Goal: Task Accomplishment & Management: Manage account settings

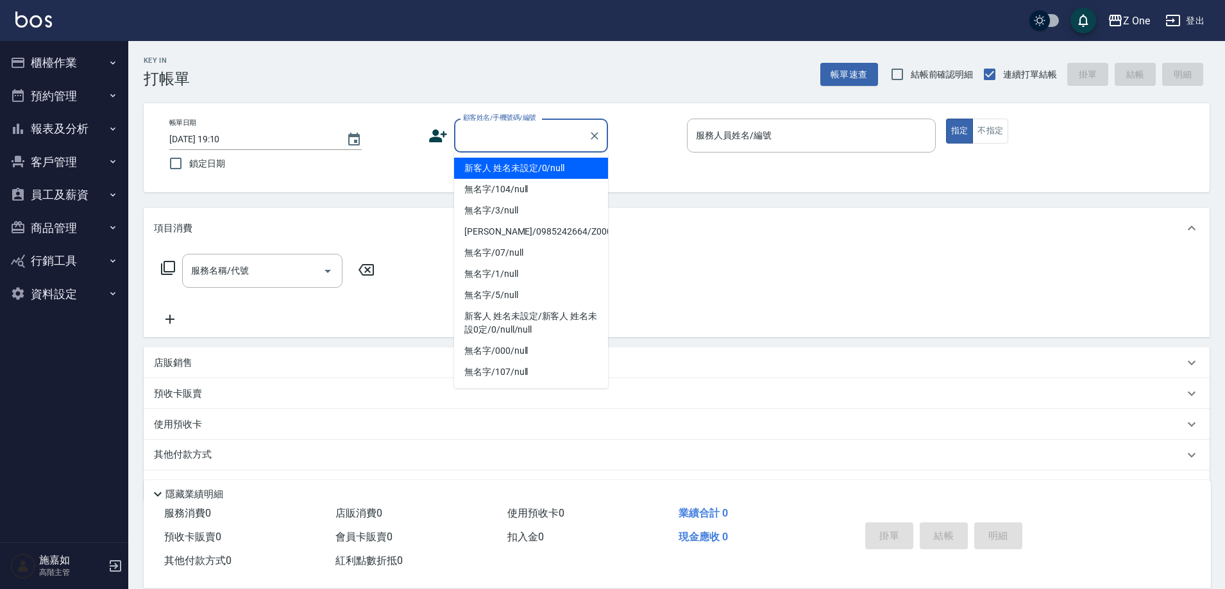
click at [490, 129] on input "顧客姓名/手機號碼/編號" at bounding box center [521, 135] width 123 height 22
click at [500, 164] on li "新客人 姓名未設定/0/null" at bounding box center [531, 168] width 154 height 21
type input "新客人 姓名未設定/0/null"
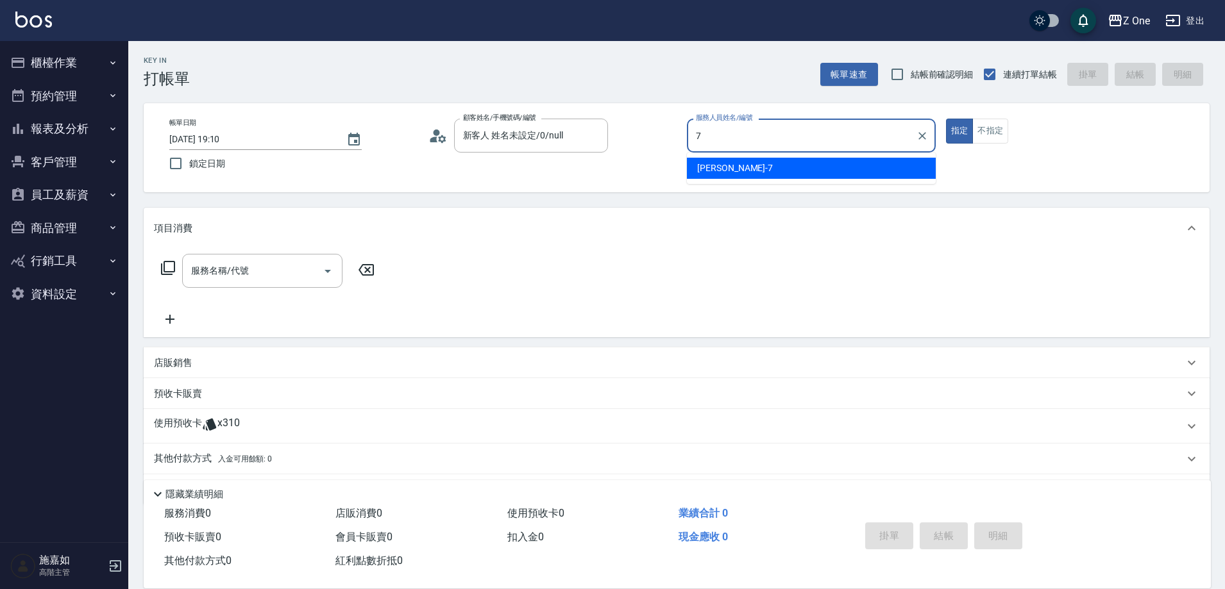
click at [723, 170] on span "[PERSON_NAME]-7" at bounding box center [735, 168] width 76 height 13
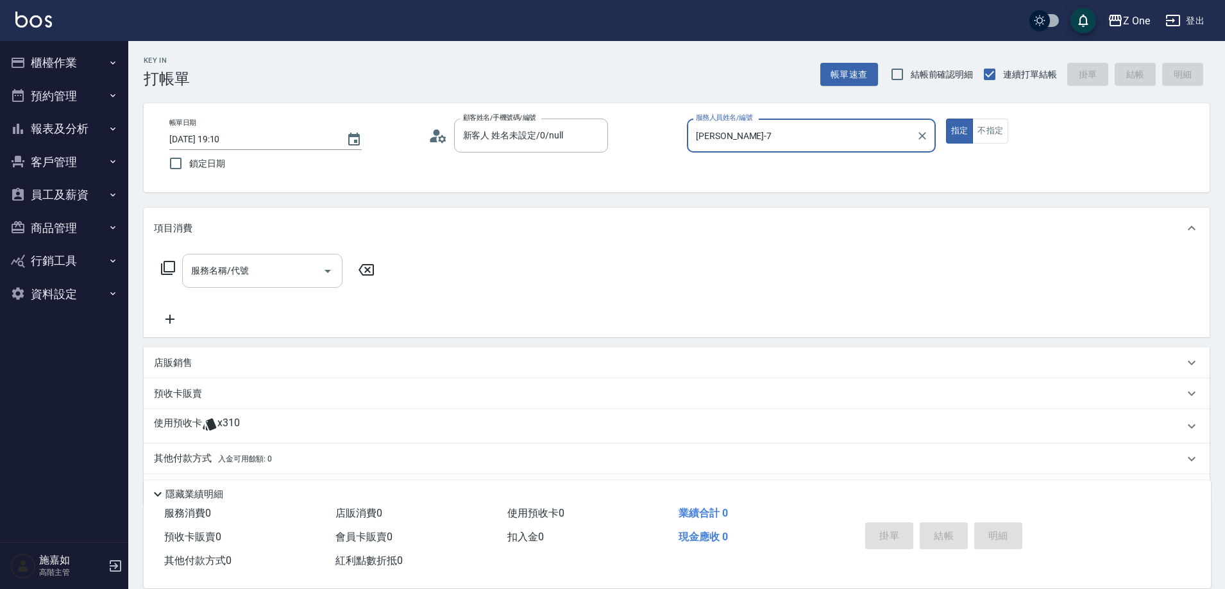
click at [332, 273] on icon "Open" at bounding box center [327, 271] width 15 height 15
type input "[PERSON_NAME]-7"
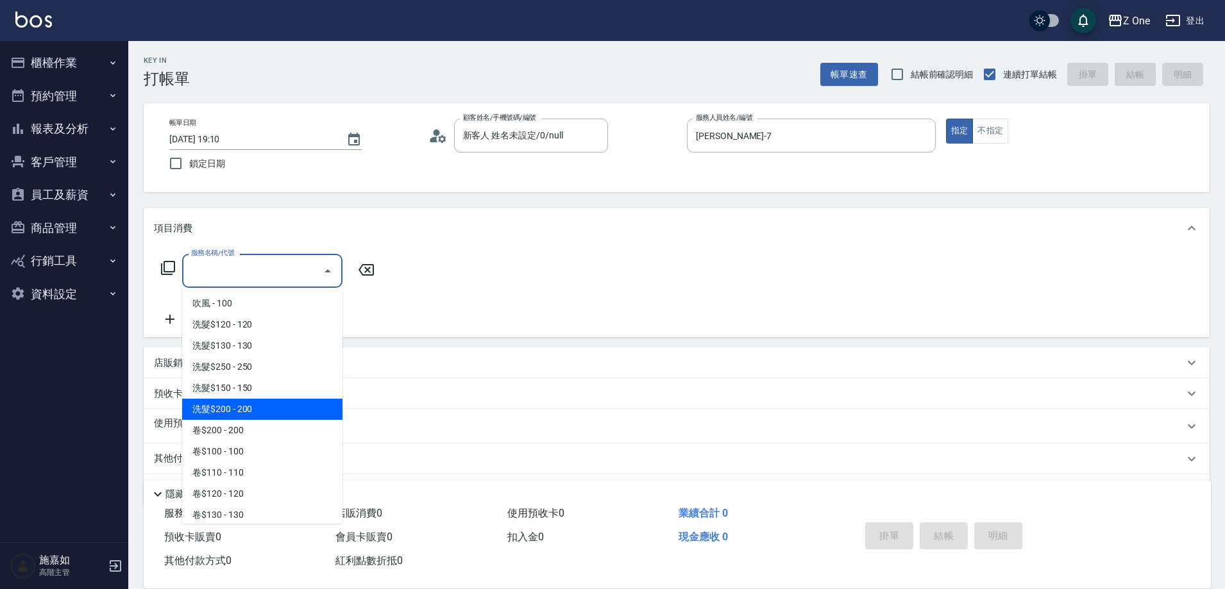
click at [267, 416] on span "洗髮$200 - 200" at bounding box center [262, 409] width 160 height 21
type input "洗髮$200(107)"
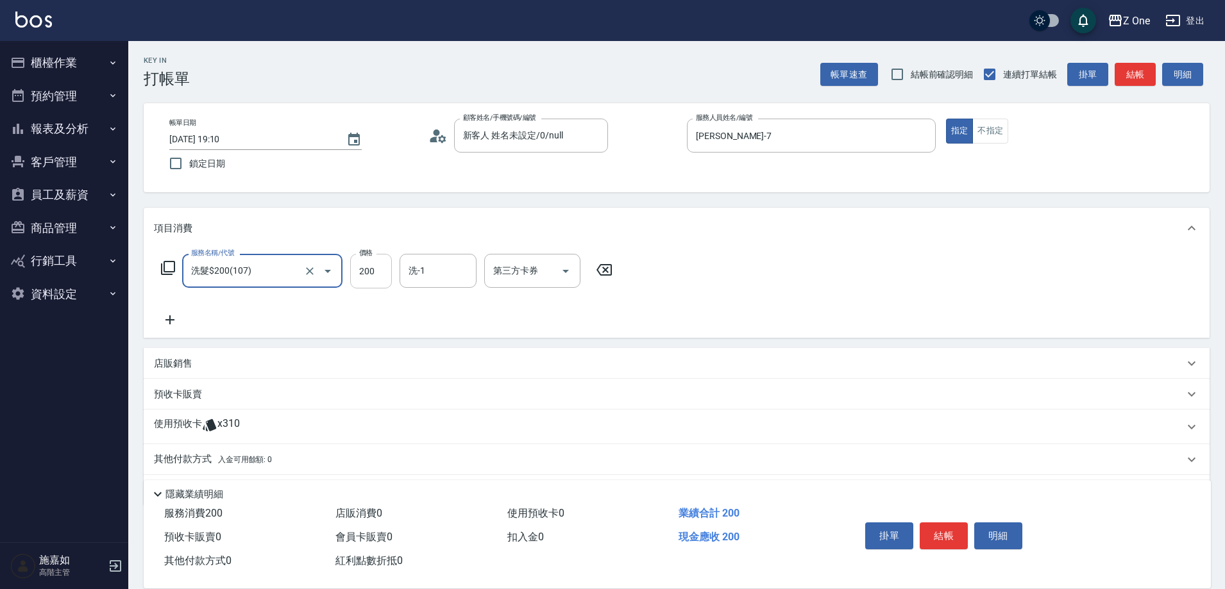
click at [374, 267] on input "200" at bounding box center [371, 271] width 42 height 35
type input "300"
click at [946, 525] on button "結帳" at bounding box center [943, 536] width 48 height 27
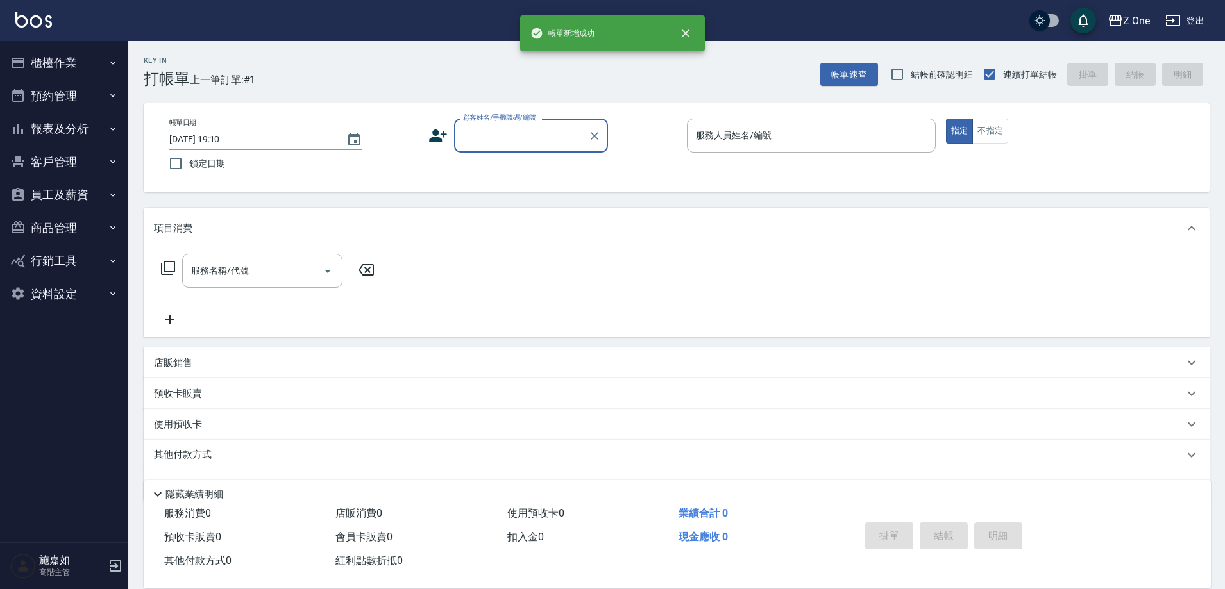
click at [506, 143] on input "顧客姓名/手機號碼/編號" at bounding box center [521, 135] width 123 height 22
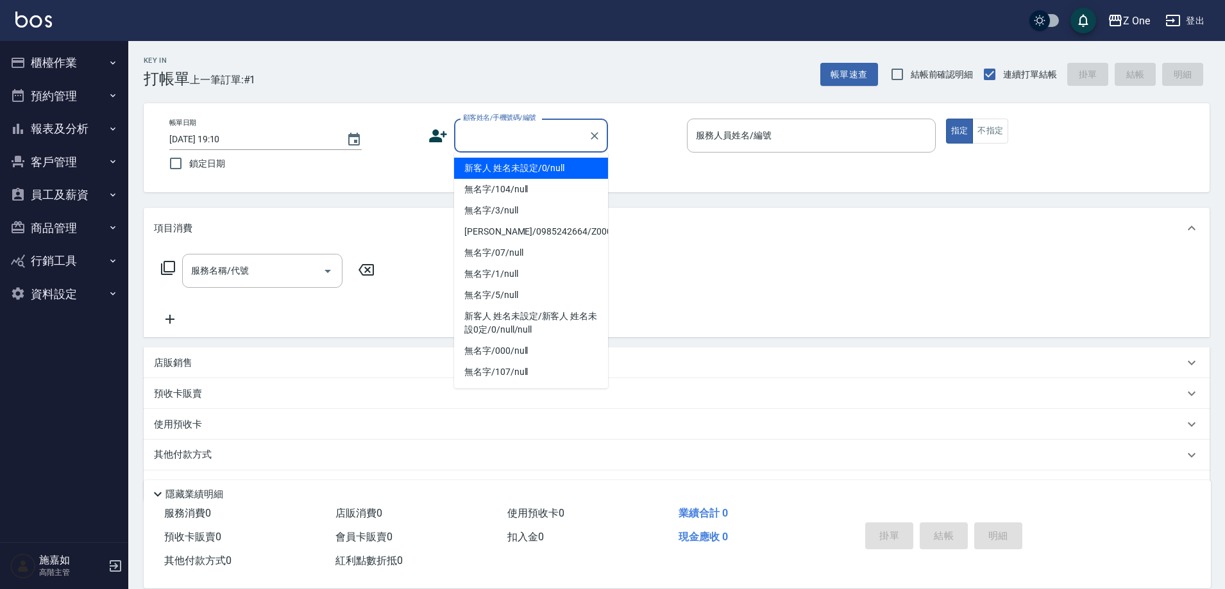
click at [510, 171] on li "新客人 姓名未設定/0/null" at bounding box center [531, 168] width 154 height 21
type input "新客人 姓名未設定/0/null"
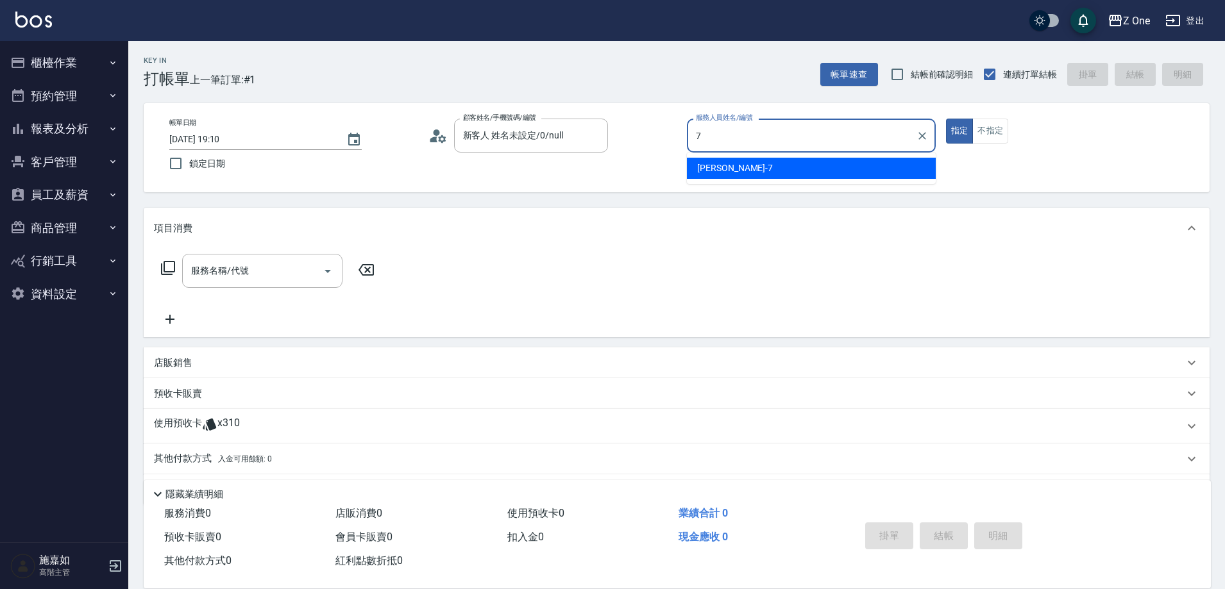
click at [744, 168] on div "[PERSON_NAME]-7" at bounding box center [811, 168] width 249 height 21
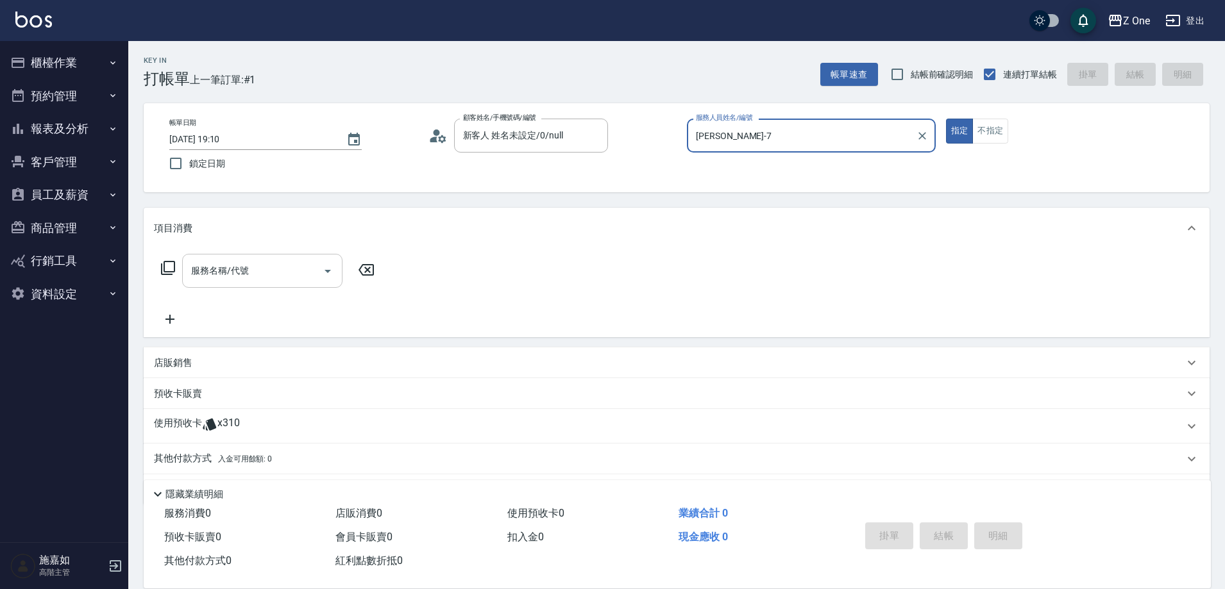
click at [324, 271] on icon "Open" at bounding box center [327, 271] width 15 height 15
type input "[PERSON_NAME]-7"
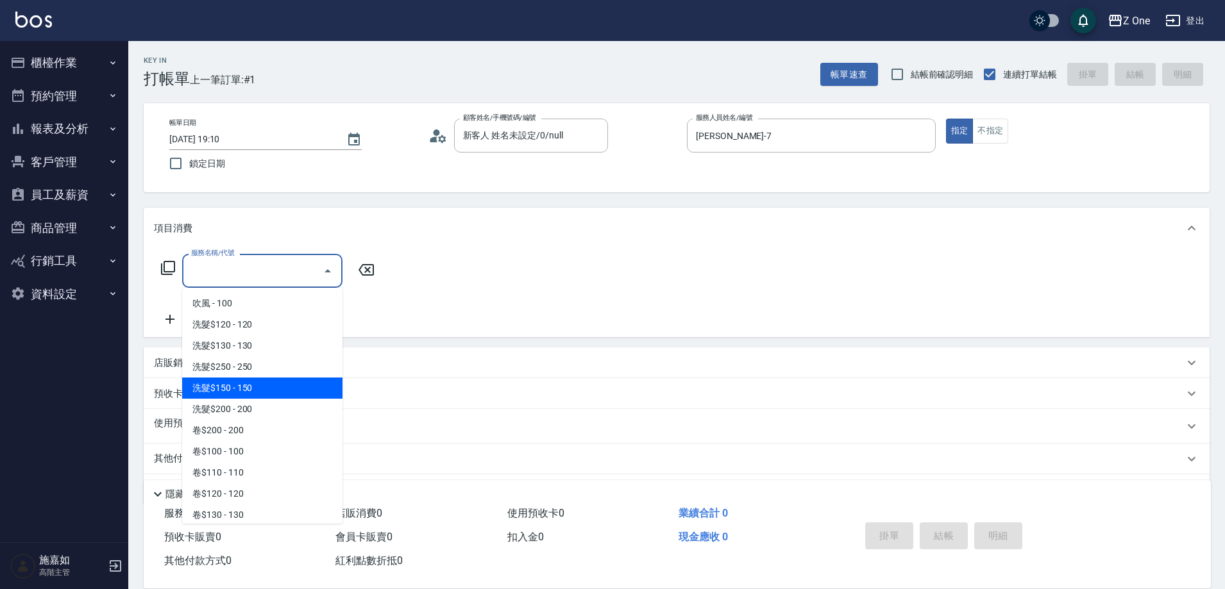
click at [262, 389] on span "洗髮$150 - 150" at bounding box center [262, 388] width 160 height 21
type input "洗髮$150(105)"
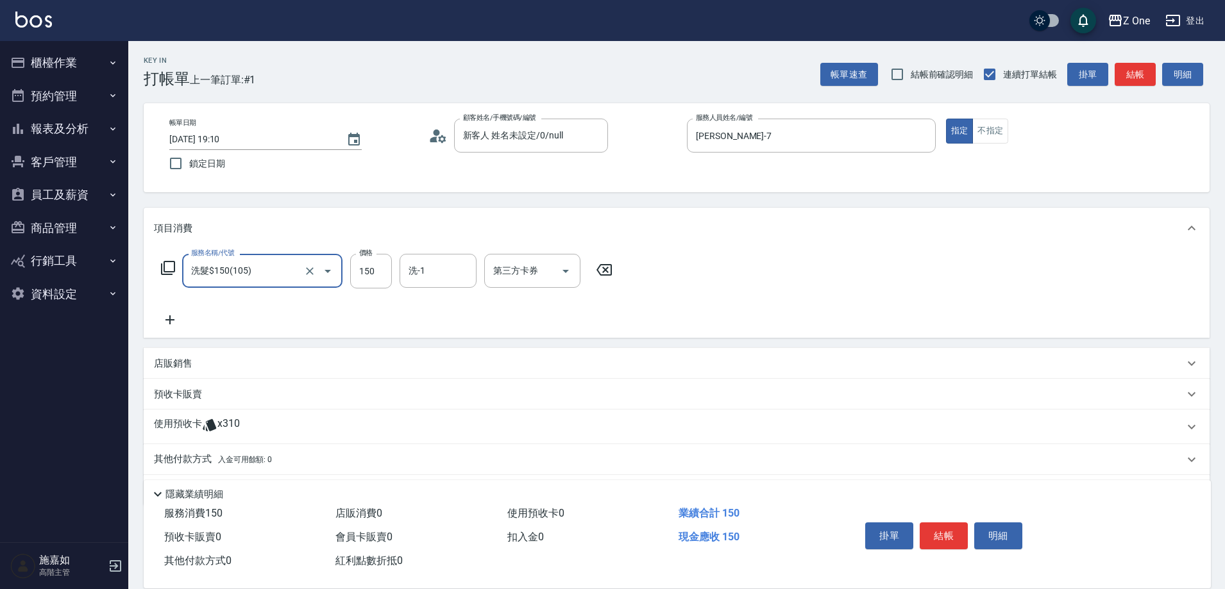
click at [173, 323] on icon at bounding box center [170, 319] width 32 height 15
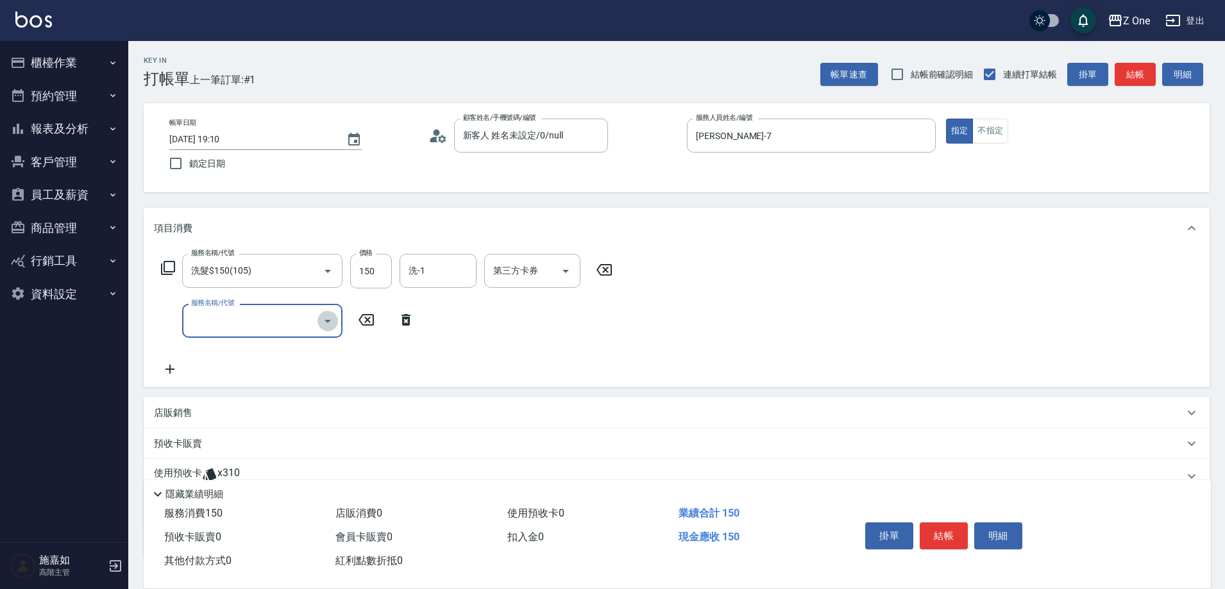
click at [332, 325] on icon "Open" at bounding box center [327, 321] width 15 height 15
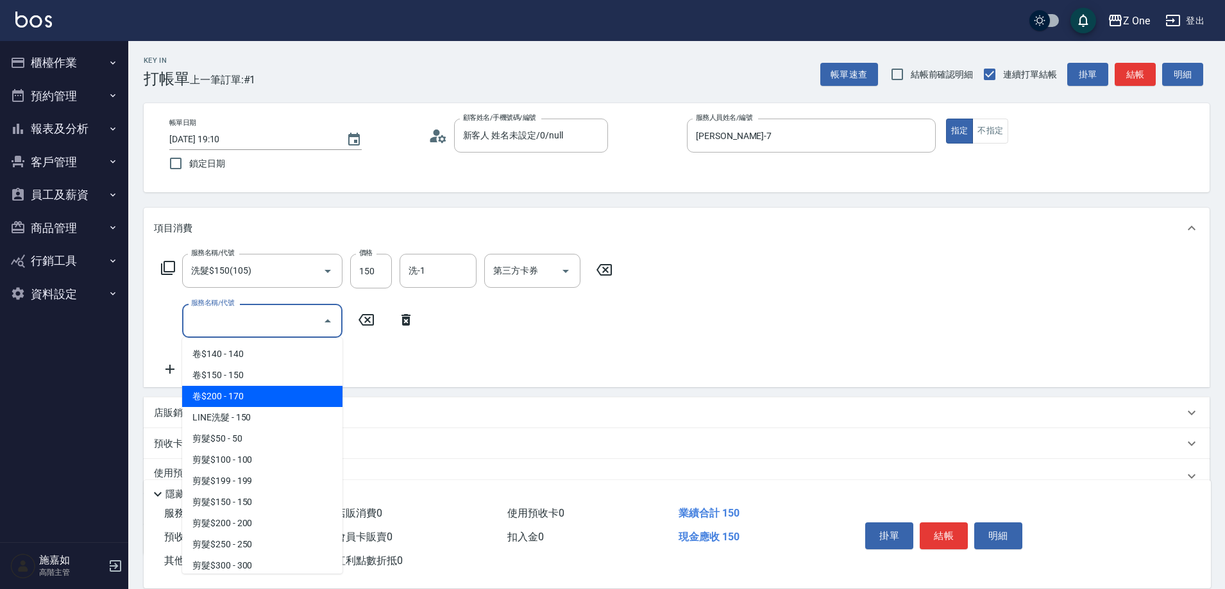
scroll to position [256, 0]
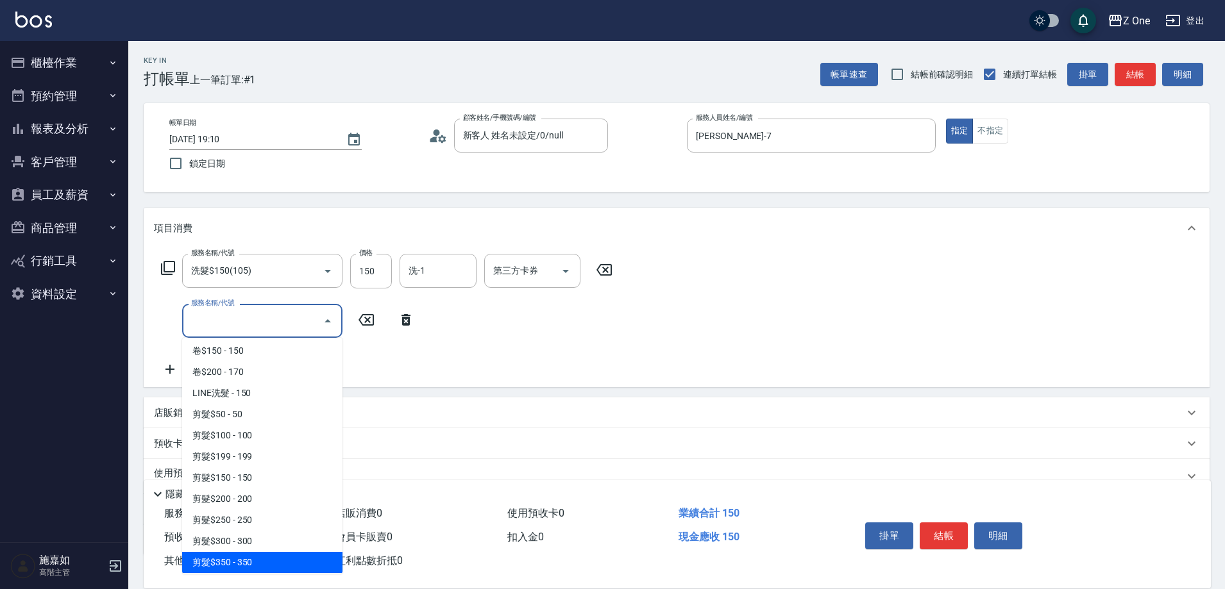
click at [255, 564] on span "剪髮$350 - 350" at bounding box center [262, 562] width 160 height 21
type input "剪髮$350(208)"
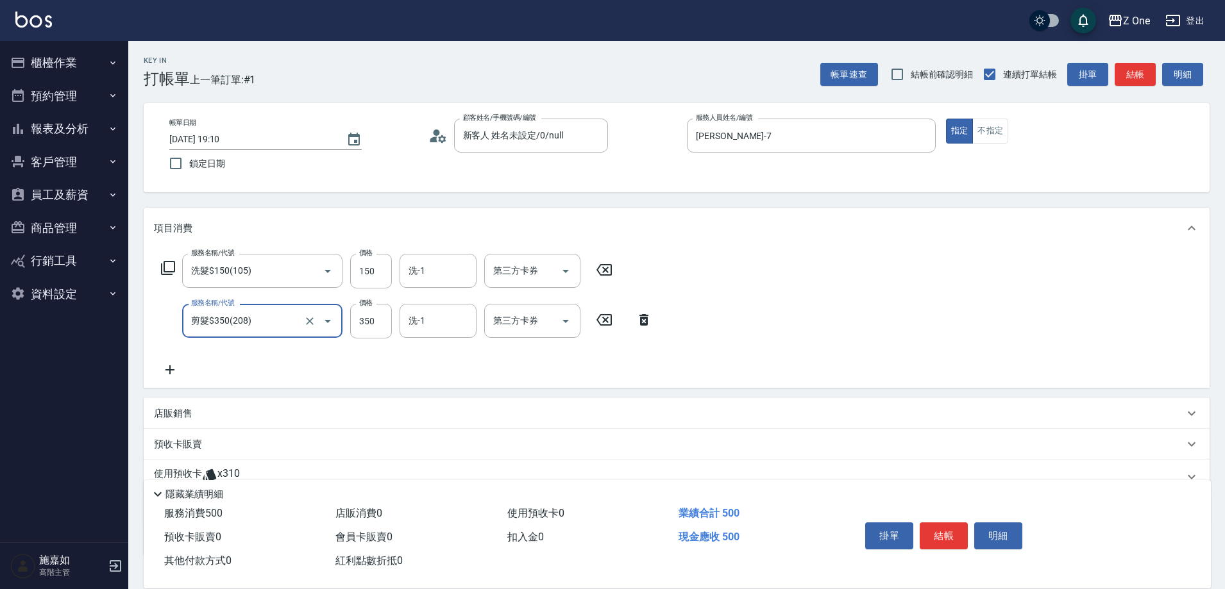
click at [225, 419] on div "店販銷售" at bounding box center [669, 413] width 1030 height 13
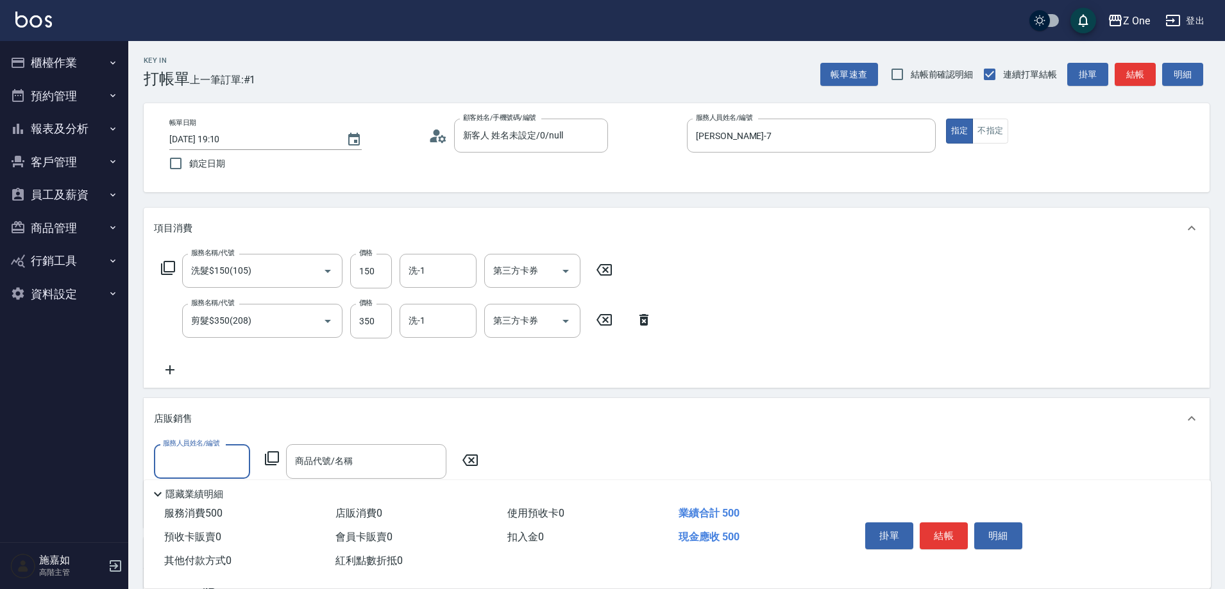
scroll to position [0, 0]
click at [217, 497] on div "[PERSON_NAME]-7" at bounding box center [202, 494] width 96 height 21
type input "[PERSON_NAME]-7"
click at [337, 464] on input "商品代號/名稱" at bounding box center [366, 461] width 149 height 22
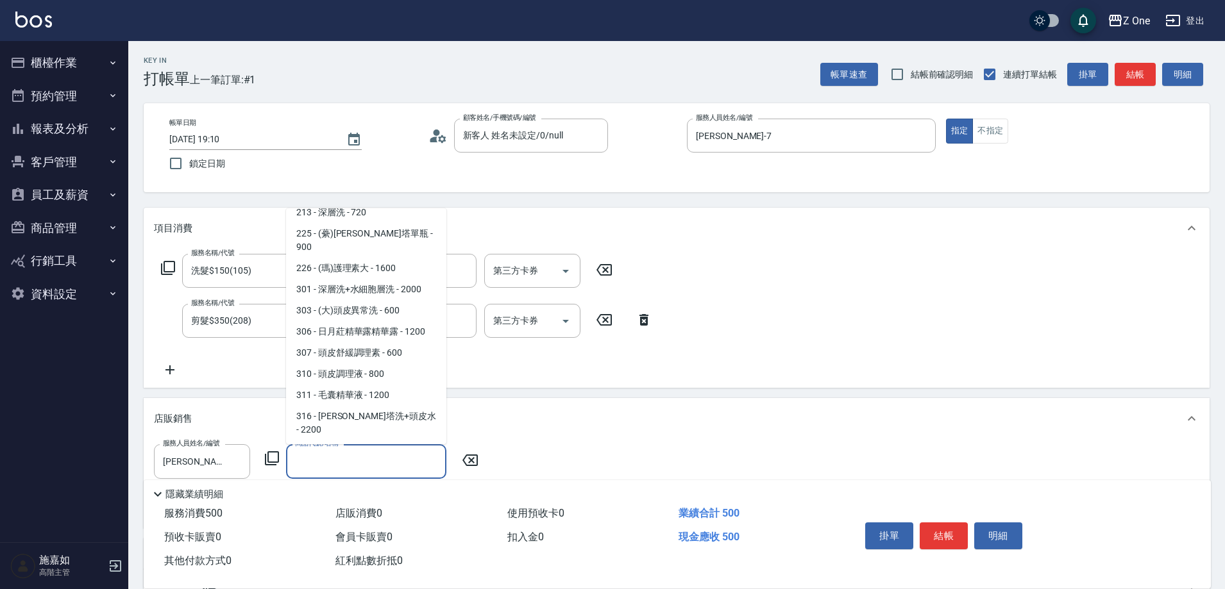
scroll to position [256, 0]
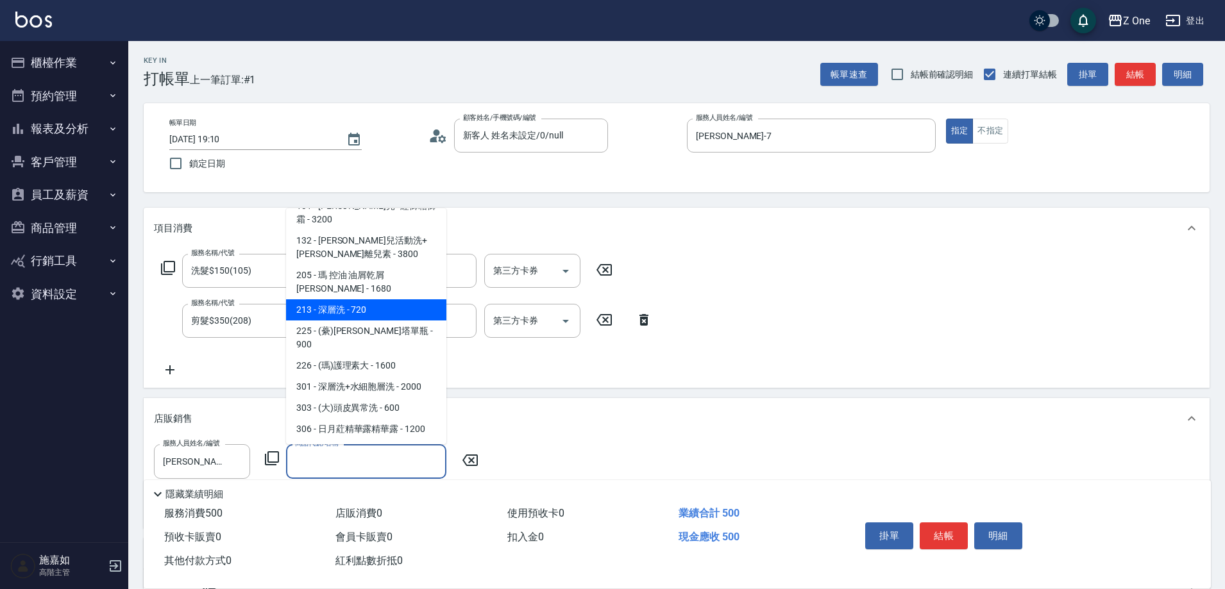
click at [383, 299] on span "213 - 深層洗 - 720" at bounding box center [366, 309] width 160 height 21
type input "深層洗"
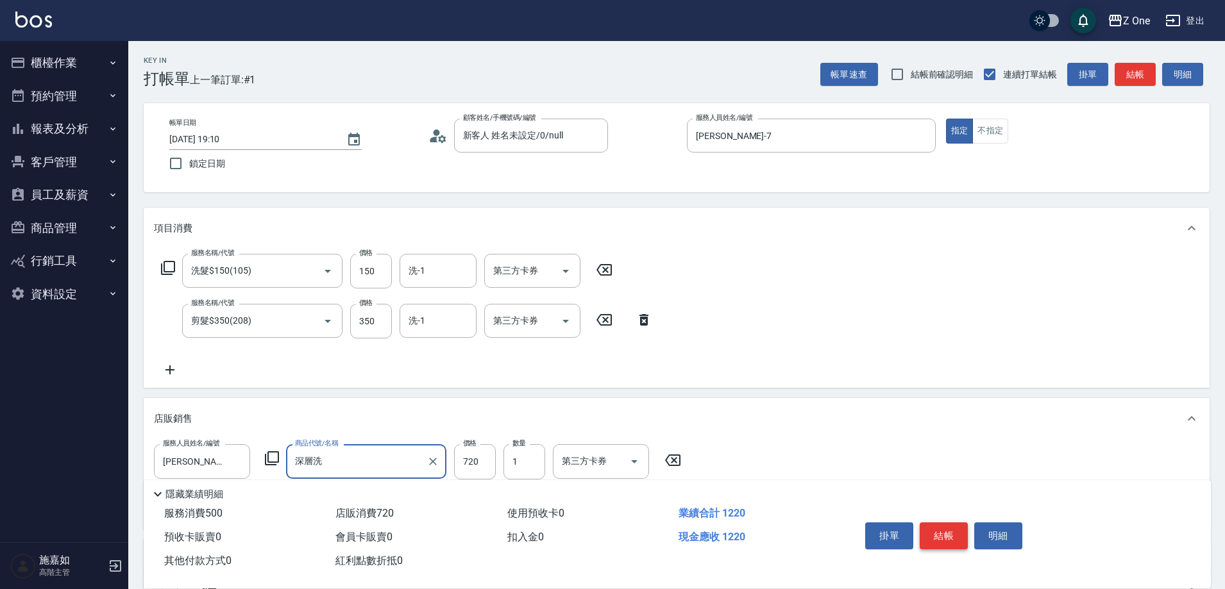
click at [952, 526] on button "結帳" at bounding box center [943, 536] width 48 height 27
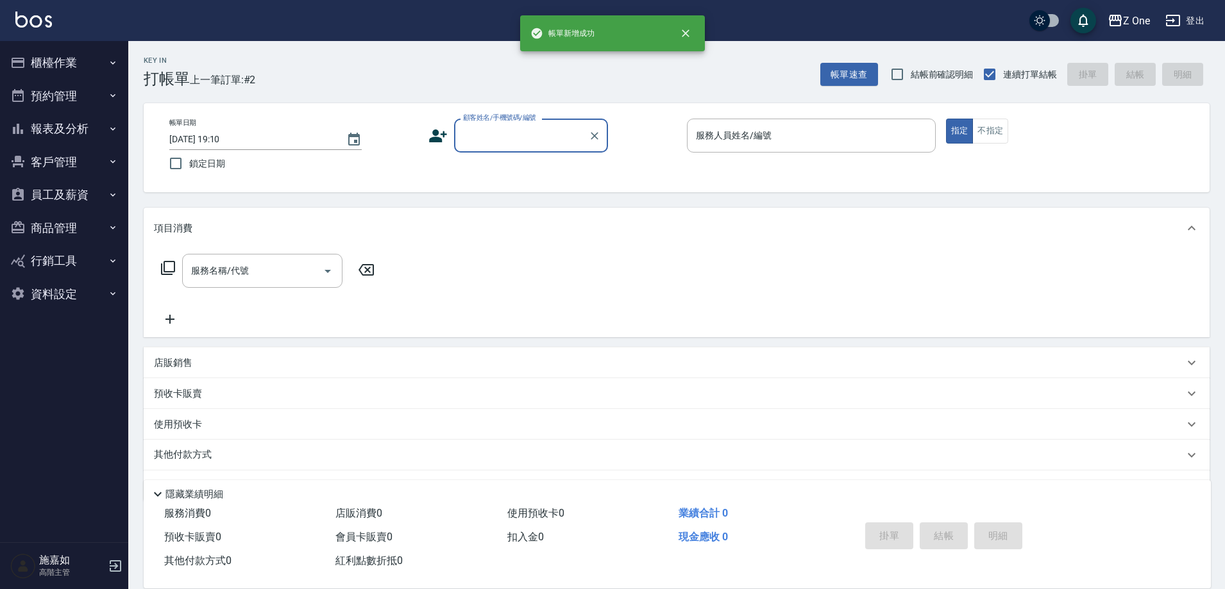
click at [549, 139] on input "顧客姓名/手機號碼/編號" at bounding box center [521, 135] width 123 height 22
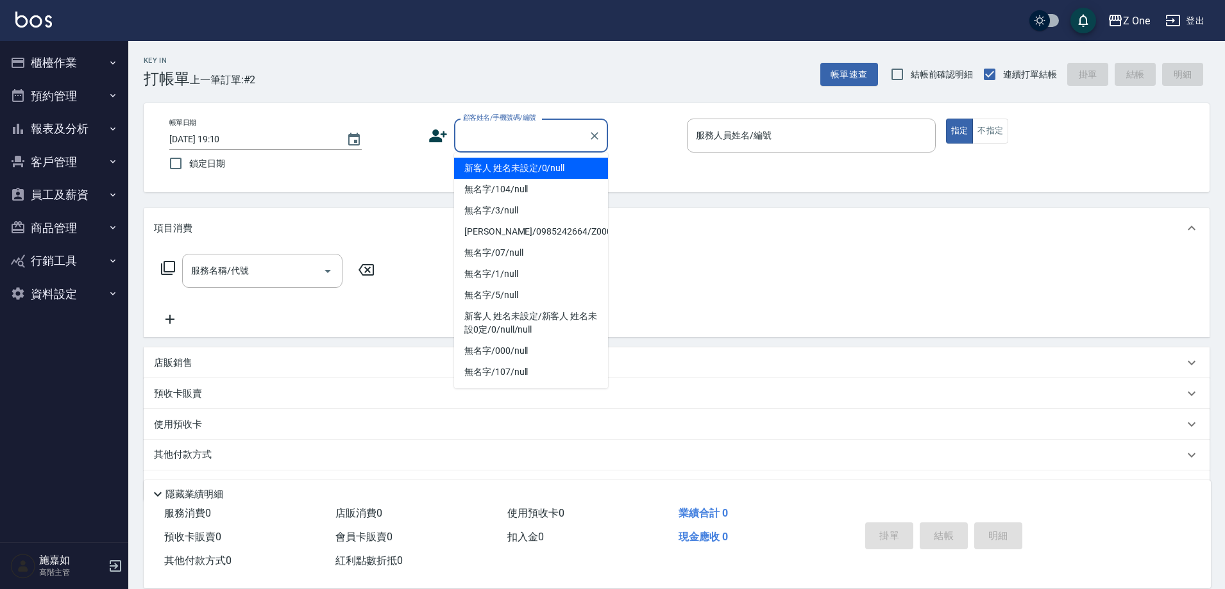
click at [544, 165] on li "新客人 姓名未設定/0/null" at bounding box center [531, 168] width 154 height 21
type input "新客人 姓名未設定/0/null"
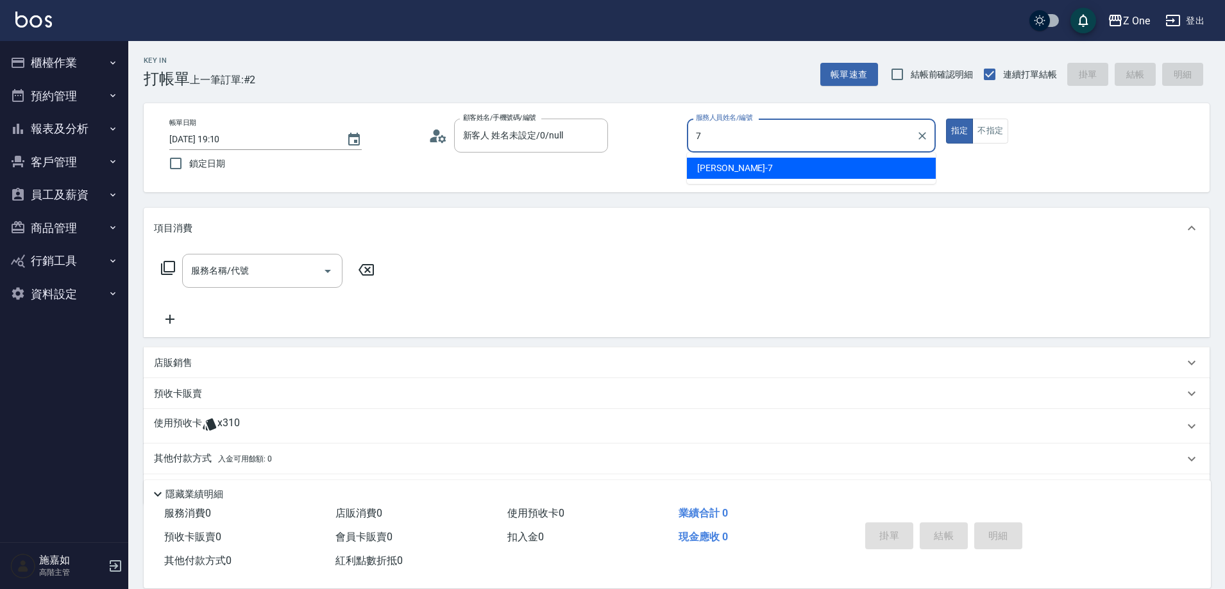
click at [766, 158] on div "[PERSON_NAME]-7" at bounding box center [811, 168] width 249 height 21
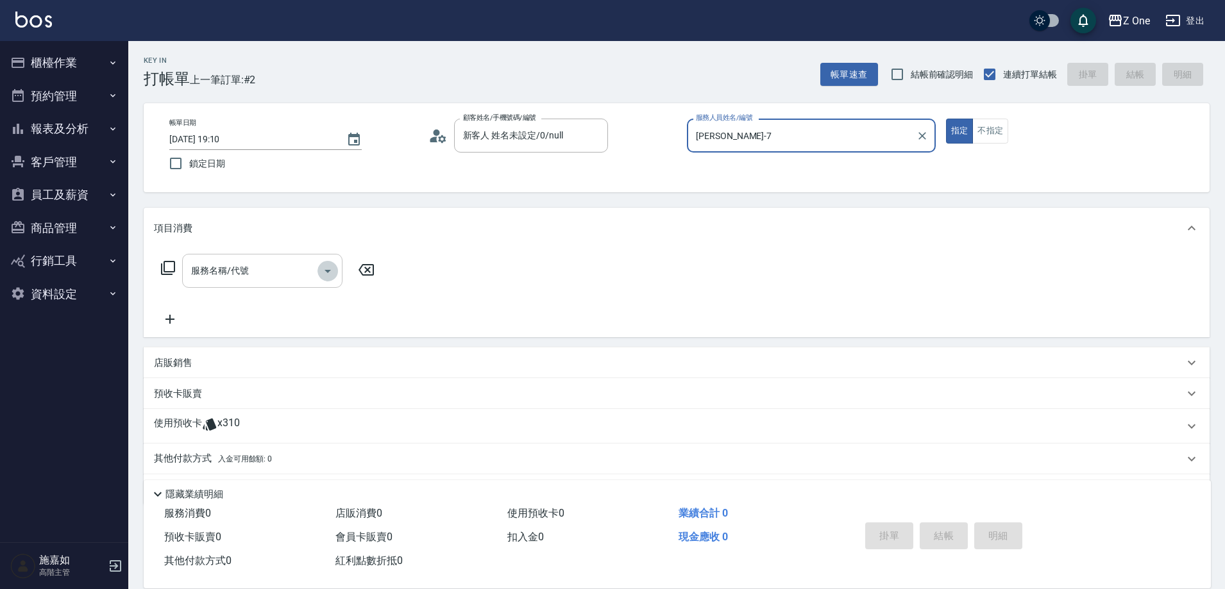
click at [326, 267] on icon "Open" at bounding box center [327, 271] width 15 height 15
type input "[PERSON_NAME]-7"
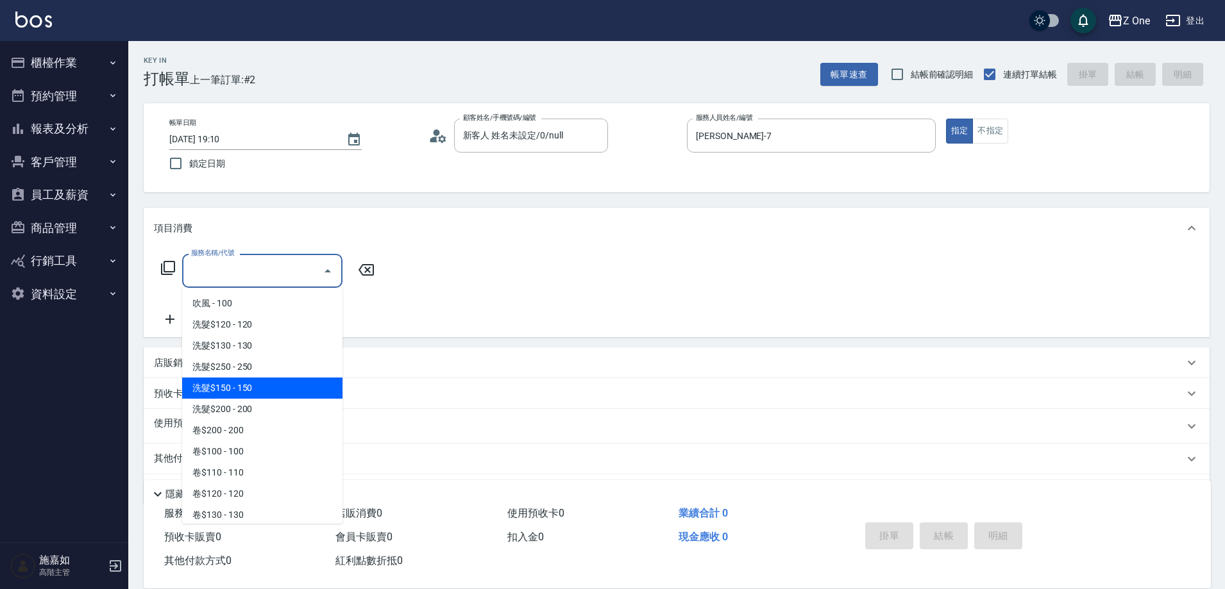
click at [263, 391] on span "洗髮$150 - 150" at bounding box center [262, 388] width 160 height 21
type input "洗髮$150(105)"
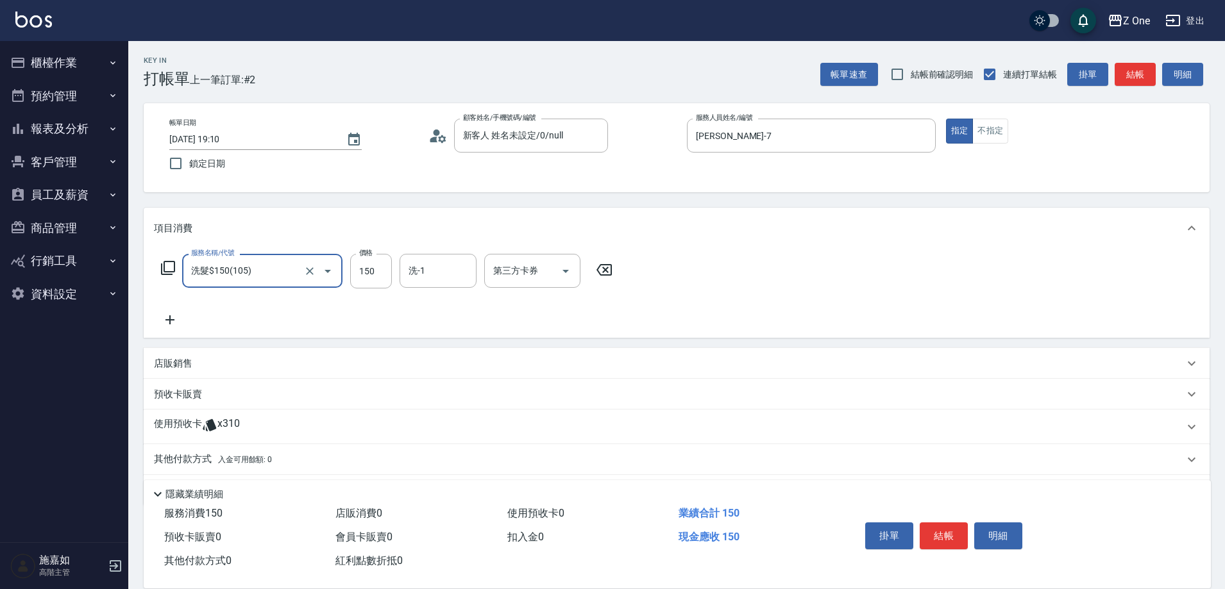
click at [179, 323] on icon at bounding box center [170, 319] width 32 height 15
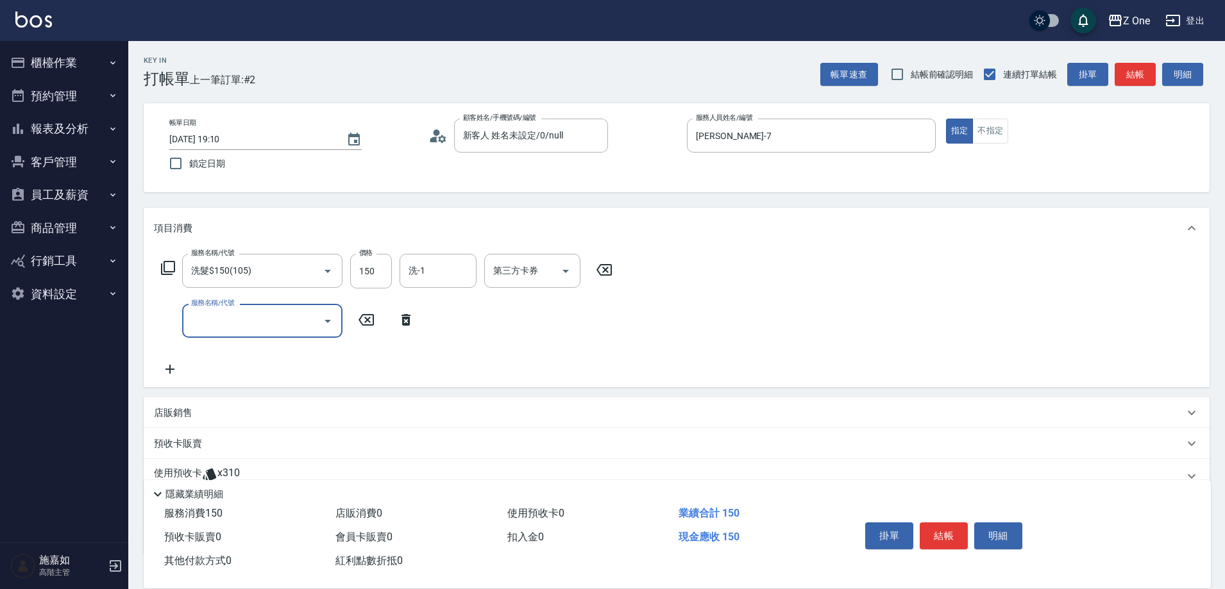
click at [326, 323] on icon "Open" at bounding box center [327, 321] width 15 height 15
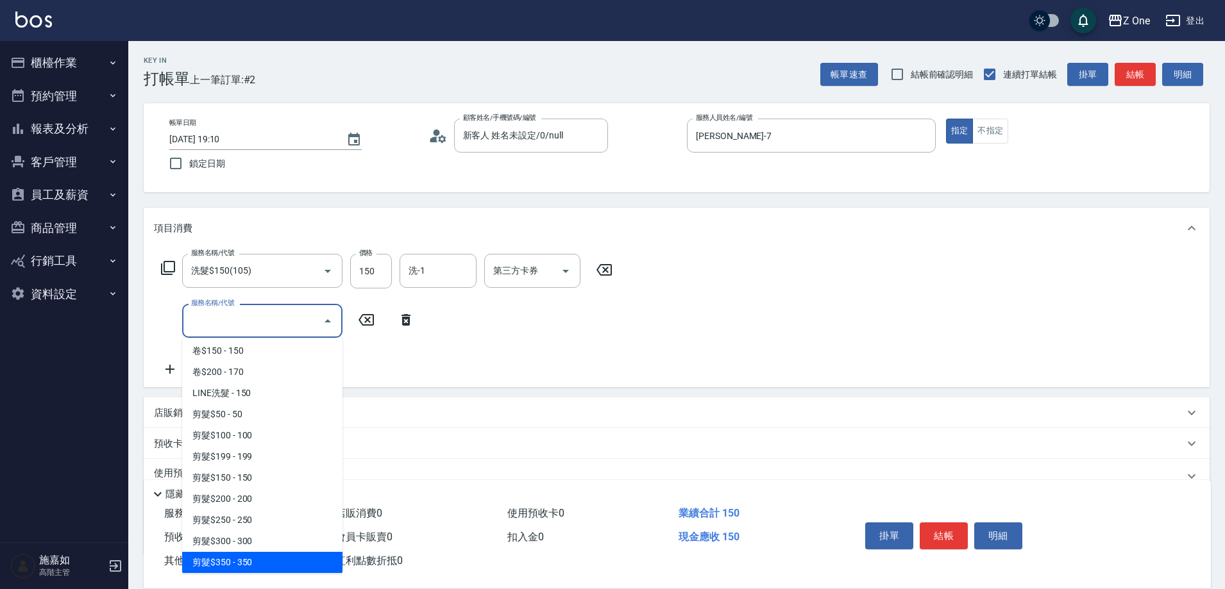
click at [258, 555] on span "剪髮$350 - 350" at bounding box center [262, 562] width 160 height 21
type input "剪髮$350(208)"
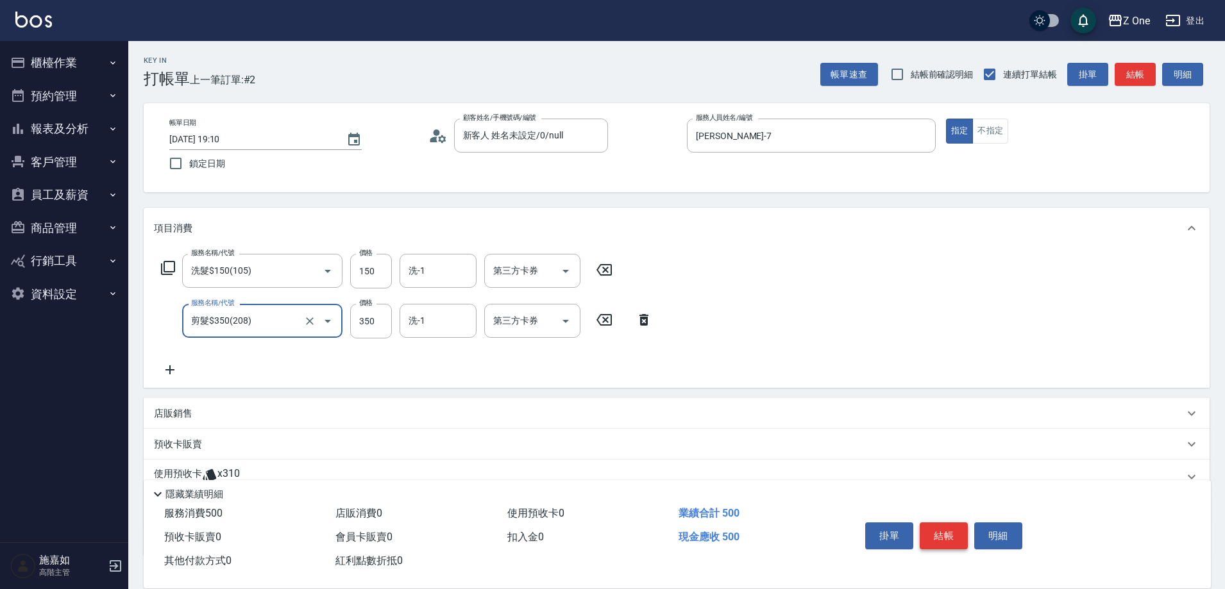
click at [948, 530] on button "結帳" at bounding box center [943, 536] width 48 height 27
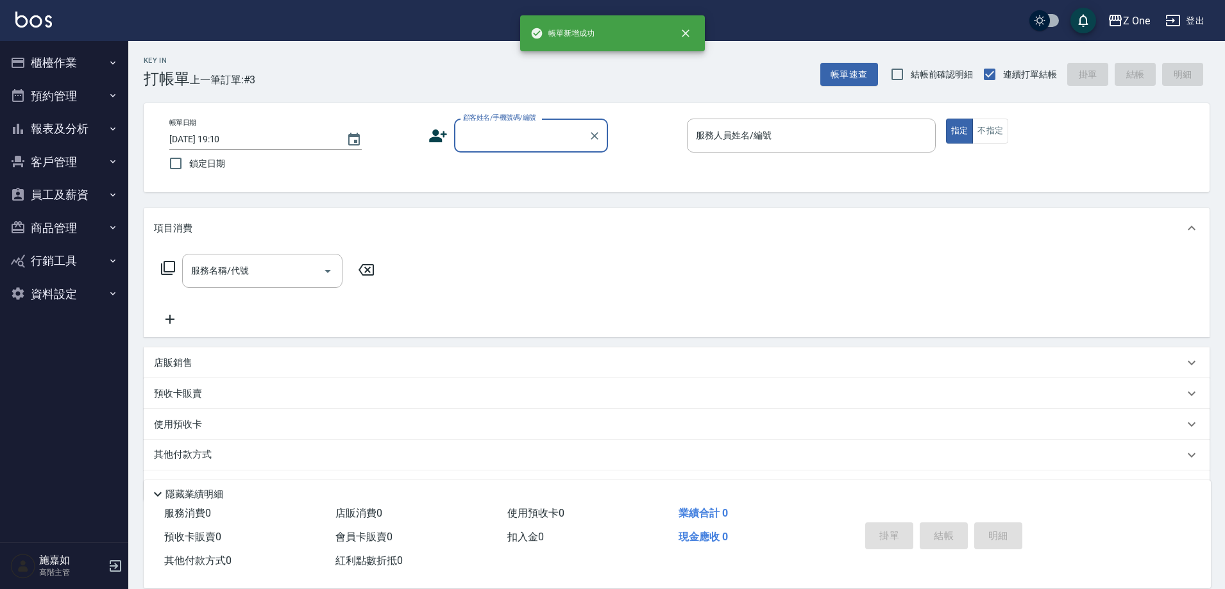
click at [512, 140] on input "顧客姓名/手機號碼/編號" at bounding box center [521, 135] width 123 height 22
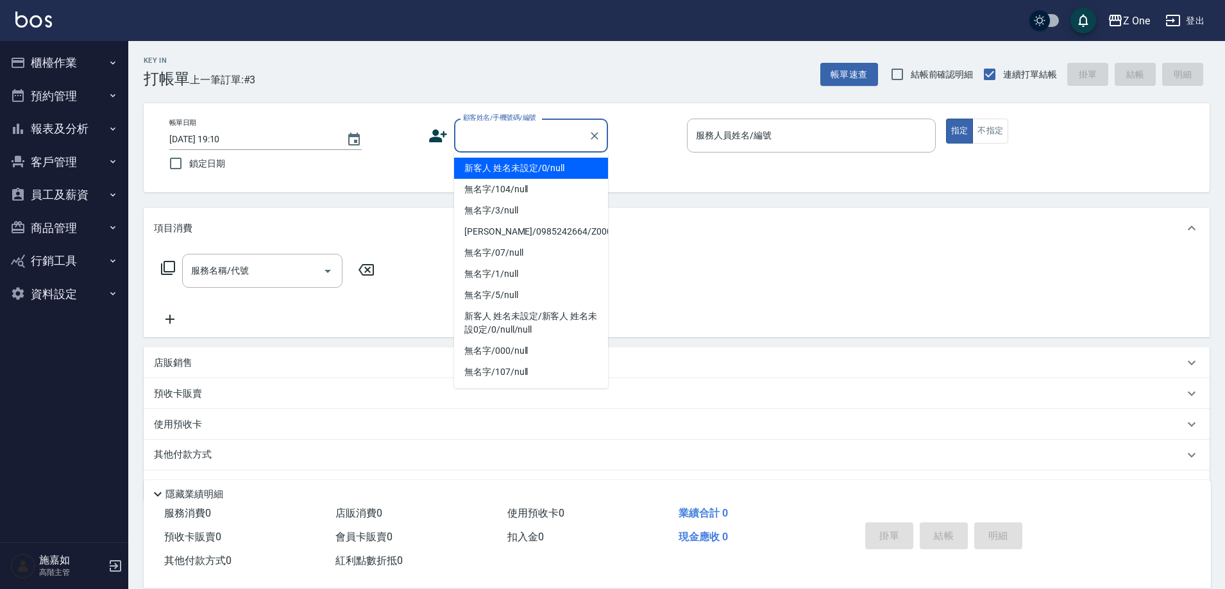
click at [514, 167] on li "新客人 姓名未設定/0/null" at bounding box center [531, 168] width 154 height 21
type input "新客人 姓名未設定/0/null"
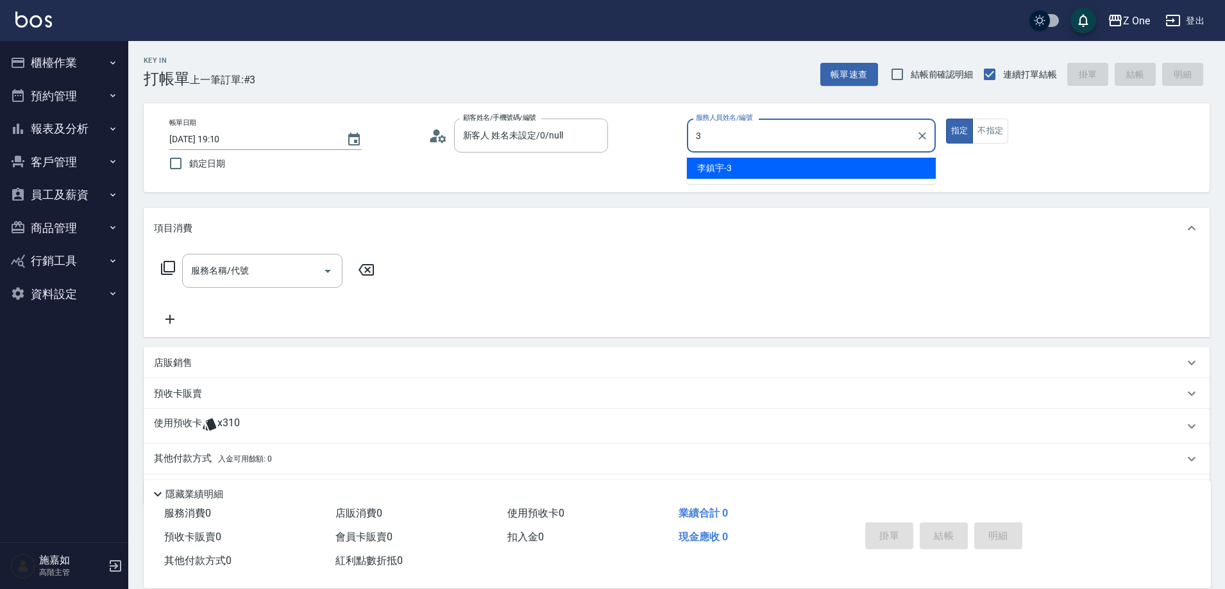
click at [721, 165] on span "[PERSON_NAME]-3" at bounding box center [714, 168] width 35 height 13
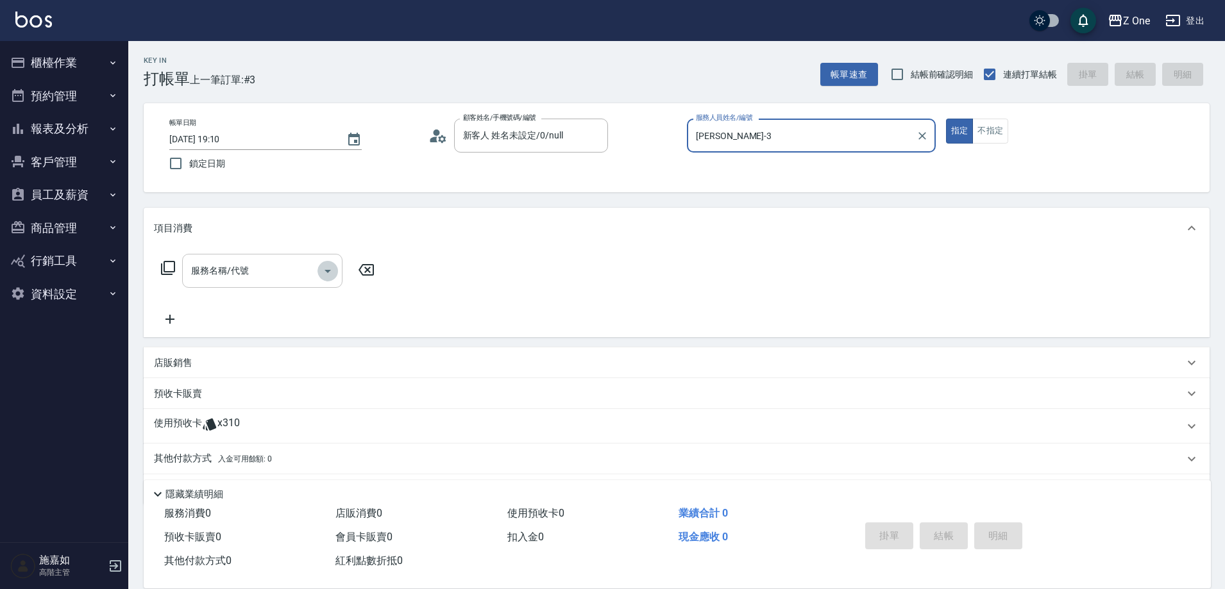
click at [330, 268] on icon "Open" at bounding box center [327, 271] width 15 height 15
type input "[PERSON_NAME]-3"
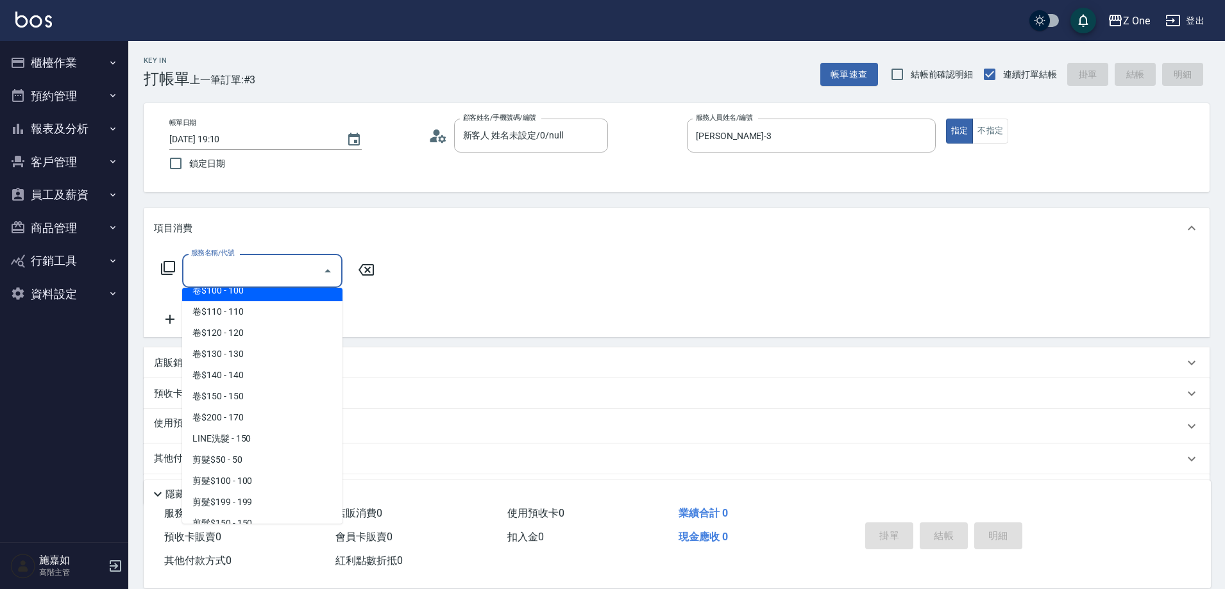
scroll to position [321, 0]
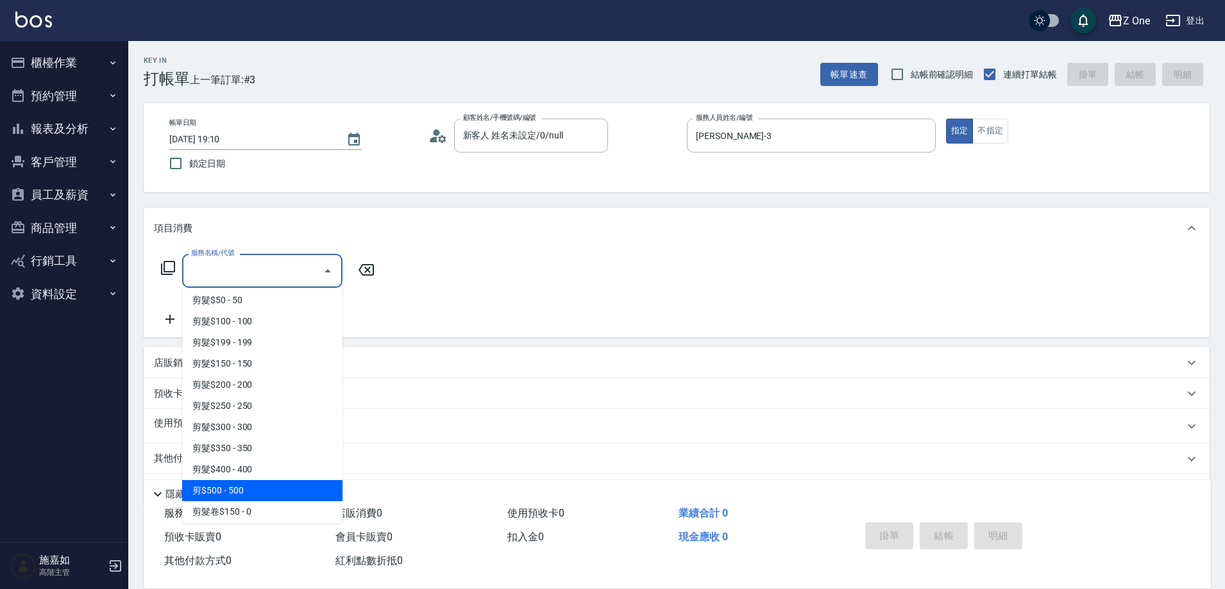
click at [251, 493] on span "剪$500 - 500" at bounding box center [262, 490] width 160 height 21
type input "剪$500(211)"
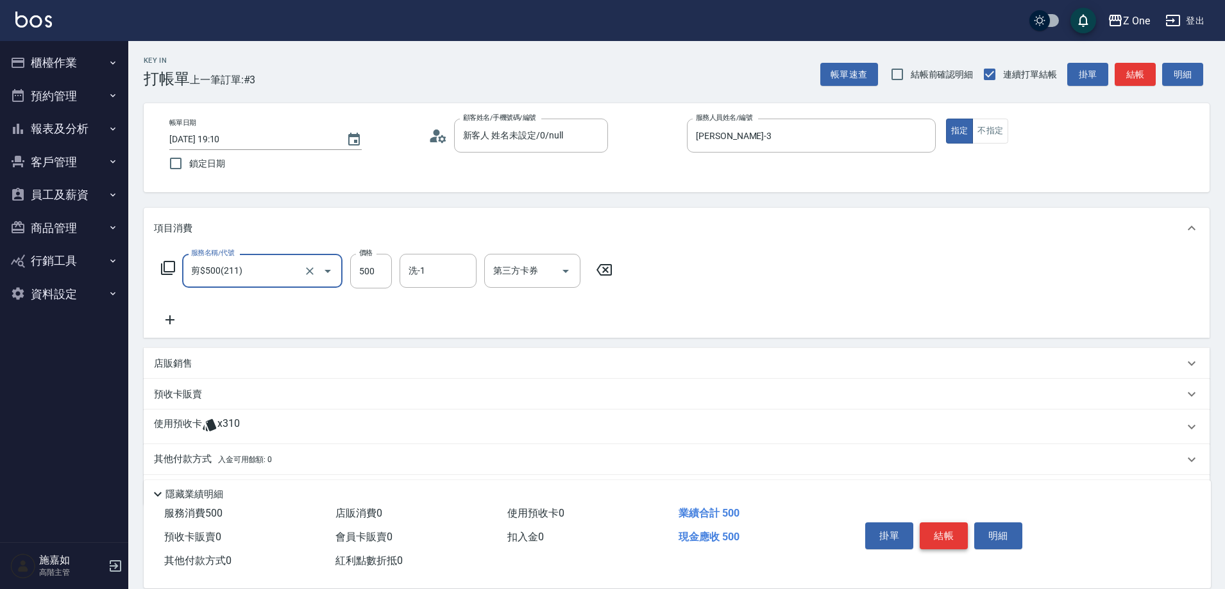
click at [946, 526] on button "結帳" at bounding box center [943, 536] width 48 height 27
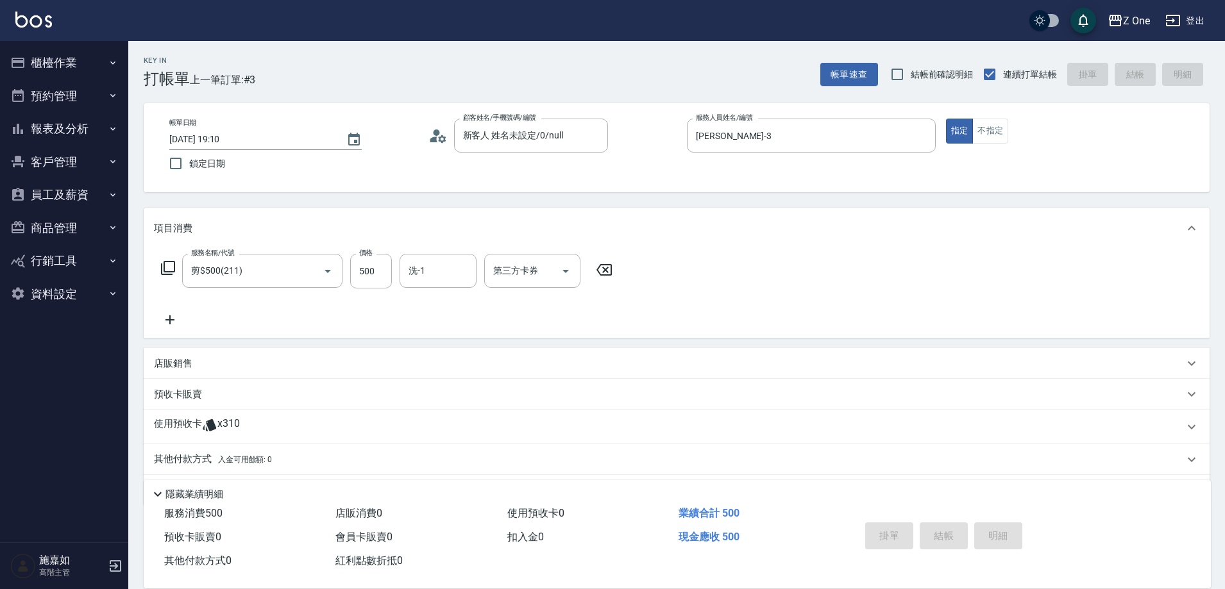
type input "[DATE] 19:11"
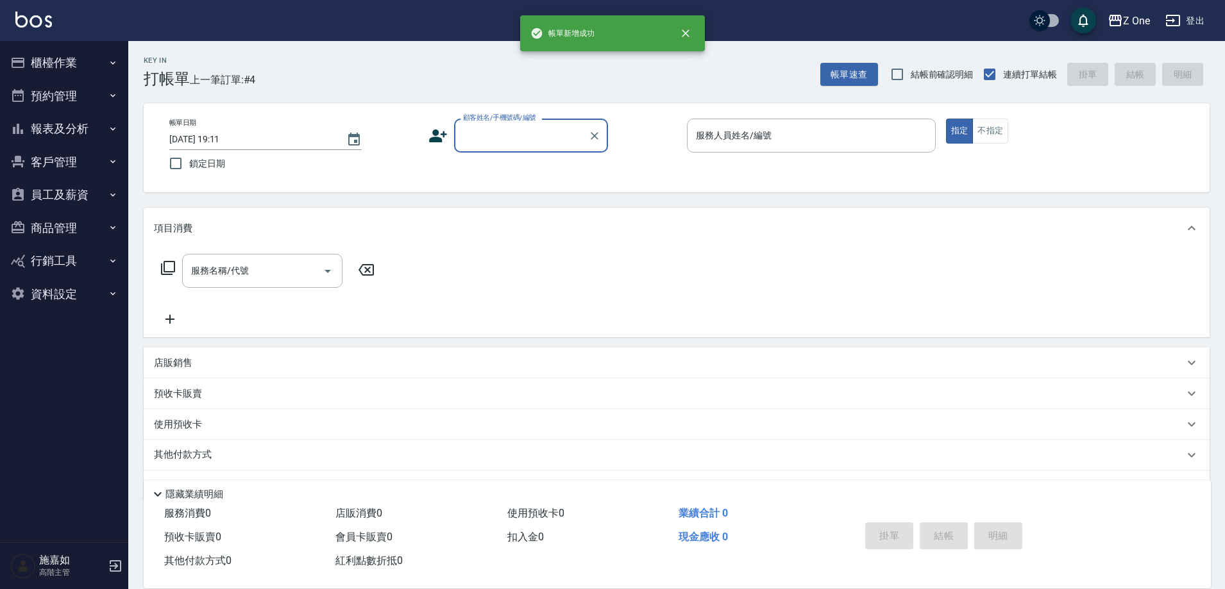
click at [529, 137] on input "顧客姓名/手機號碼/編號" at bounding box center [521, 135] width 123 height 22
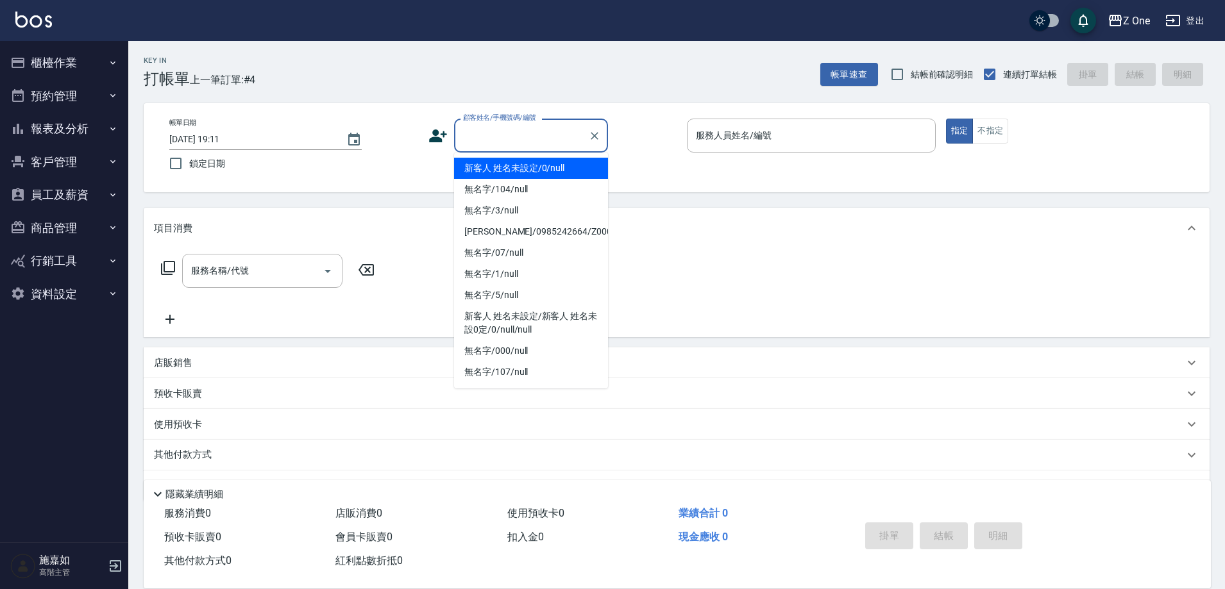
click at [524, 172] on li "新客人 姓名未設定/0/null" at bounding box center [531, 168] width 154 height 21
type input "新客人 姓名未設定/0/null"
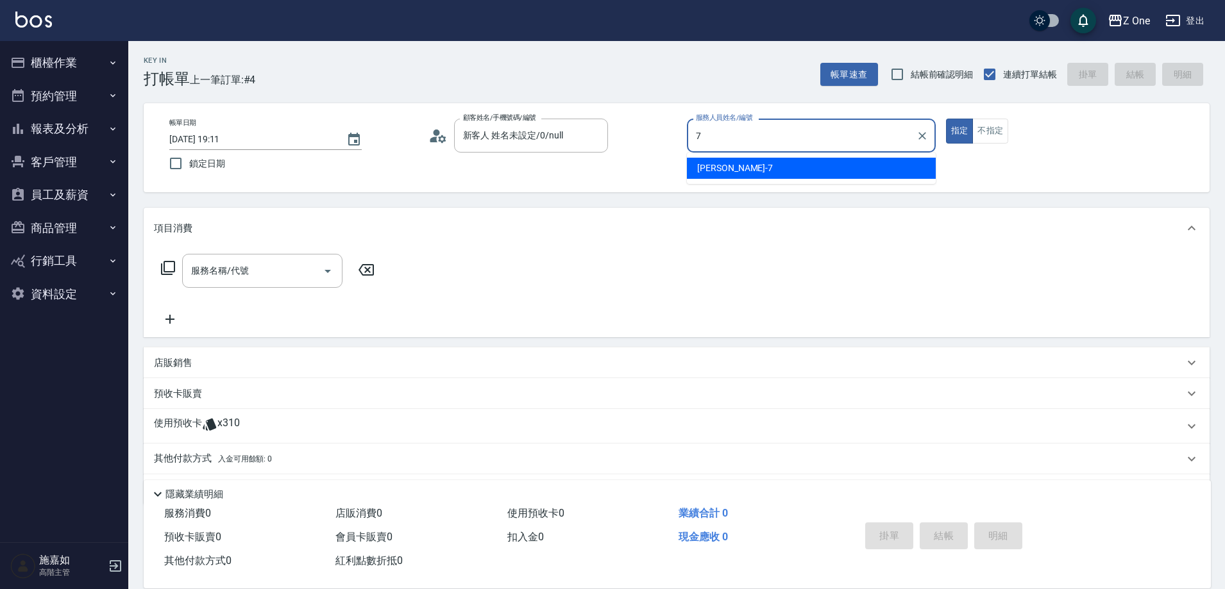
click at [717, 171] on span "[PERSON_NAME]-7" at bounding box center [735, 168] width 76 height 13
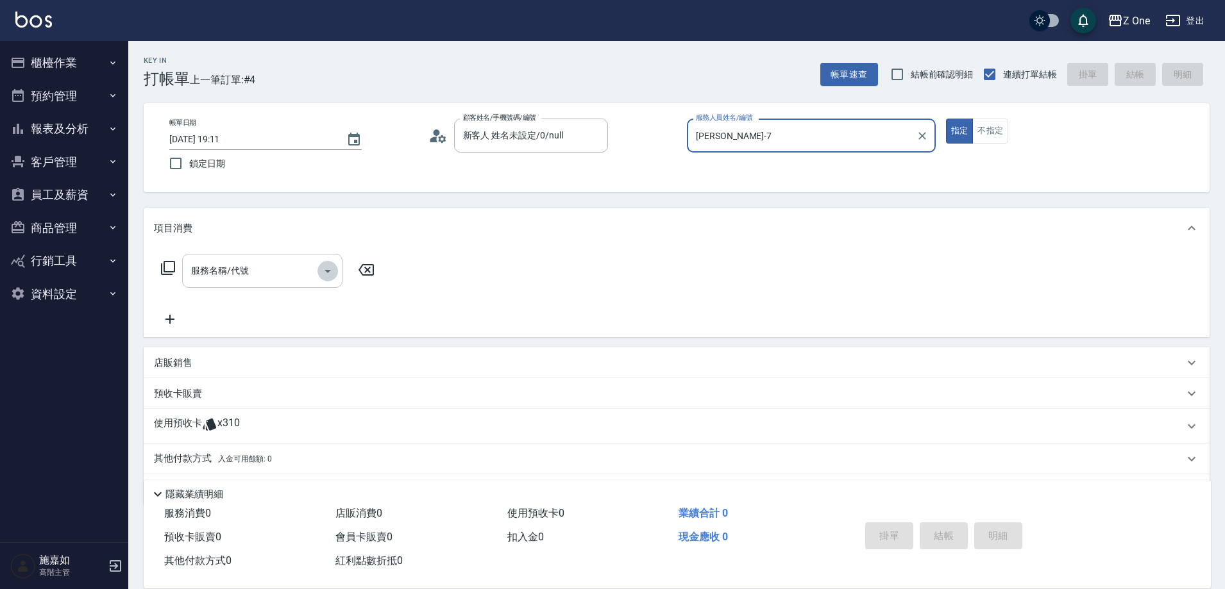
click at [328, 271] on icon "Open" at bounding box center [327, 271] width 6 height 3
type input "[PERSON_NAME]-7"
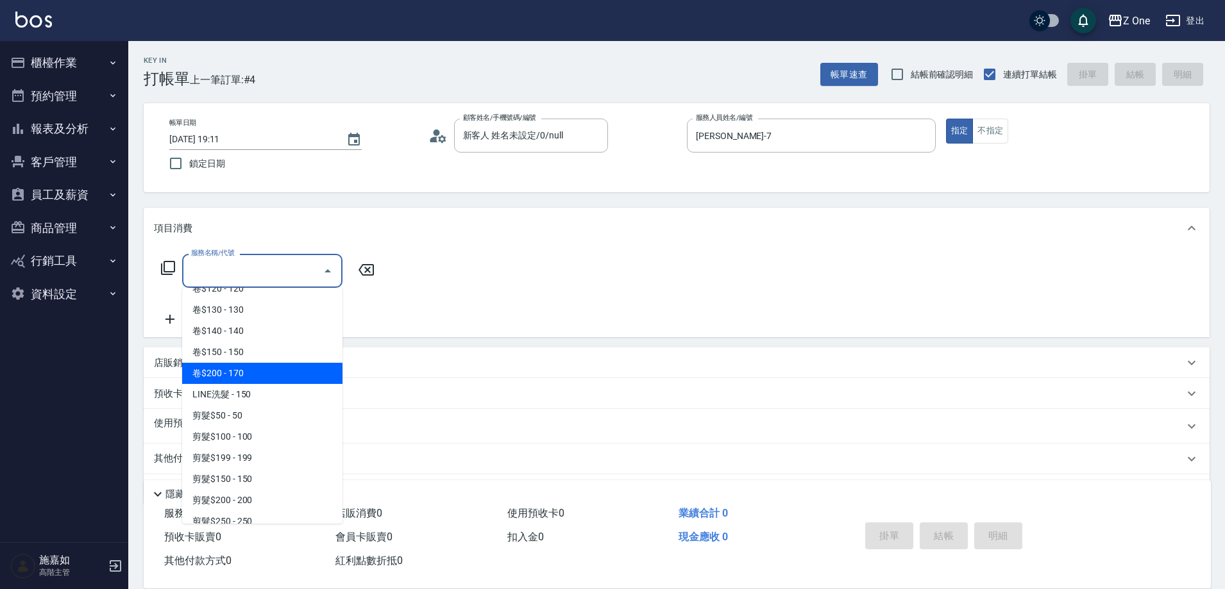
scroll to position [256, 0]
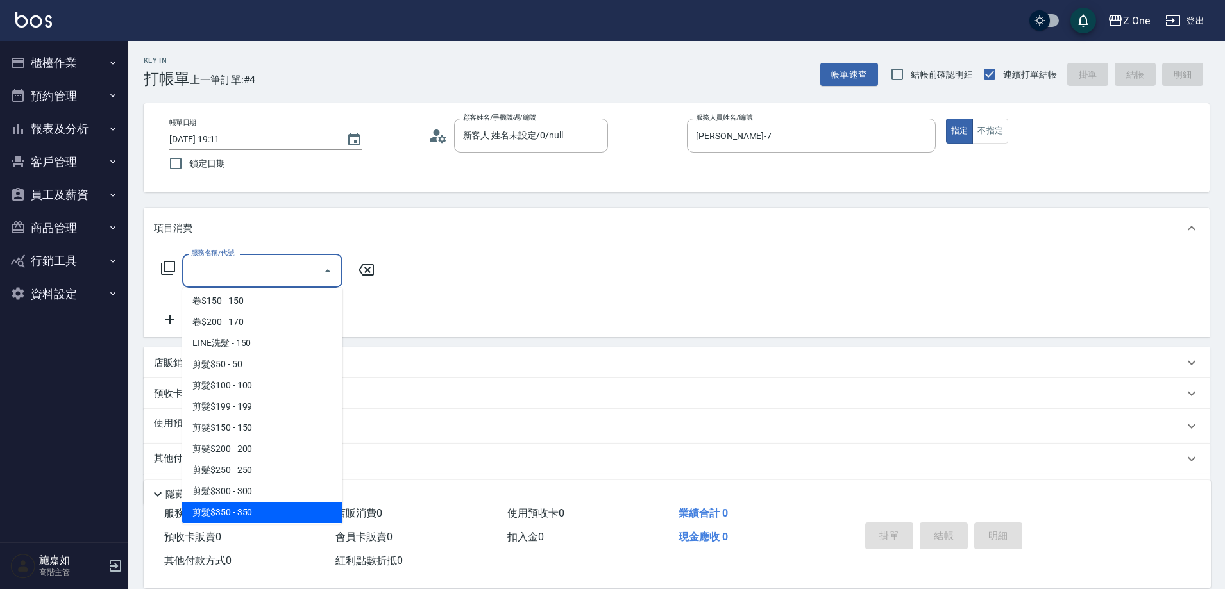
click at [258, 515] on span "剪髮$350 - 350" at bounding box center [262, 512] width 160 height 21
type input "剪髮$350(208)"
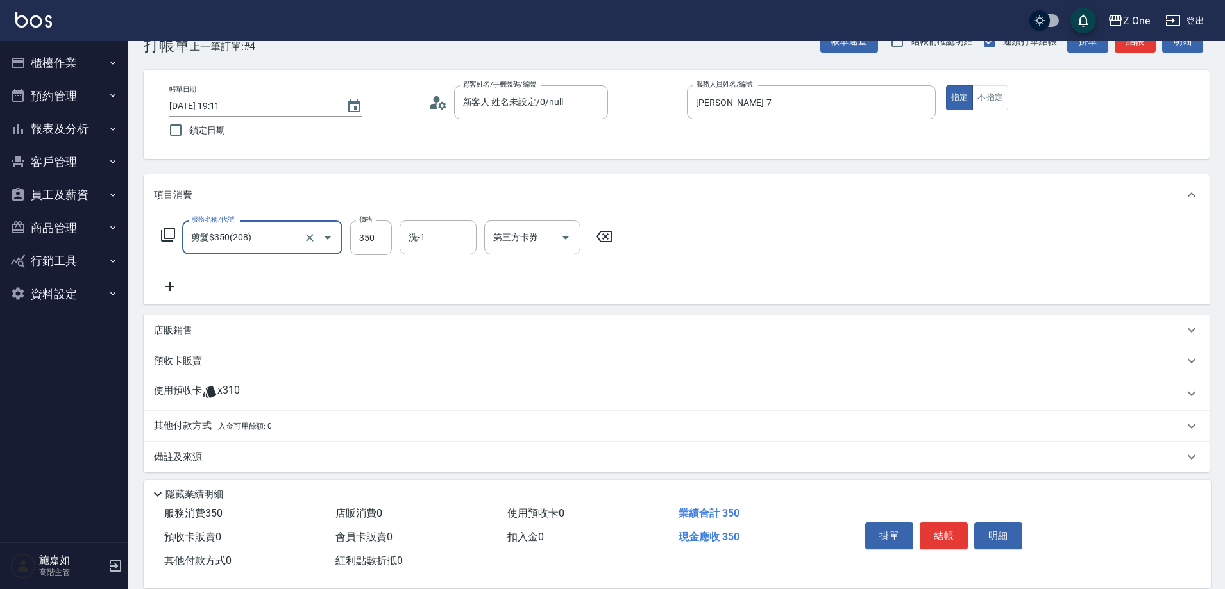
scroll to position [40, 0]
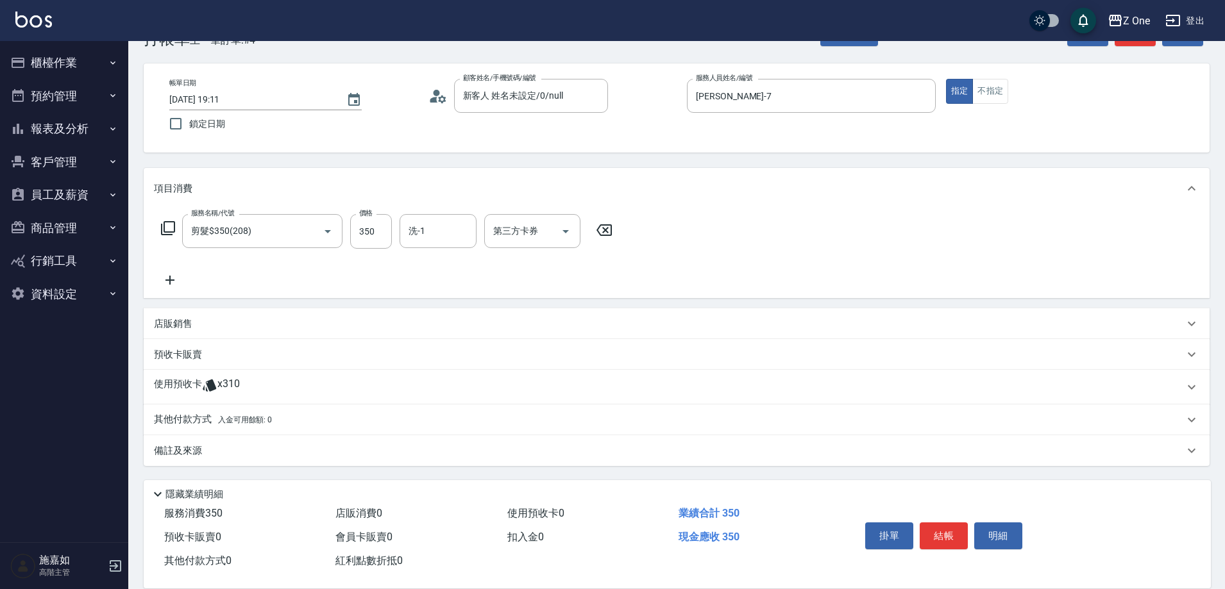
click at [281, 420] on div "其他付款方式 入金可用餘額: 0" at bounding box center [669, 420] width 1030 height 14
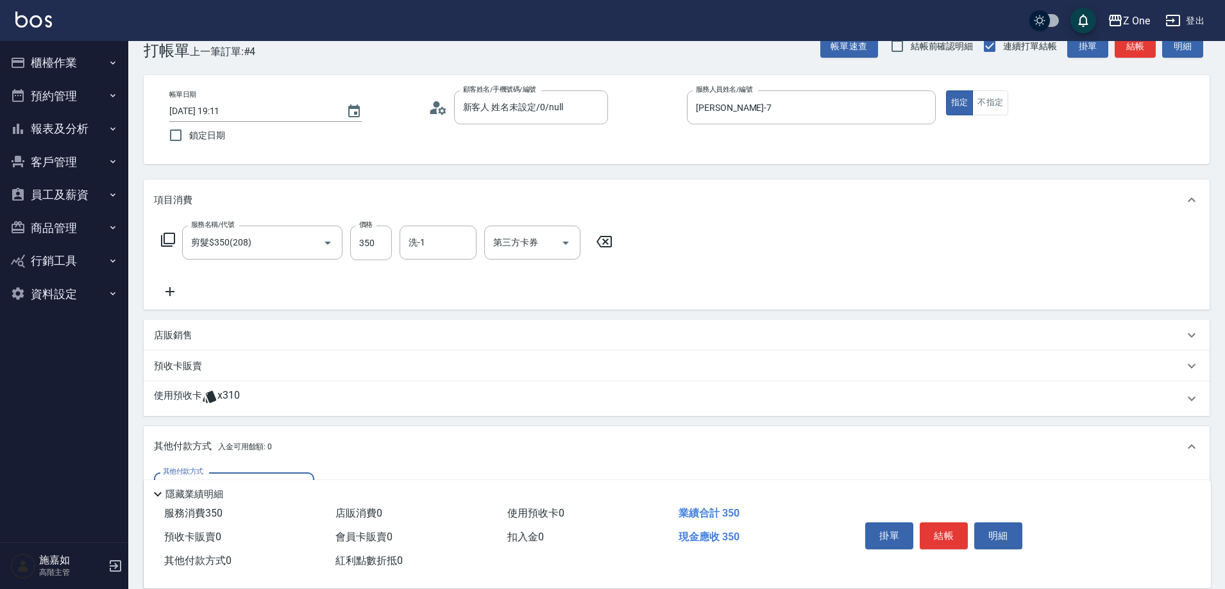
scroll to position [64, 0]
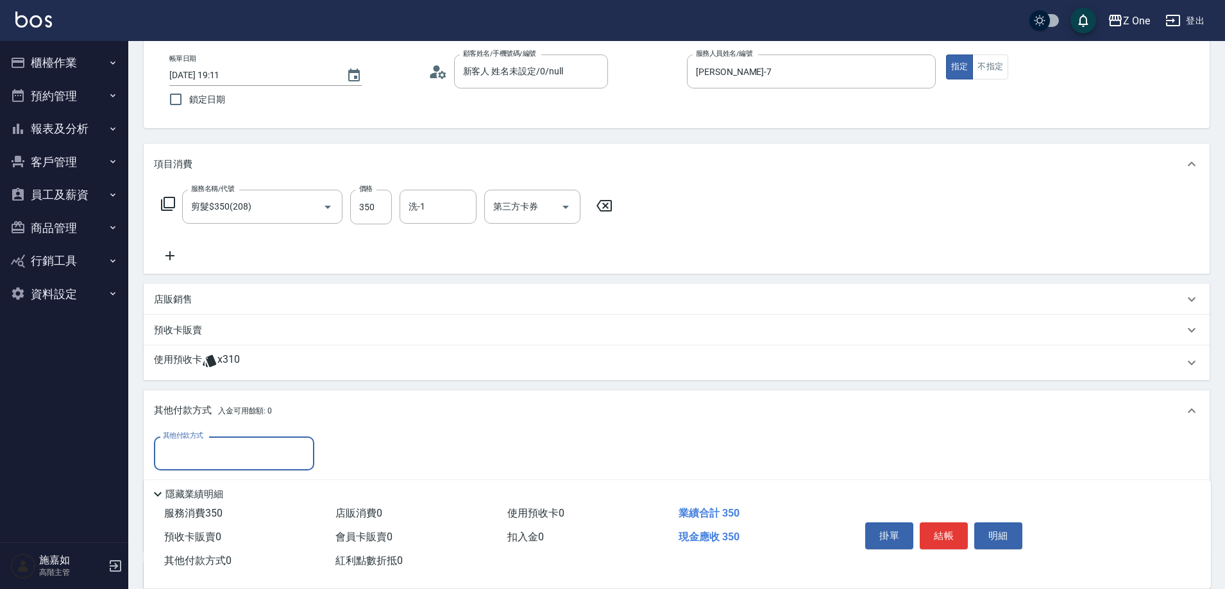
click at [253, 457] on input "其他付款方式" at bounding box center [234, 453] width 149 height 22
click at [220, 521] on span "信用卡" at bounding box center [234, 528] width 160 height 21
type input "信用卡"
click at [383, 454] on input "0" at bounding box center [370, 454] width 96 height 35
type input "350"
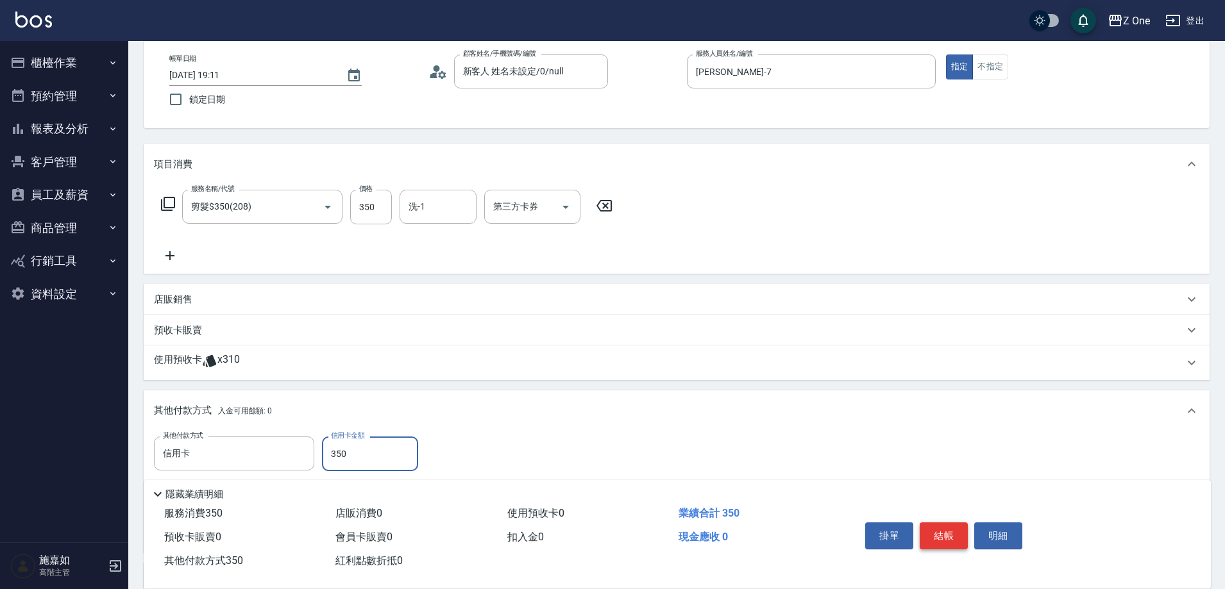
click at [940, 523] on button "結帳" at bounding box center [943, 536] width 48 height 27
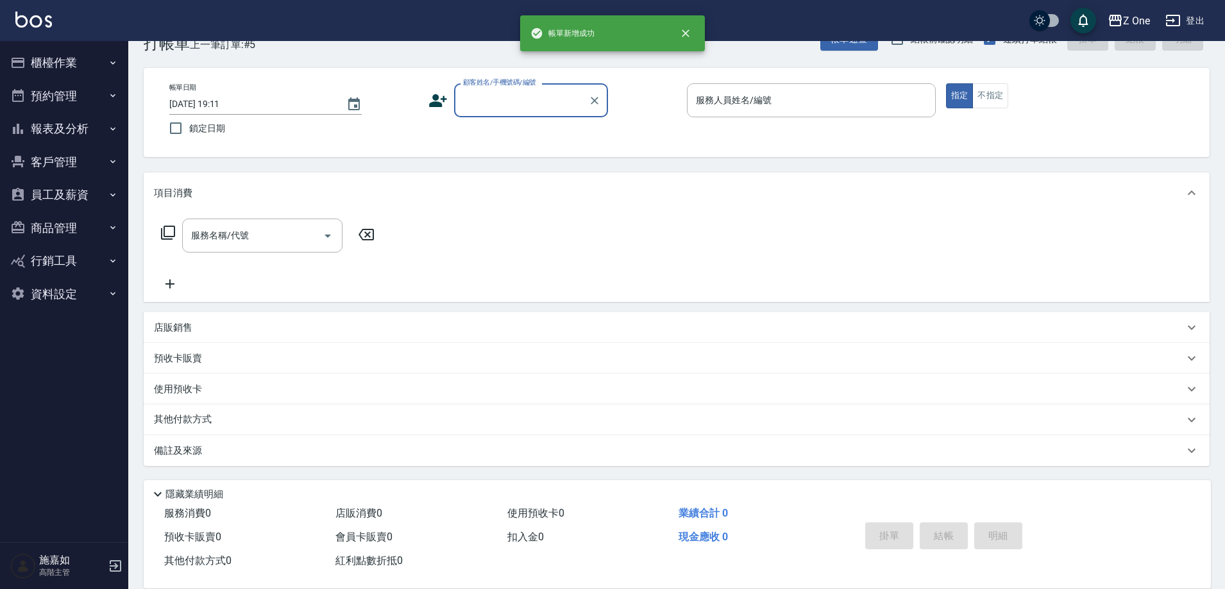
scroll to position [35, 0]
click at [526, 108] on input "顧客姓名/手機號碼/編號" at bounding box center [521, 100] width 123 height 22
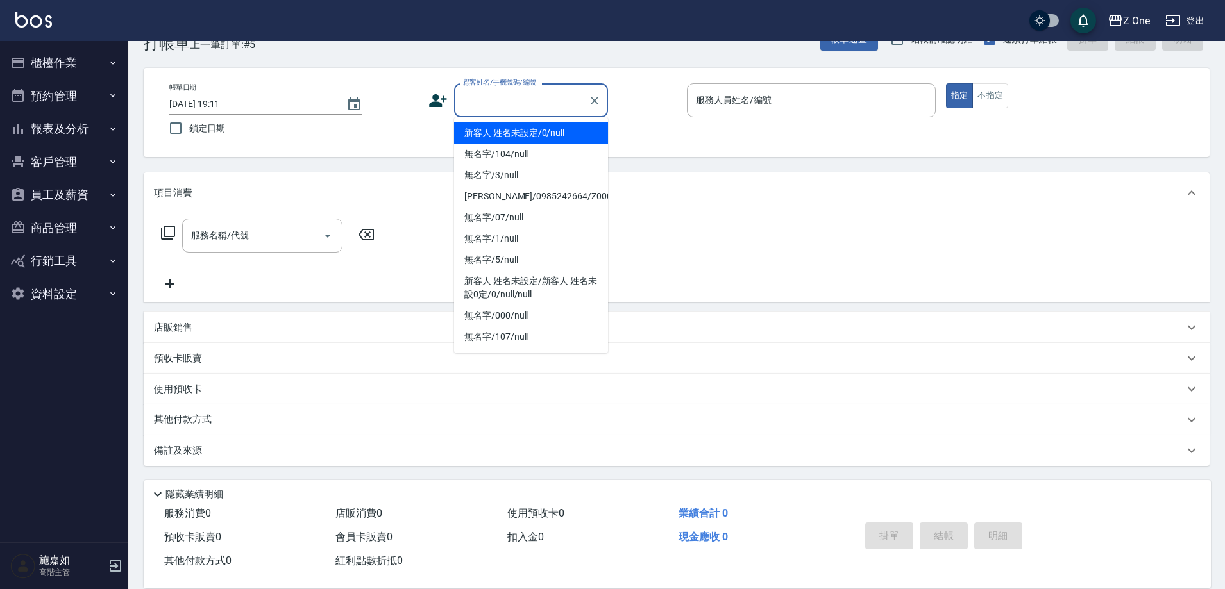
click at [525, 138] on li "新客人 姓名未設定/0/null" at bounding box center [531, 132] width 154 height 21
type input "新客人 姓名未設定/0/null"
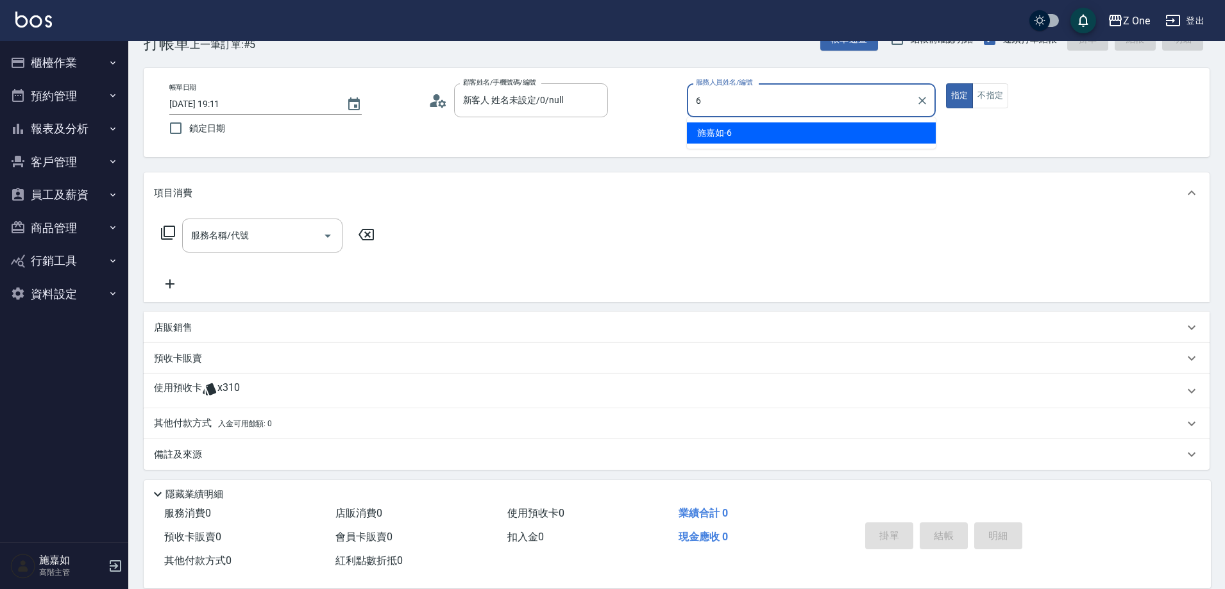
click at [809, 124] on div "[PERSON_NAME]-6" at bounding box center [811, 132] width 249 height 21
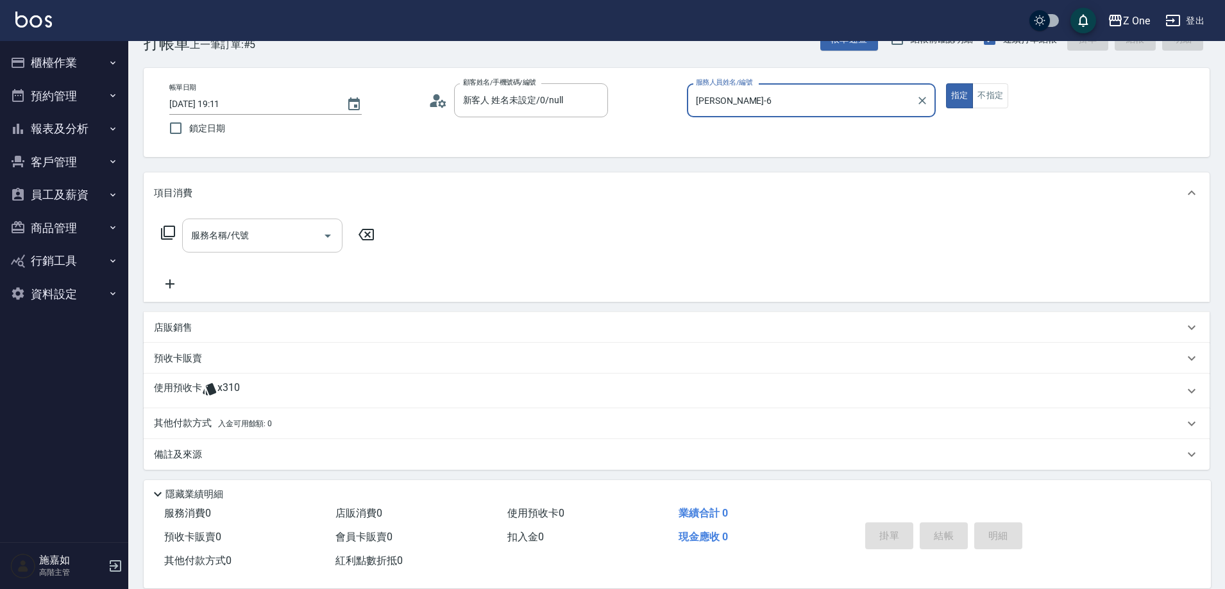
click at [326, 234] on icon "Open" at bounding box center [327, 235] width 15 height 15
type input "[PERSON_NAME]-6"
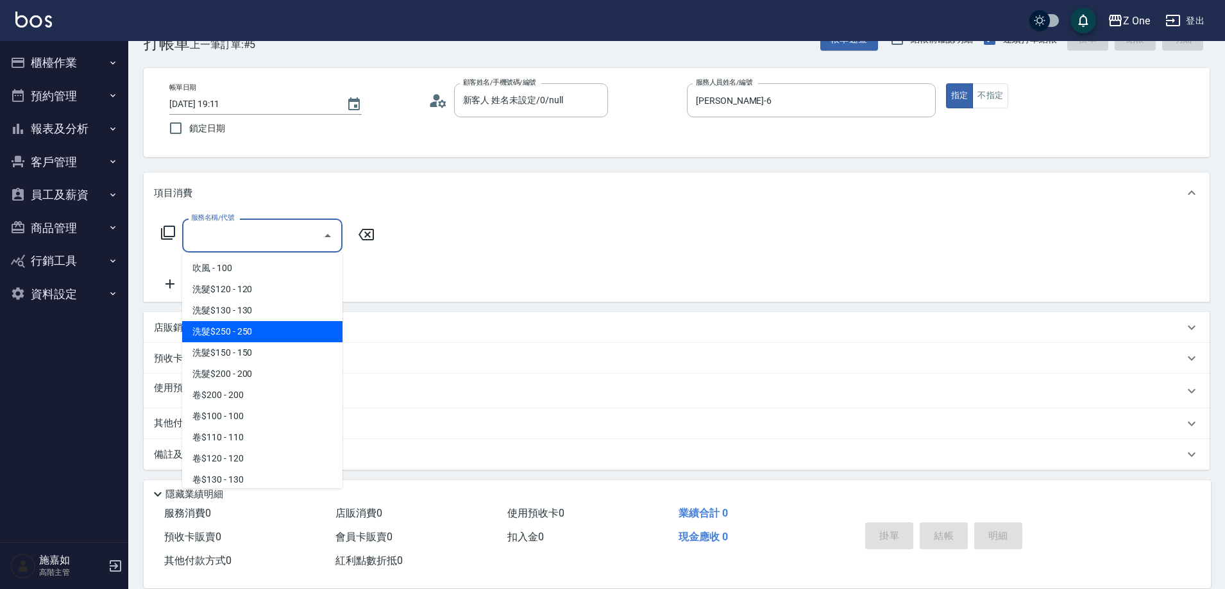
click at [264, 339] on span "洗髮$250 - 250" at bounding box center [262, 331] width 160 height 21
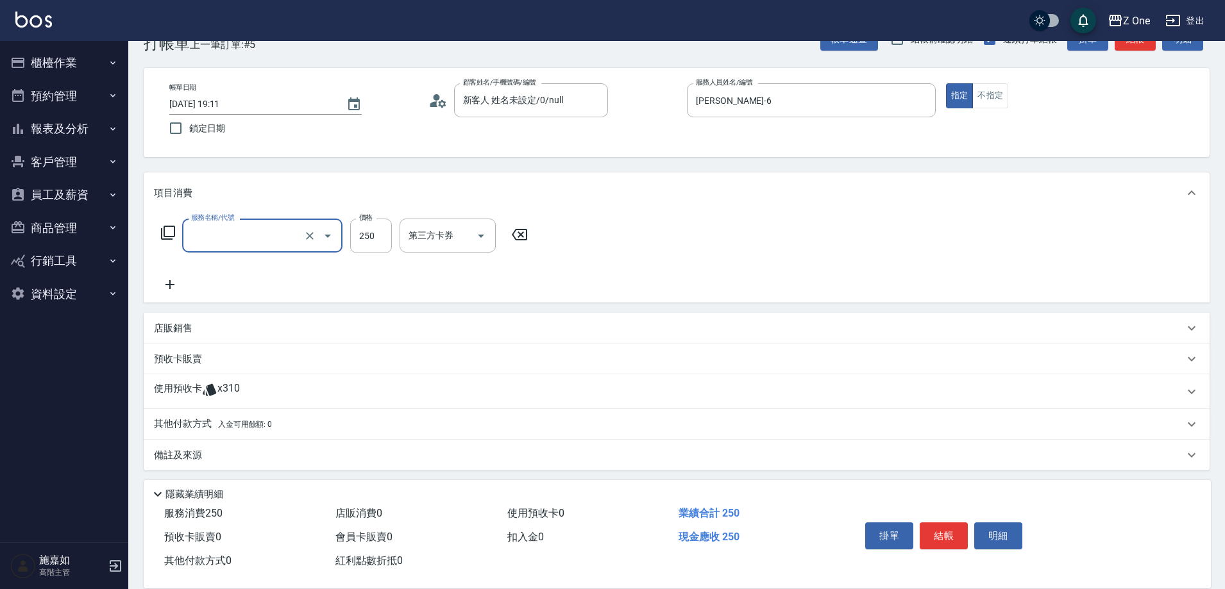
type input "洗髮$250(104)"
click at [172, 286] on icon at bounding box center [170, 284] width 32 height 15
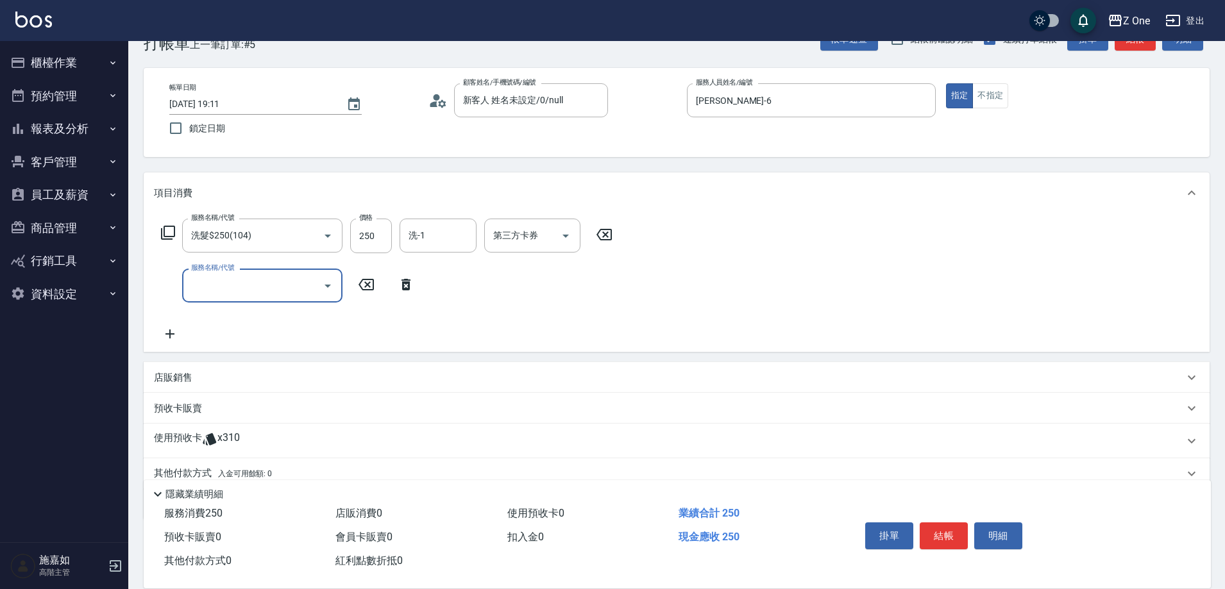
click at [328, 287] on icon "Open" at bounding box center [327, 286] width 6 height 3
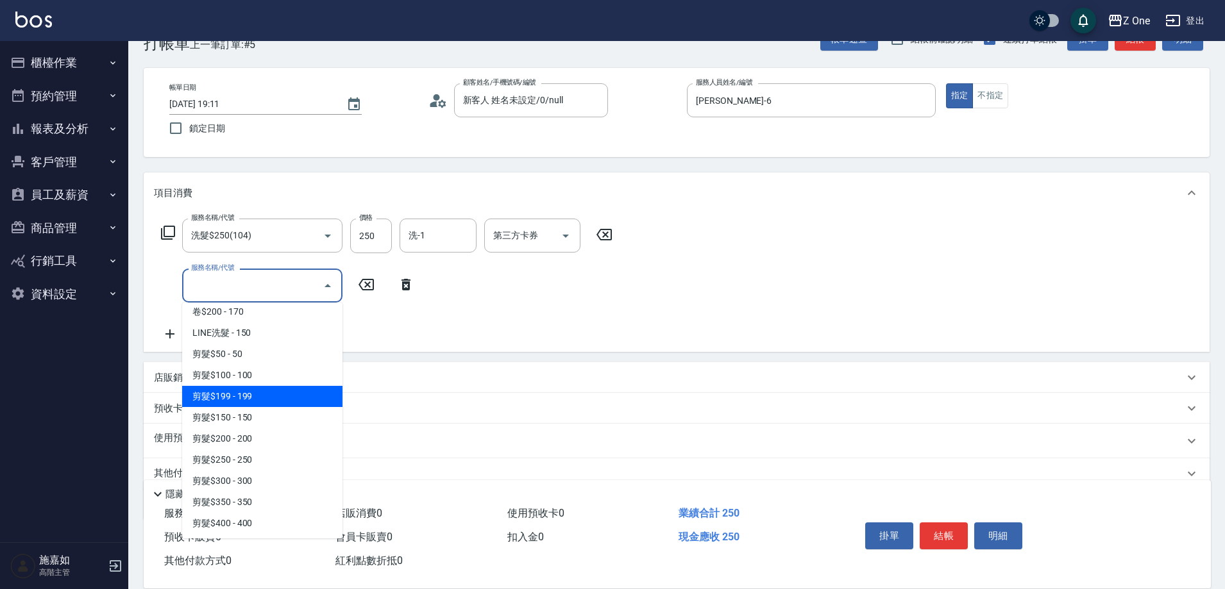
scroll to position [449, 0]
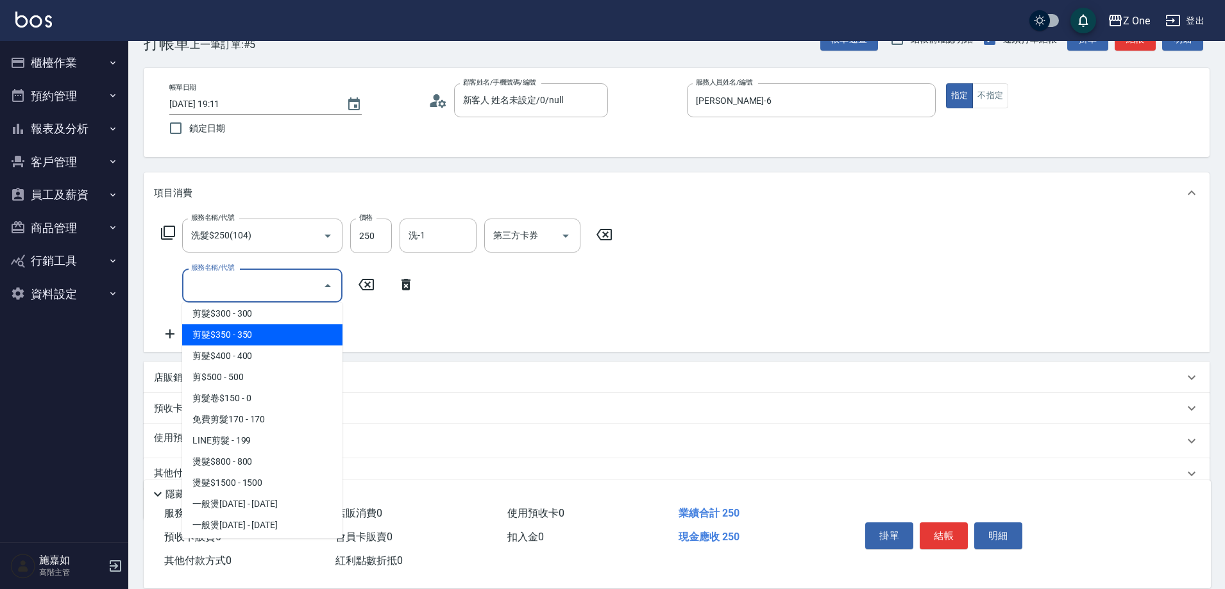
click at [276, 337] on span "剪髮$350 - 350" at bounding box center [262, 334] width 160 height 21
type input "剪髮$350(208)"
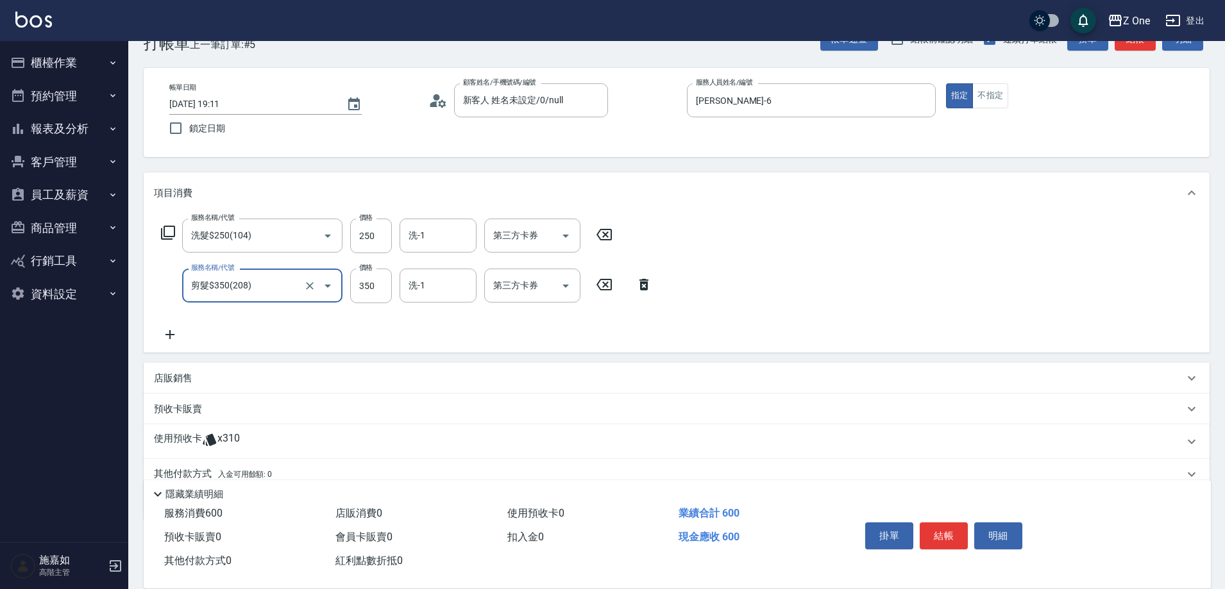
click at [173, 334] on icon at bounding box center [170, 334] width 32 height 15
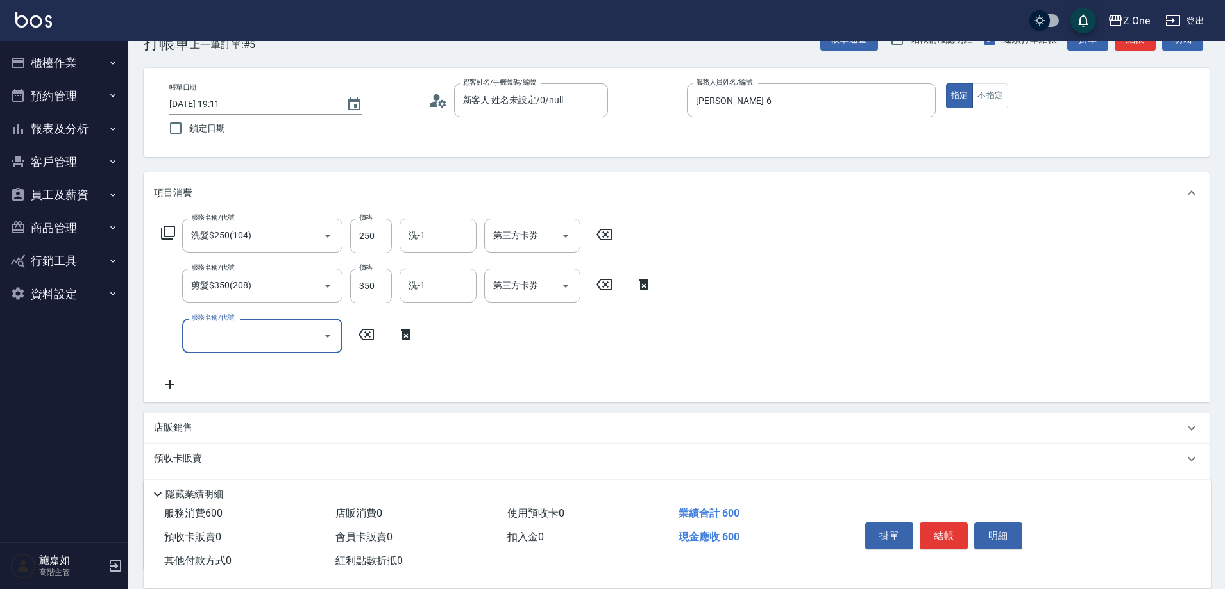
click at [332, 344] on button "Open" at bounding box center [327, 336] width 21 height 21
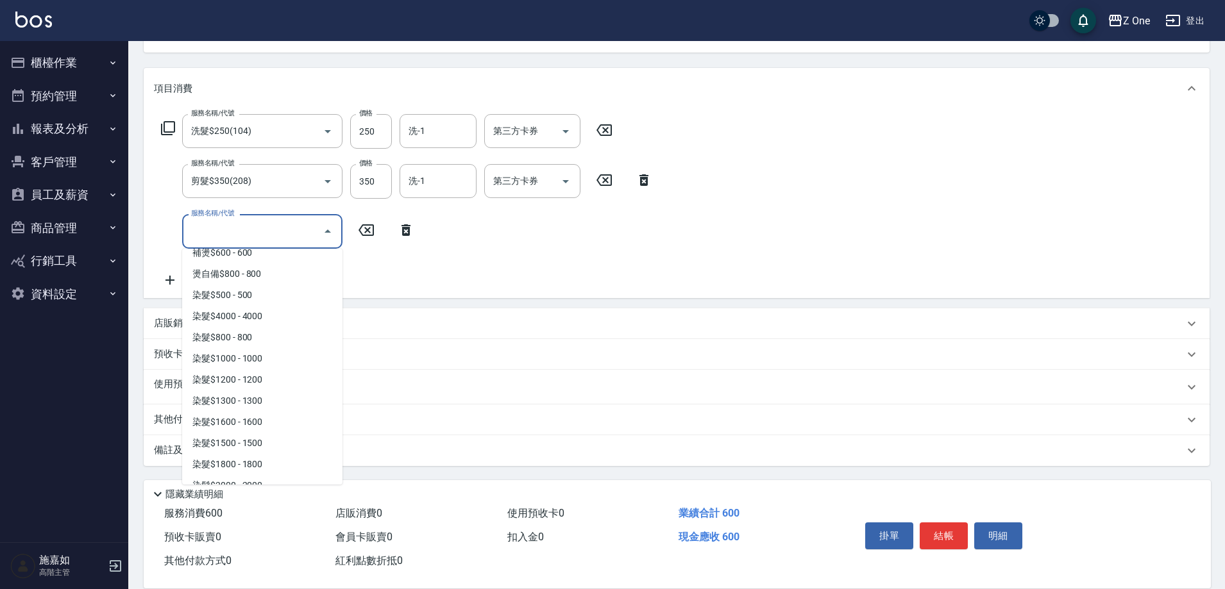
scroll to position [1154, 0]
click at [287, 335] on span "染髮$1000 - 1000" at bounding box center [262, 337] width 160 height 21
type input "染髮$1000(404)"
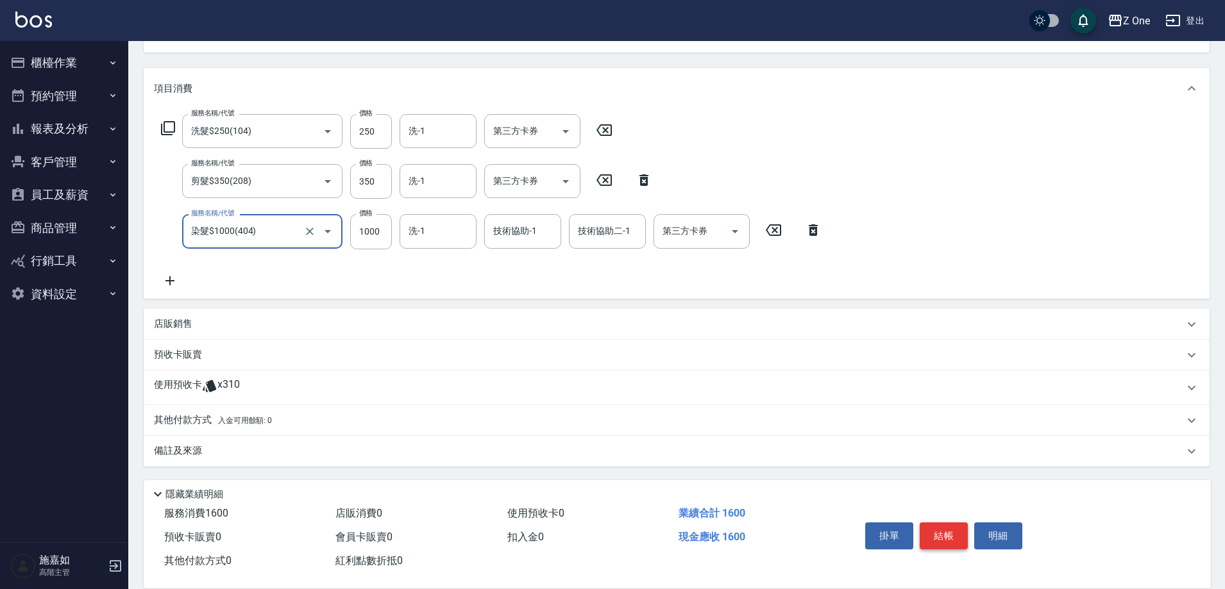
click at [939, 525] on button "結帳" at bounding box center [943, 536] width 48 height 27
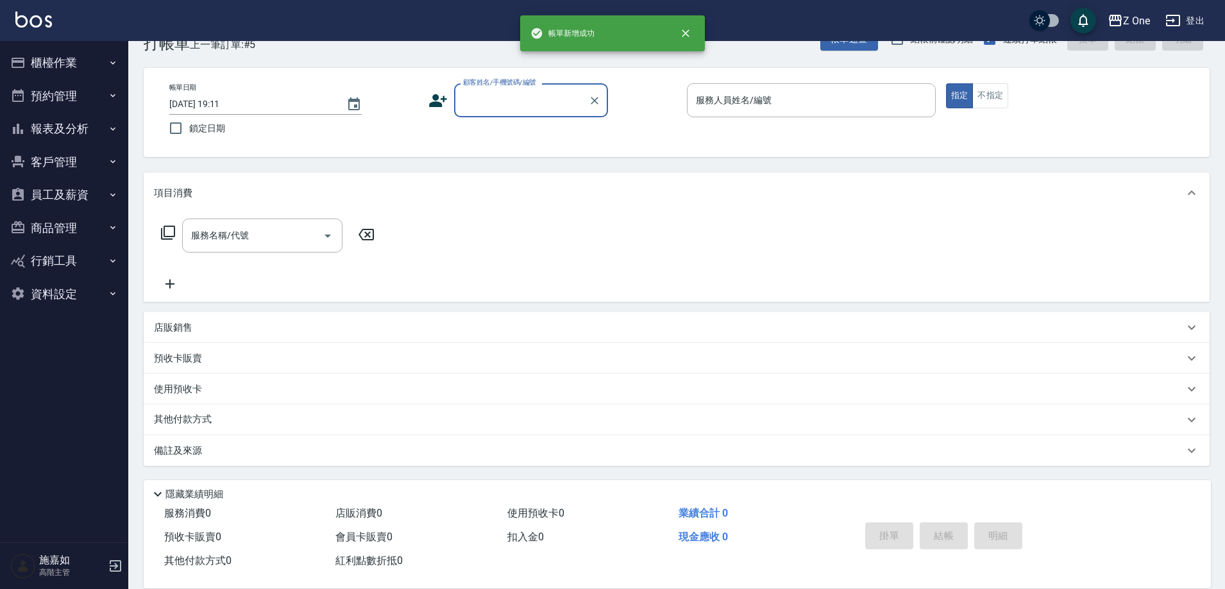
scroll to position [35, 0]
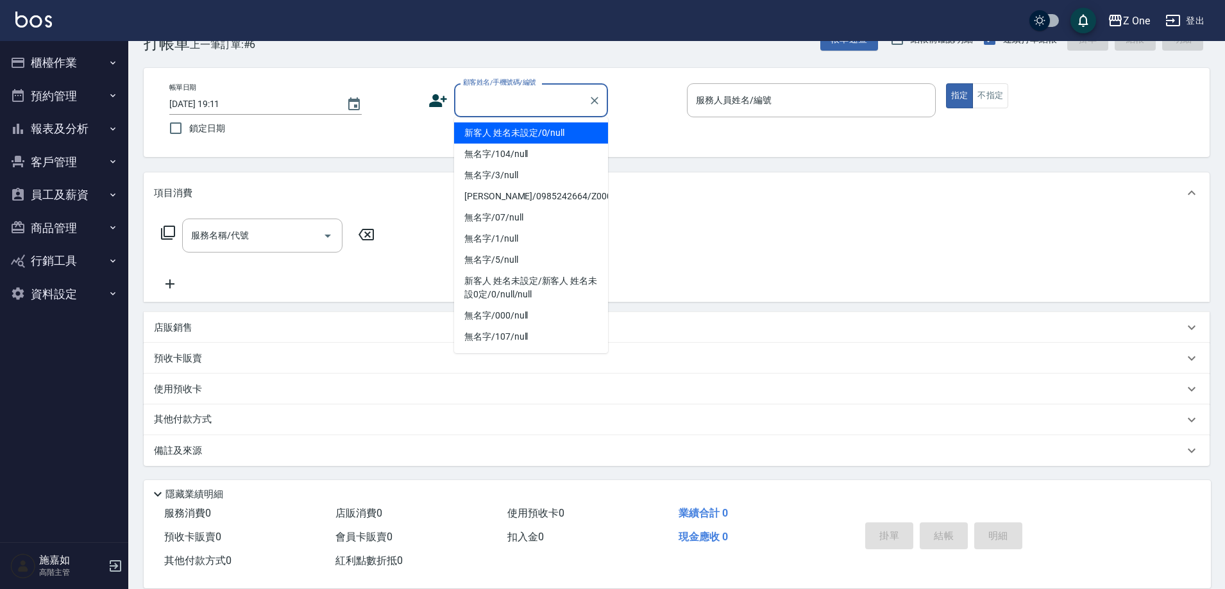
click at [511, 100] on input "顧客姓名/手機號碼/編號" at bounding box center [521, 100] width 123 height 22
click at [510, 133] on li "新客人 姓名未設定/0/null" at bounding box center [531, 132] width 154 height 21
type input "新客人 姓名未設定/0/null"
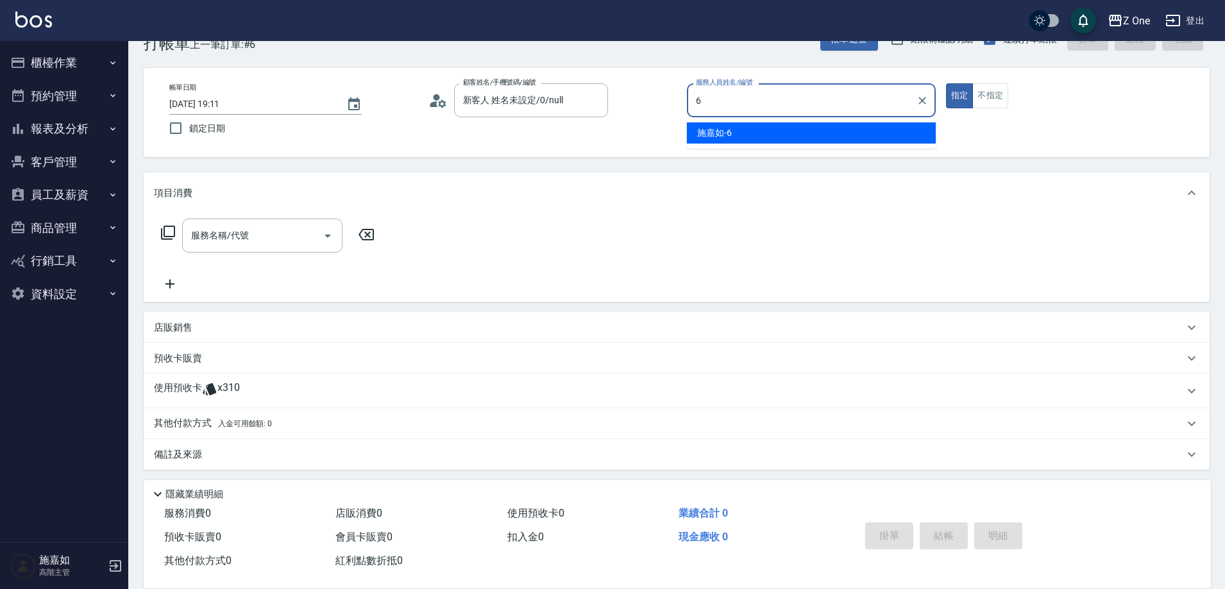
click at [788, 133] on div "[PERSON_NAME]-6" at bounding box center [811, 132] width 249 height 21
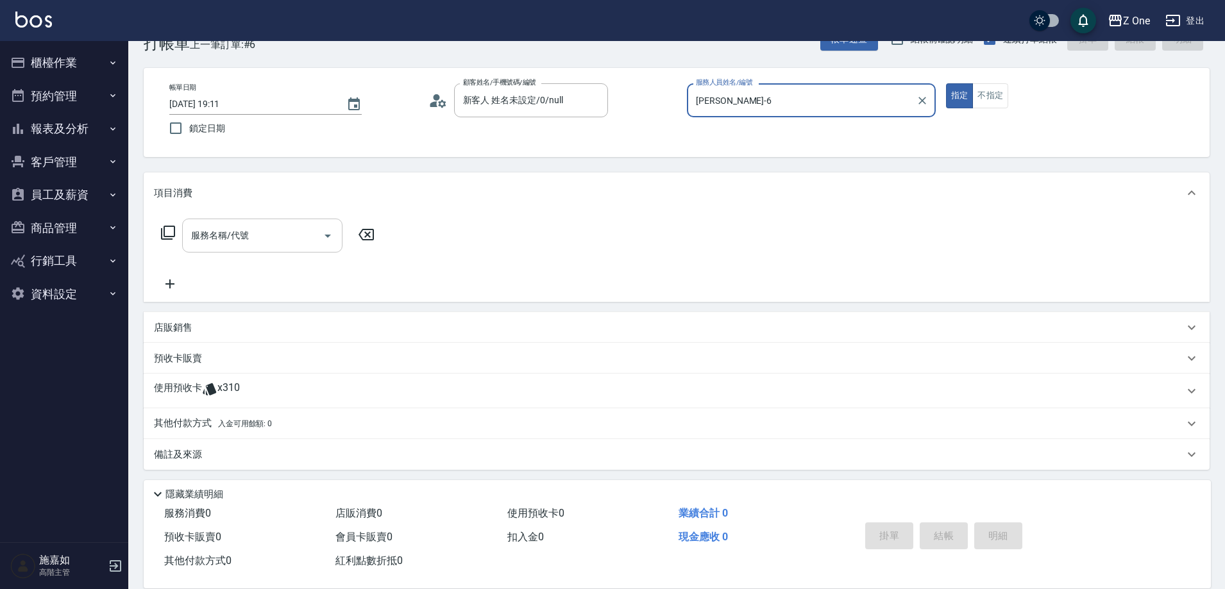
click at [330, 240] on icon "Open" at bounding box center [327, 235] width 15 height 15
type input "[PERSON_NAME]-6"
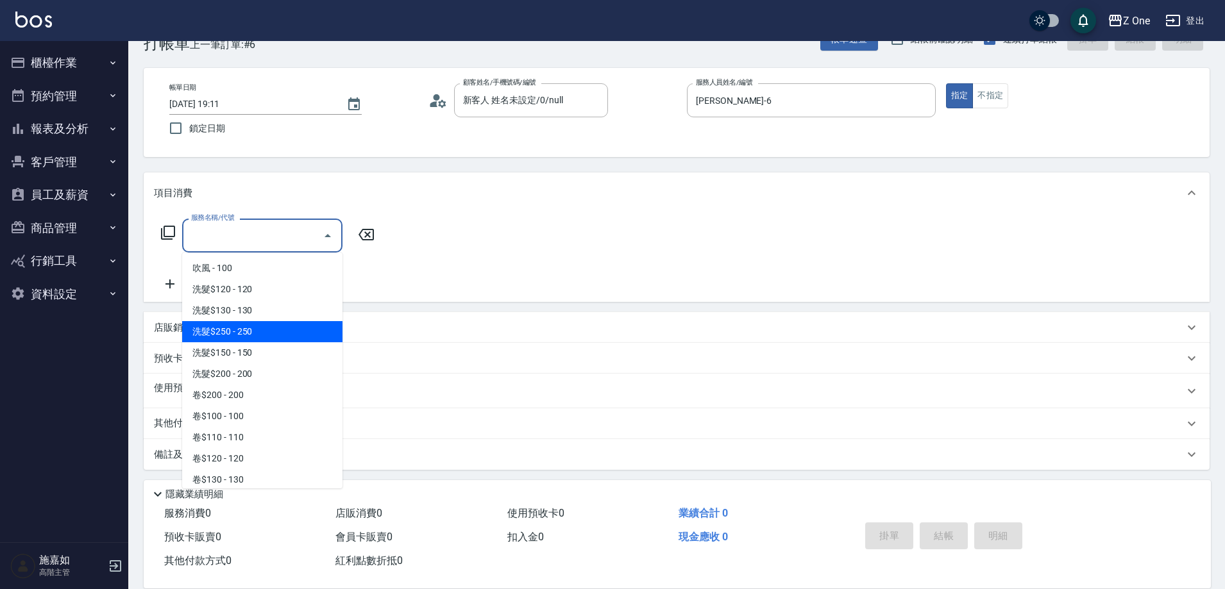
click at [269, 333] on span "洗髮$250 - 250" at bounding box center [262, 331] width 160 height 21
type input "洗髮$250(104)"
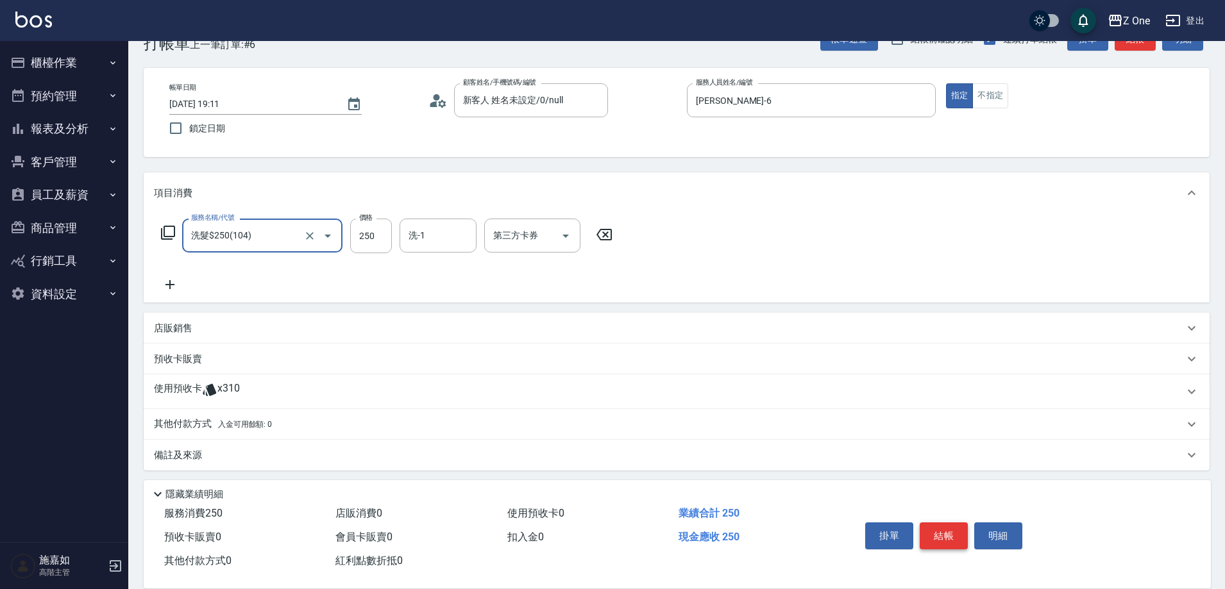
click at [931, 532] on button "結帳" at bounding box center [943, 536] width 48 height 27
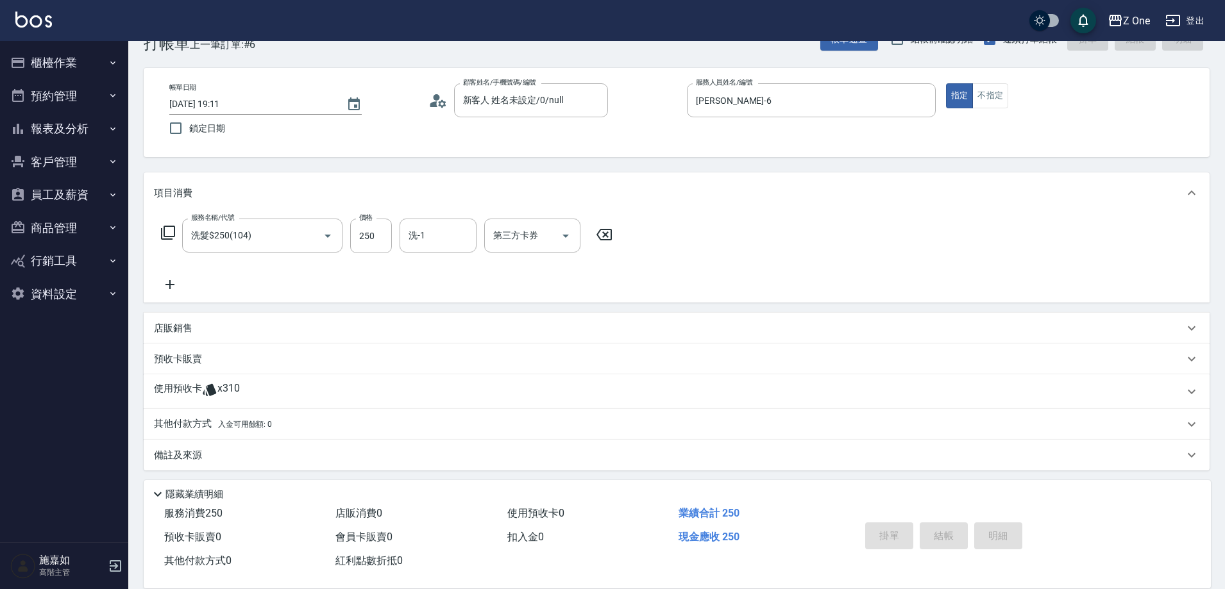
type input "[DATE] 19:12"
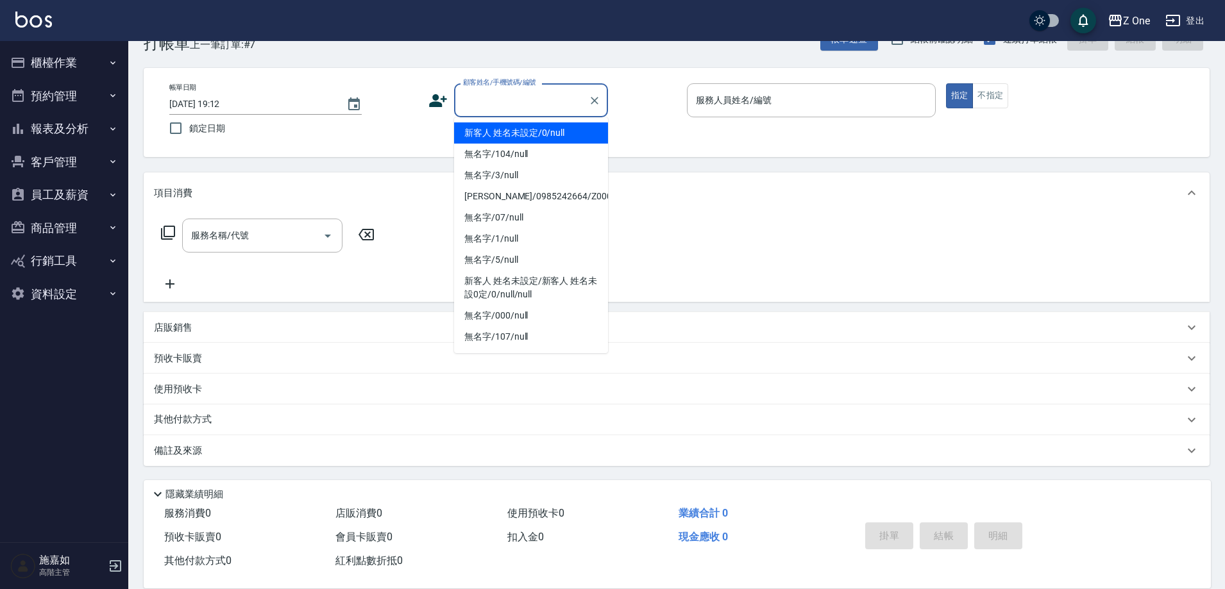
click at [540, 106] on input "顧客姓名/手機號碼/編號" at bounding box center [521, 100] width 123 height 22
click at [532, 132] on li "新客人 姓名未設定/0/null" at bounding box center [531, 132] width 154 height 21
type input "新客人 姓名未設定/0/null"
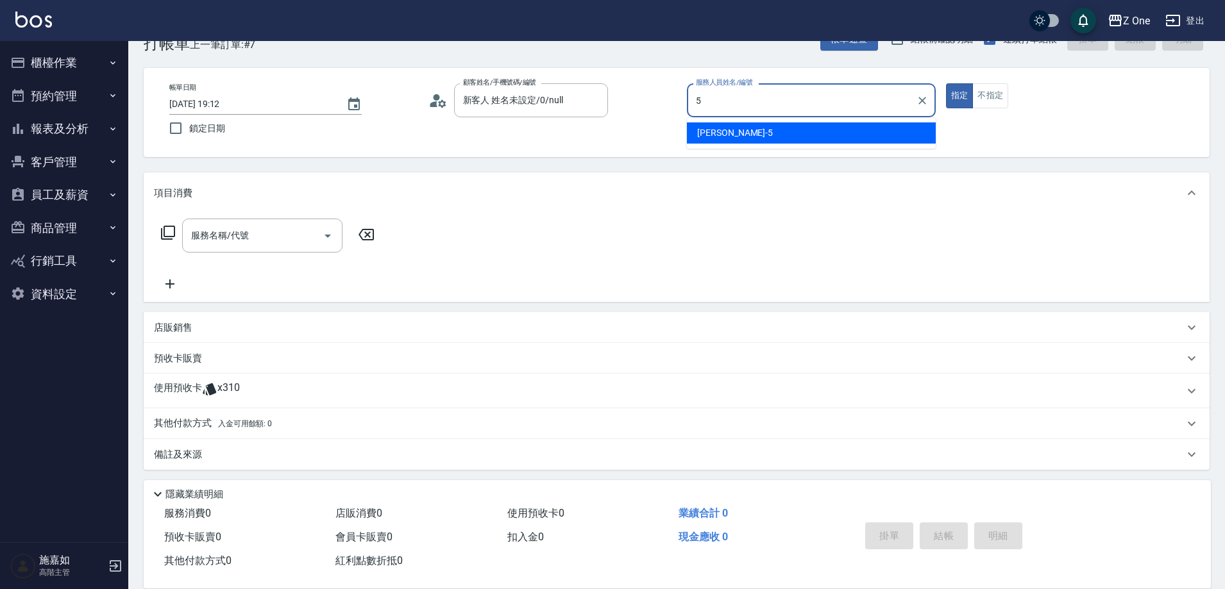
click at [727, 131] on span "[PERSON_NAME]-5" at bounding box center [735, 132] width 76 height 13
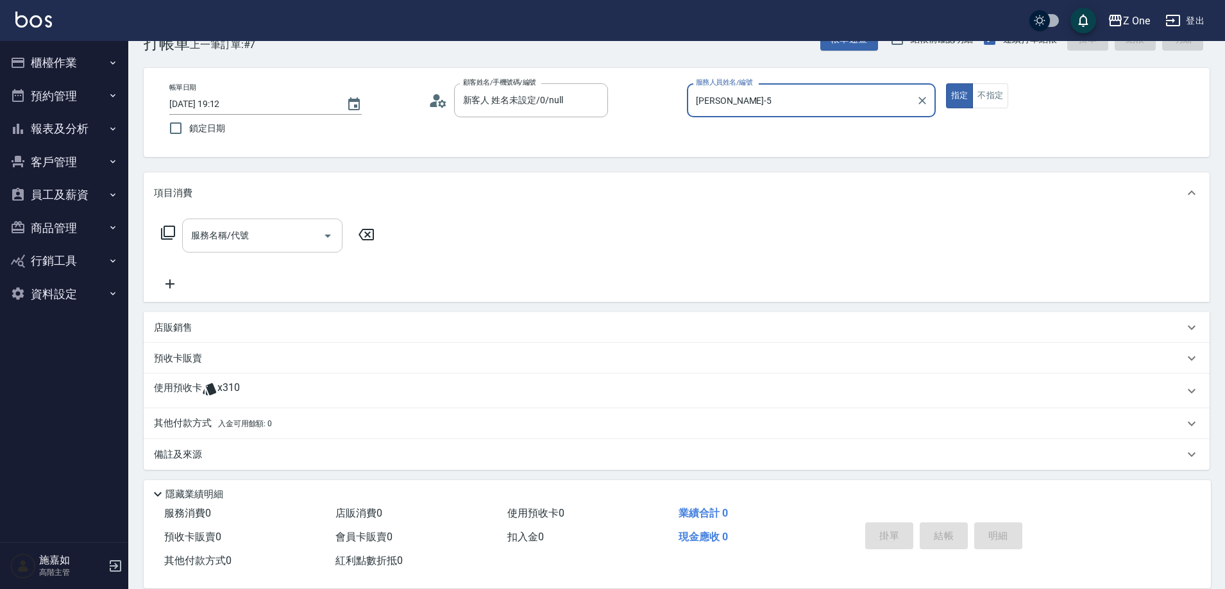
type input "[PERSON_NAME]-5"
click at [231, 240] on div "服務名稱/代號 服務名稱/代號" at bounding box center [262, 236] width 160 height 34
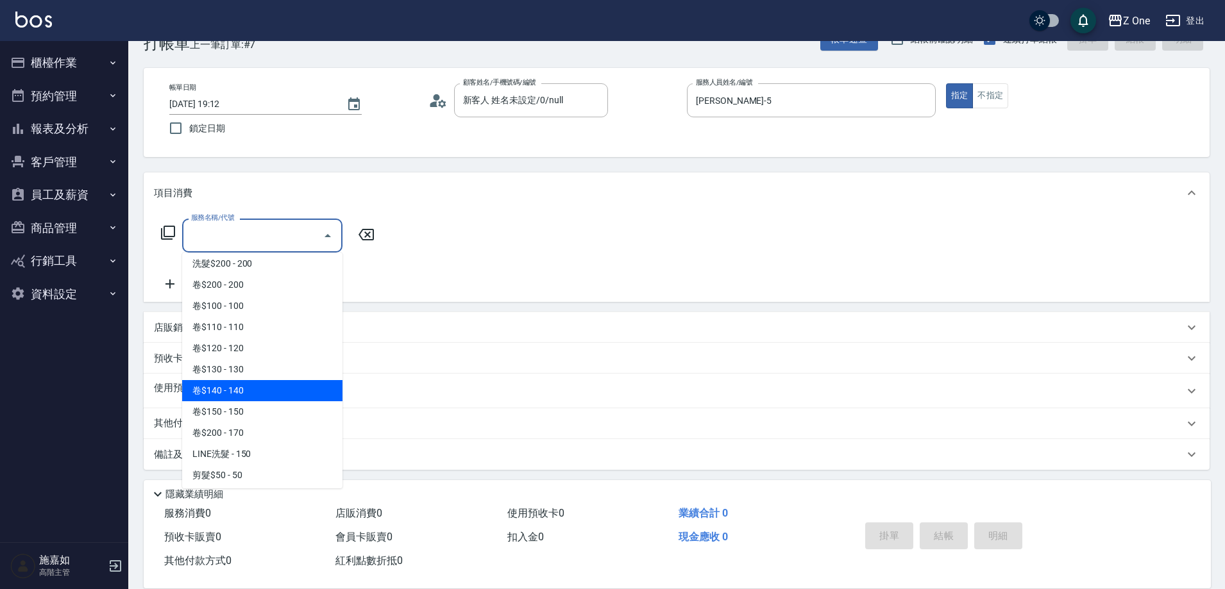
scroll to position [321, 0]
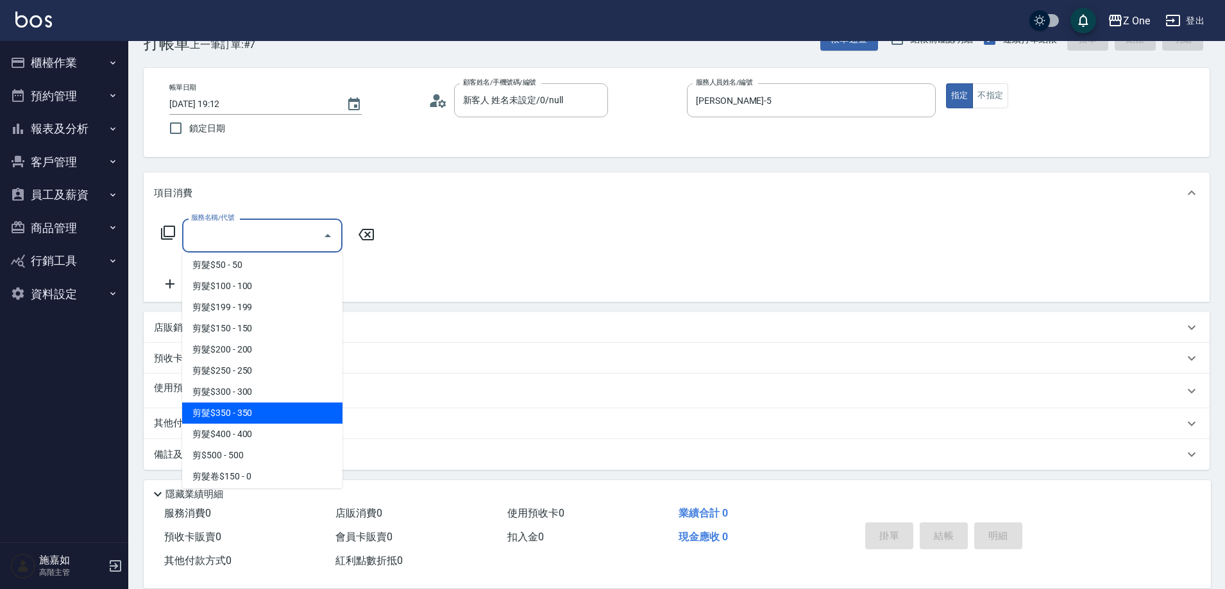
click at [276, 423] on span "剪髮$350 - 350" at bounding box center [262, 413] width 160 height 21
type input "剪髮$350(208)"
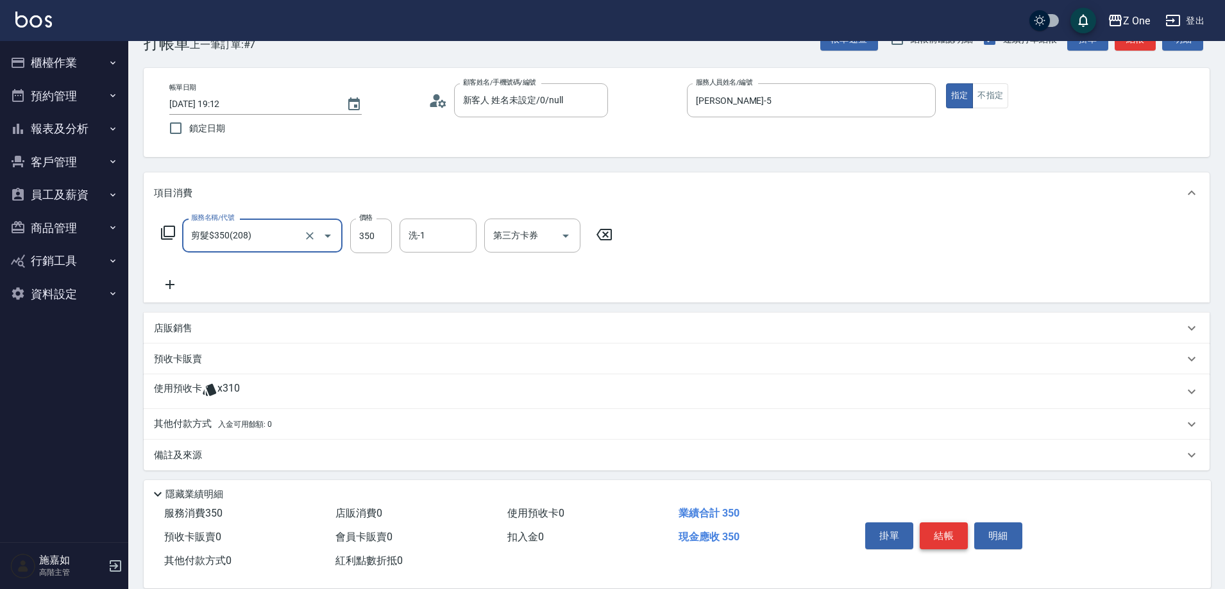
click at [941, 527] on button "結帳" at bounding box center [943, 536] width 48 height 27
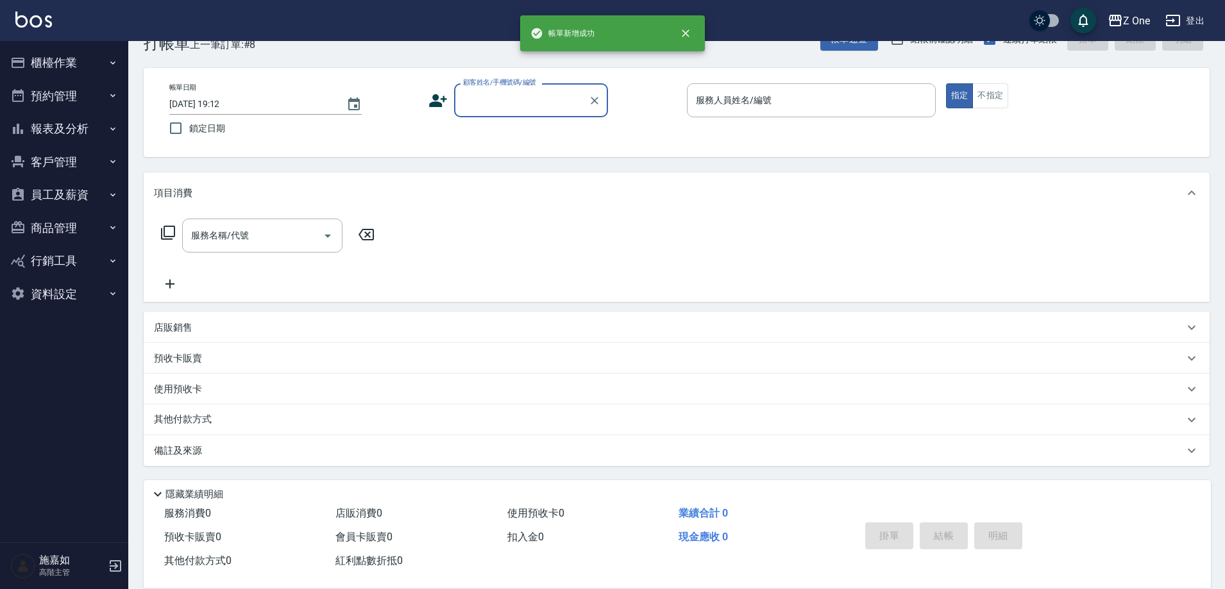
click at [507, 94] on input "顧客姓名/手機號碼/編號" at bounding box center [521, 100] width 123 height 22
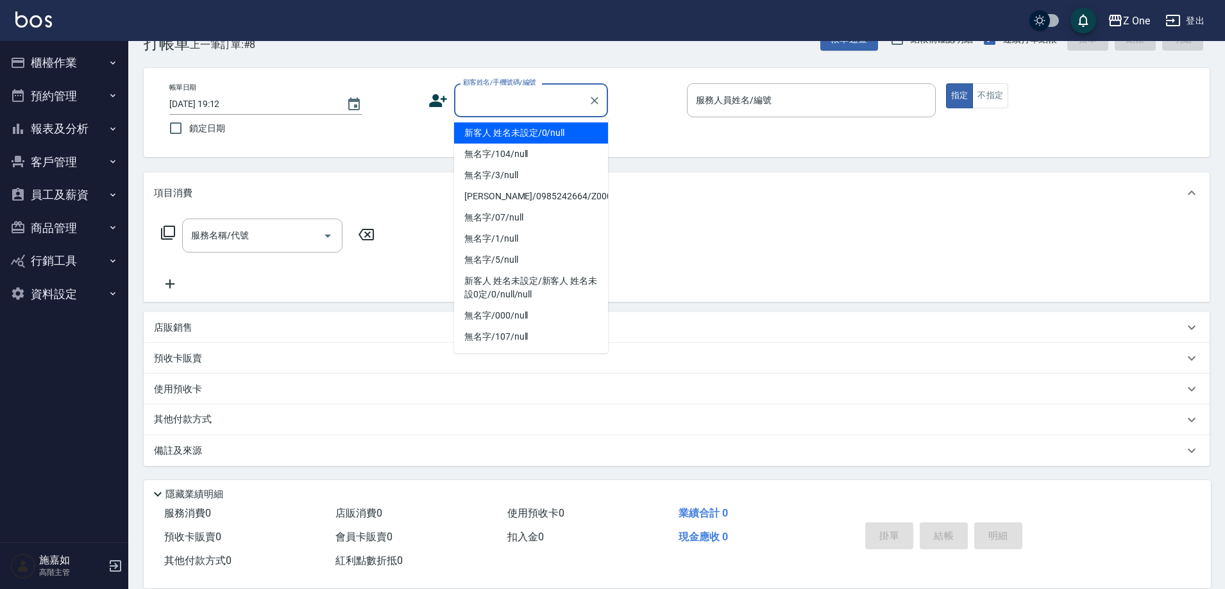
click at [533, 137] on li "新客人 姓名未設定/0/null" at bounding box center [531, 132] width 154 height 21
type input "新客人 姓名未設定/0/null"
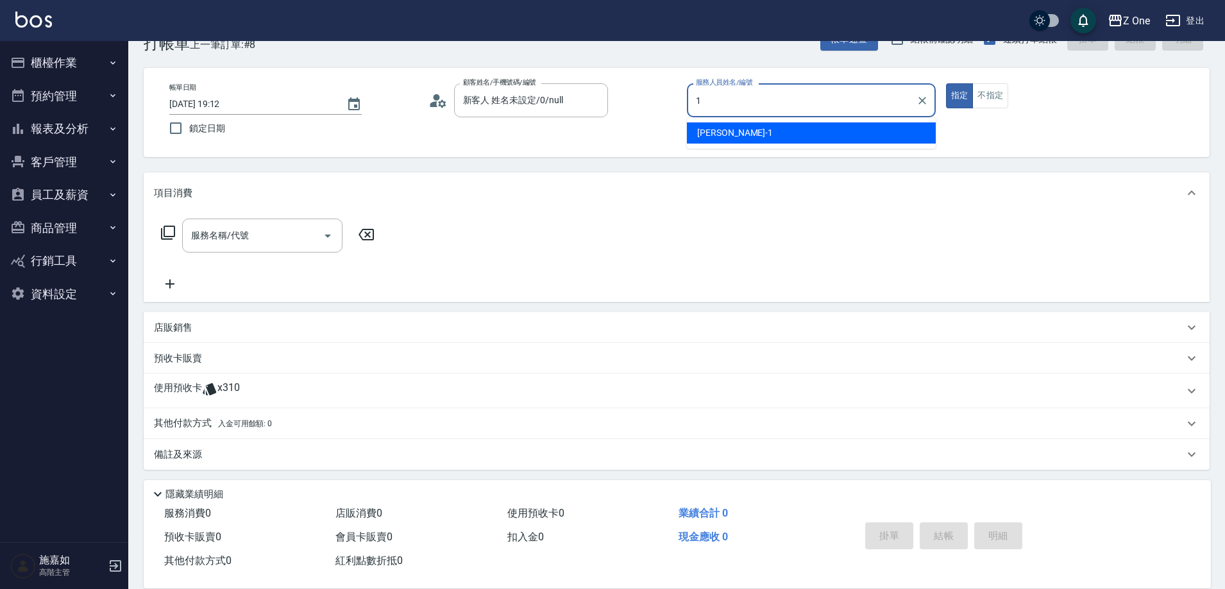
click at [724, 128] on span "[PERSON_NAME]-1" at bounding box center [735, 132] width 76 height 13
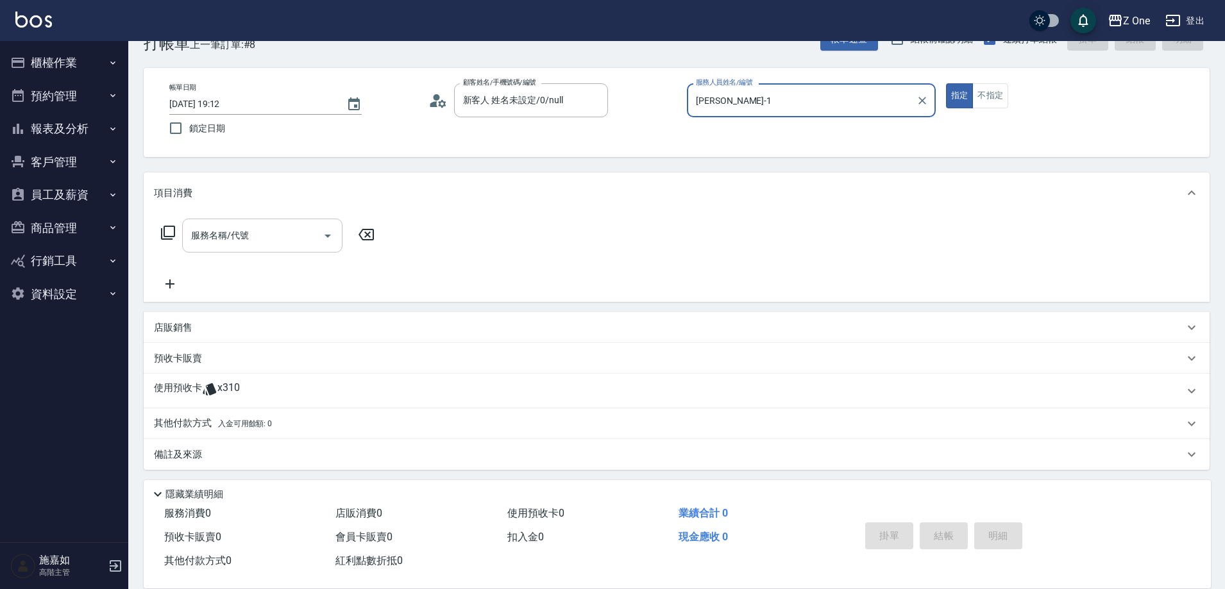
click at [324, 236] on icon "Open" at bounding box center [327, 235] width 15 height 15
type input "[PERSON_NAME]-1"
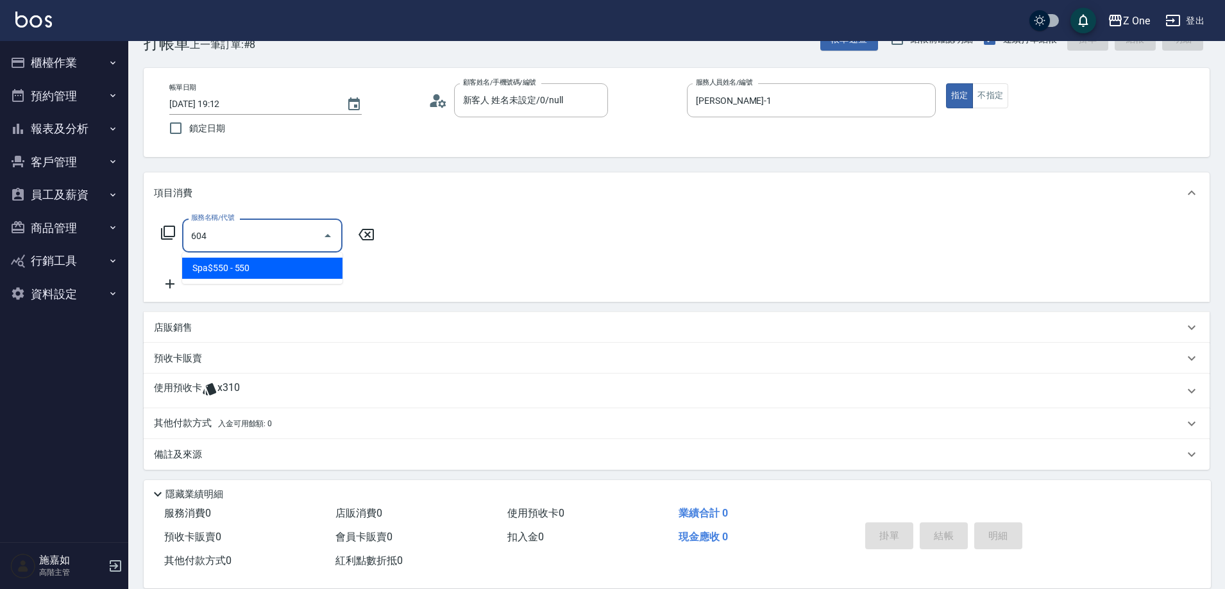
type input "604"
click at [276, 287] on div "服務名稱/代號 服務名稱/代號" at bounding box center [268, 255] width 228 height 73
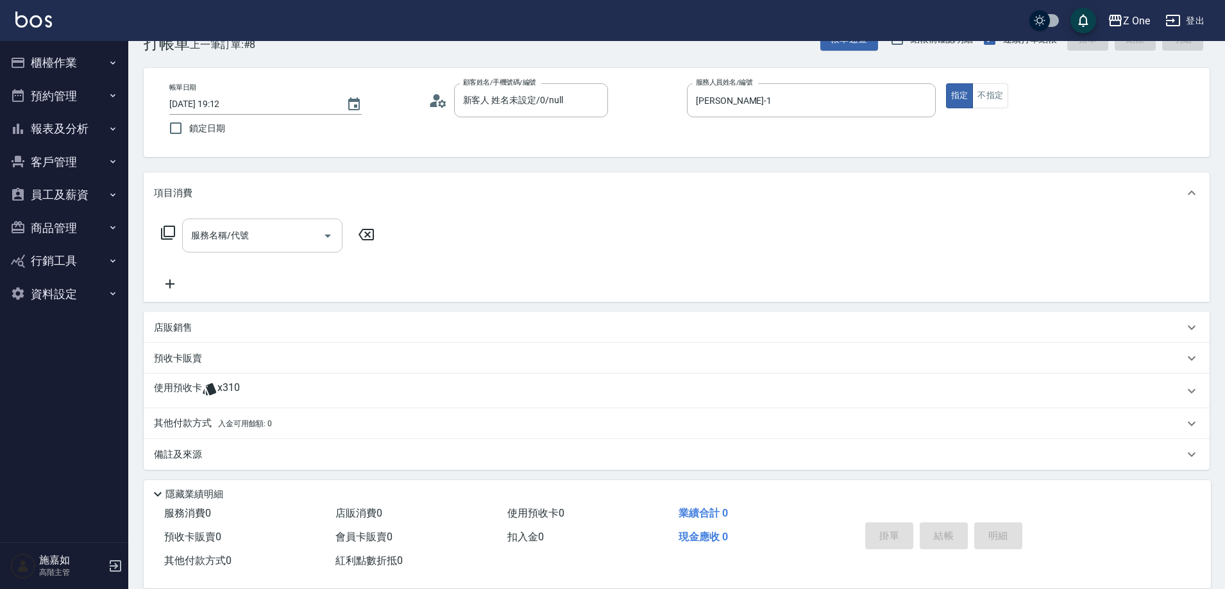
click at [318, 240] on button "Open" at bounding box center [327, 236] width 21 height 21
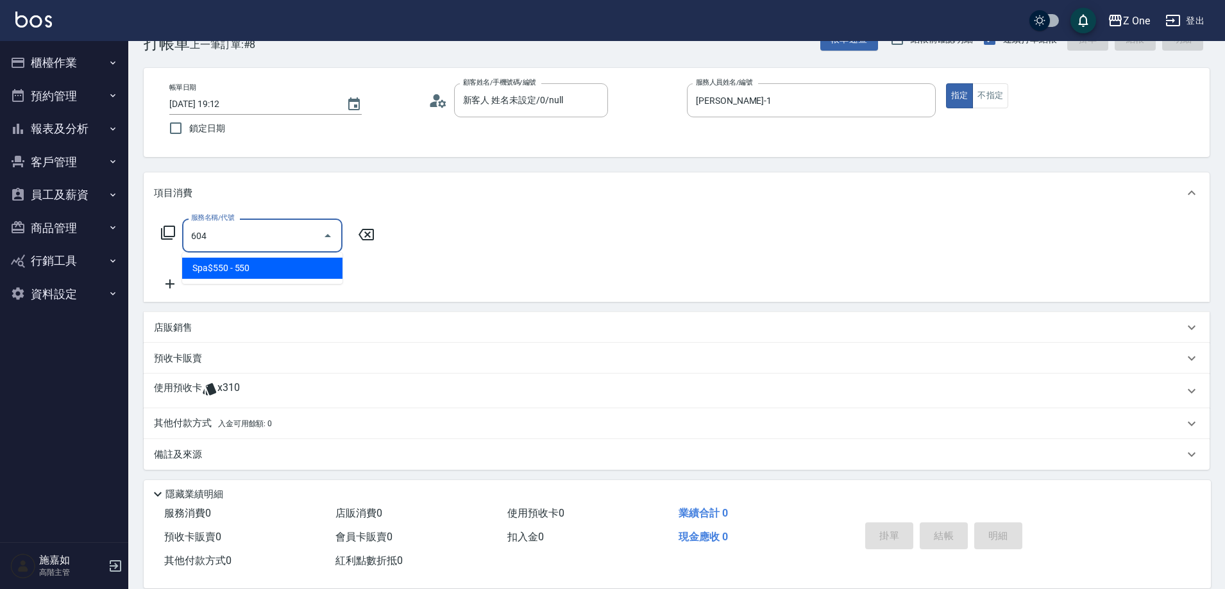
click at [308, 267] on span "Spa$550 - 550" at bounding box center [262, 268] width 160 height 21
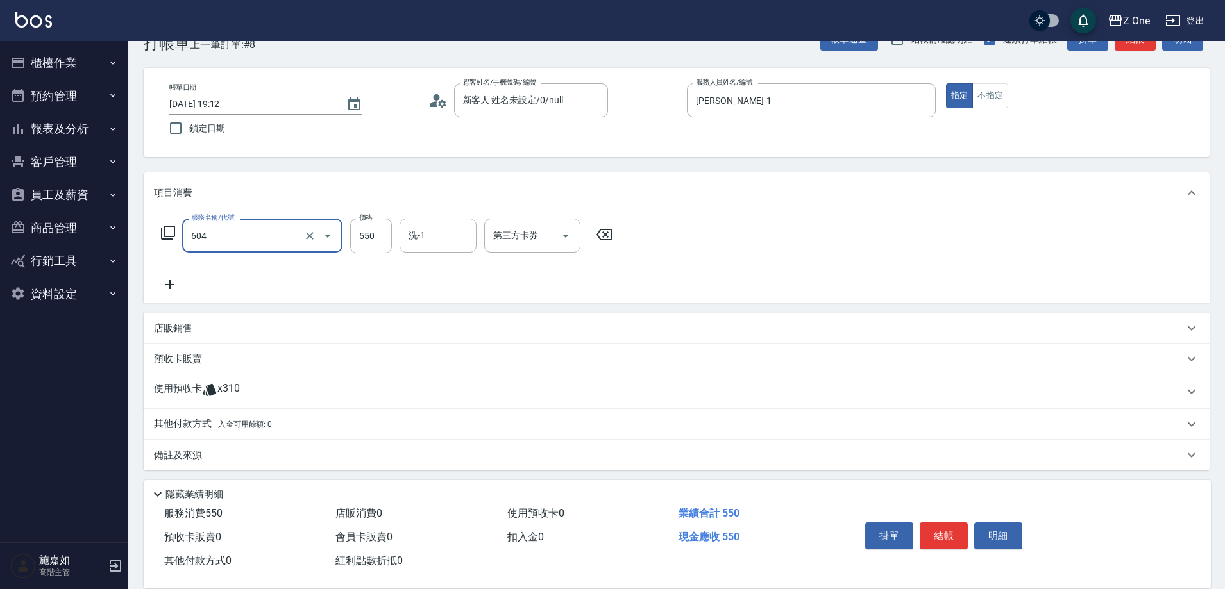
type input "Spa$550(604)"
click at [173, 287] on icon at bounding box center [170, 284] width 32 height 15
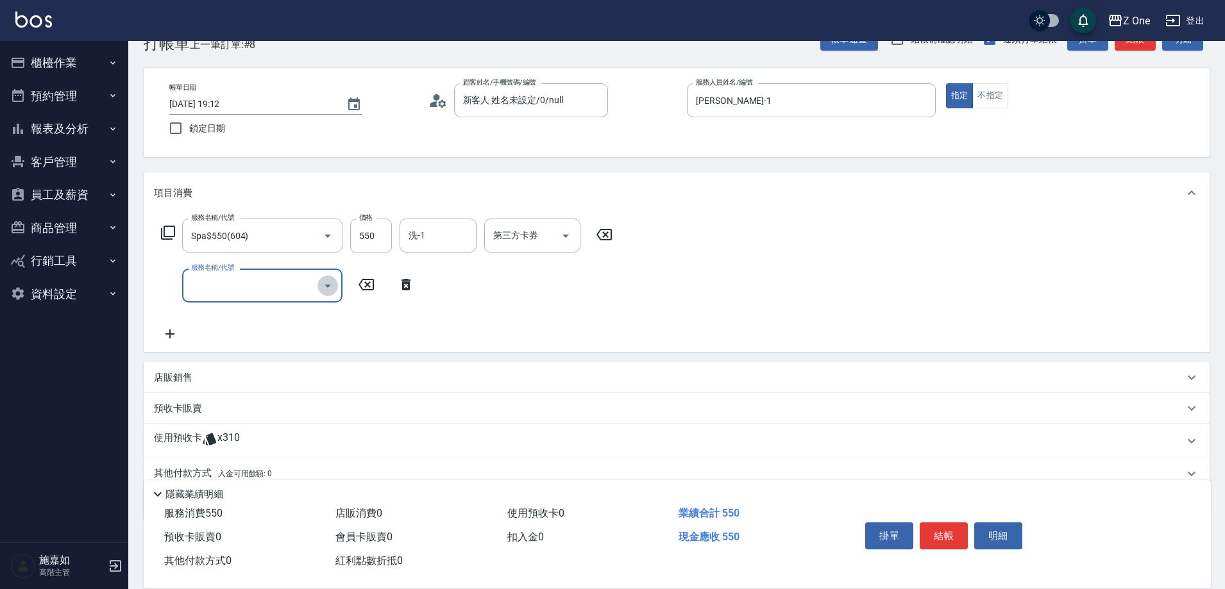
click at [333, 292] on icon "Open" at bounding box center [327, 285] width 15 height 15
drag, startPoint x: 323, startPoint y: 324, endPoint x: 332, endPoint y: 316, distance: 11.3
click at [323, 323] on span "黑耀光5400 - 1080" at bounding box center [262, 318] width 160 height 21
type input "黑耀光5400(565)"
click at [387, 285] on input "1080" at bounding box center [371, 286] width 42 height 35
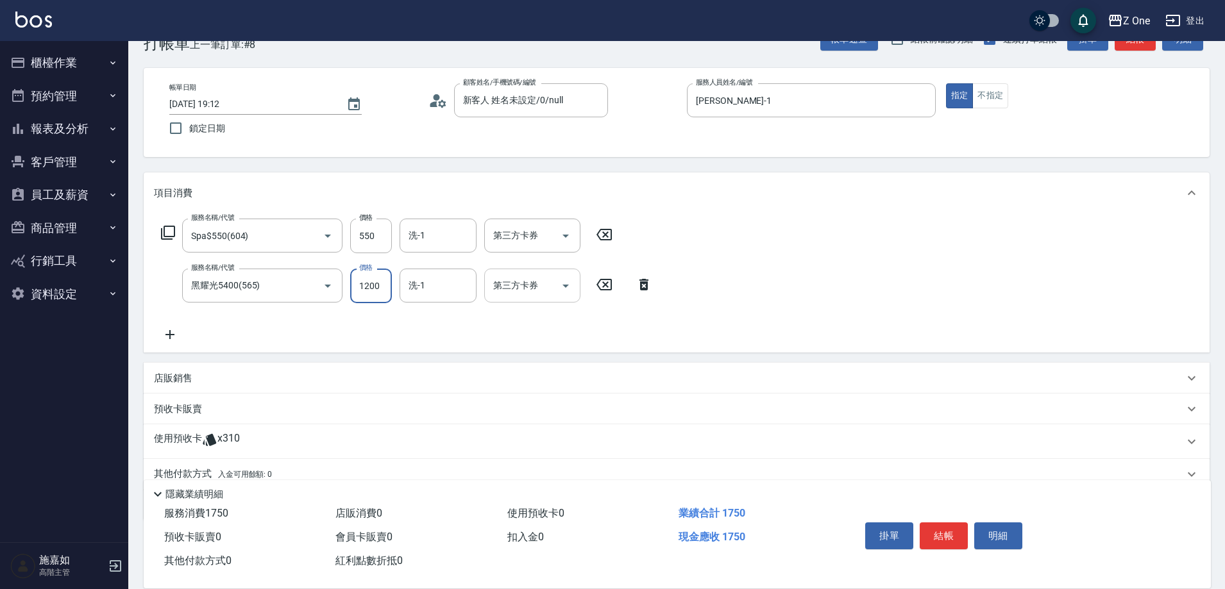
click at [571, 289] on icon "Open" at bounding box center [565, 285] width 15 height 15
type input "1200"
click at [553, 315] on span "舊有卡券" at bounding box center [532, 318] width 96 height 21
type input "舊有卡券"
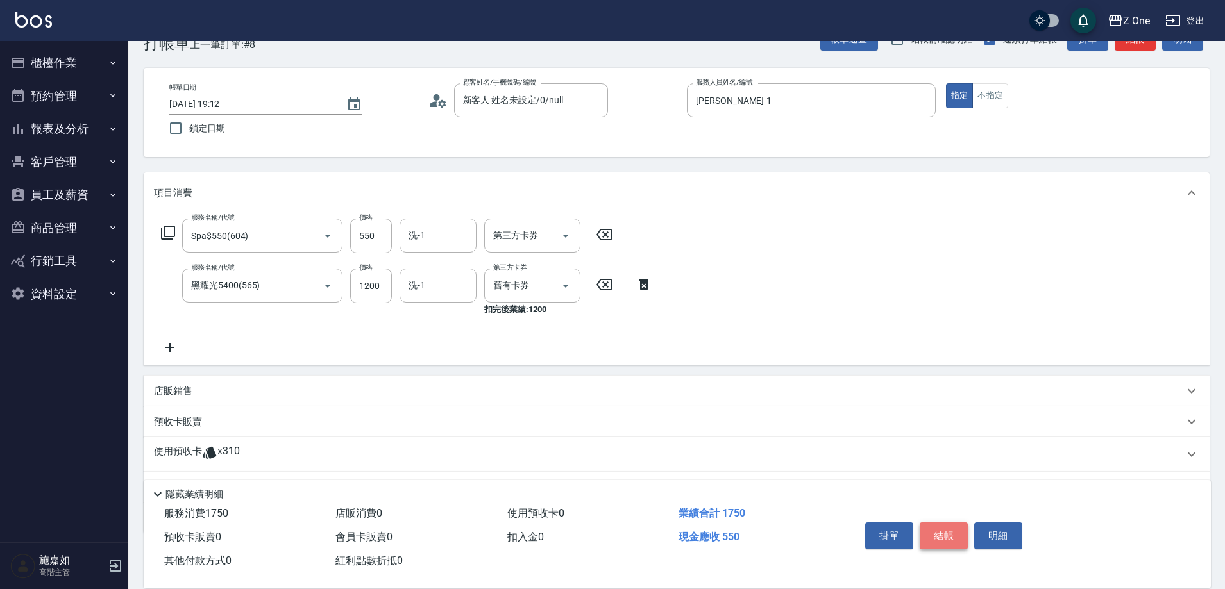
click at [957, 539] on button "結帳" at bounding box center [943, 536] width 48 height 27
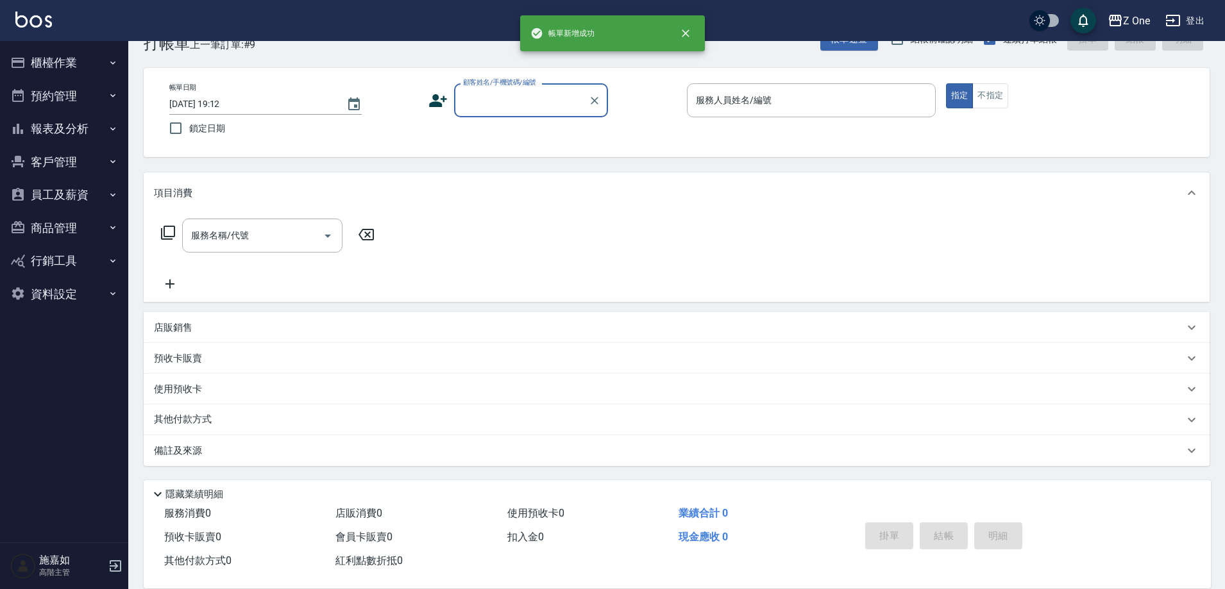
click at [517, 100] on input "顧客姓名/手機號碼/編號" at bounding box center [521, 100] width 123 height 22
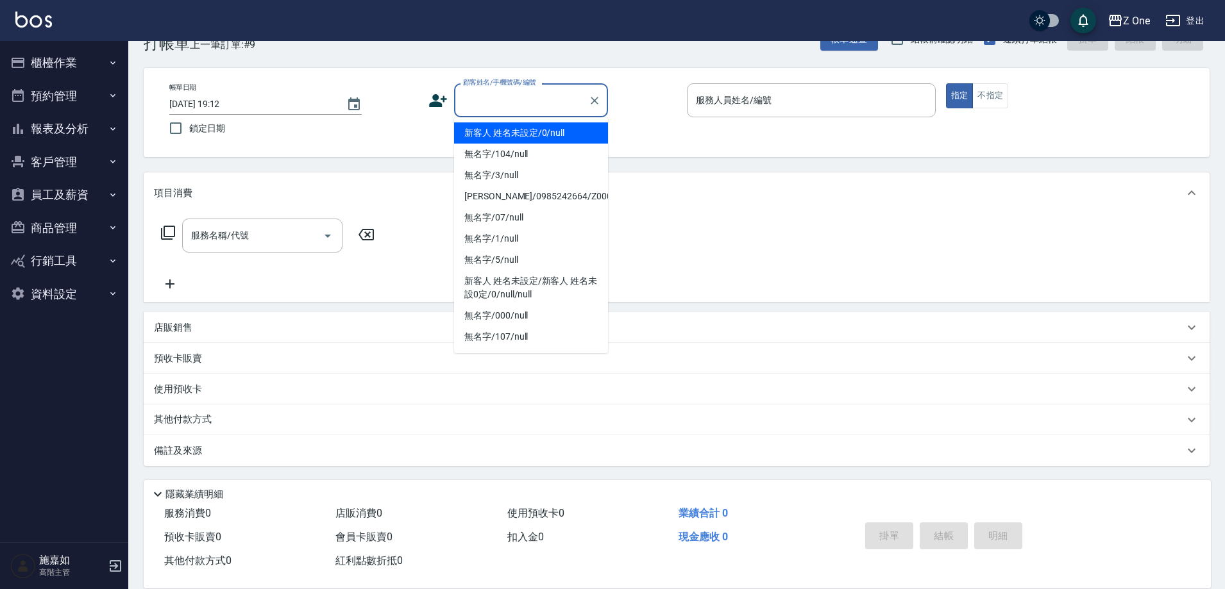
click at [517, 127] on li "新客人 姓名未設定/0/null" at bounding box center [531, 132] width 154 height 21
type input "新客人 姓名未設定/0/null"
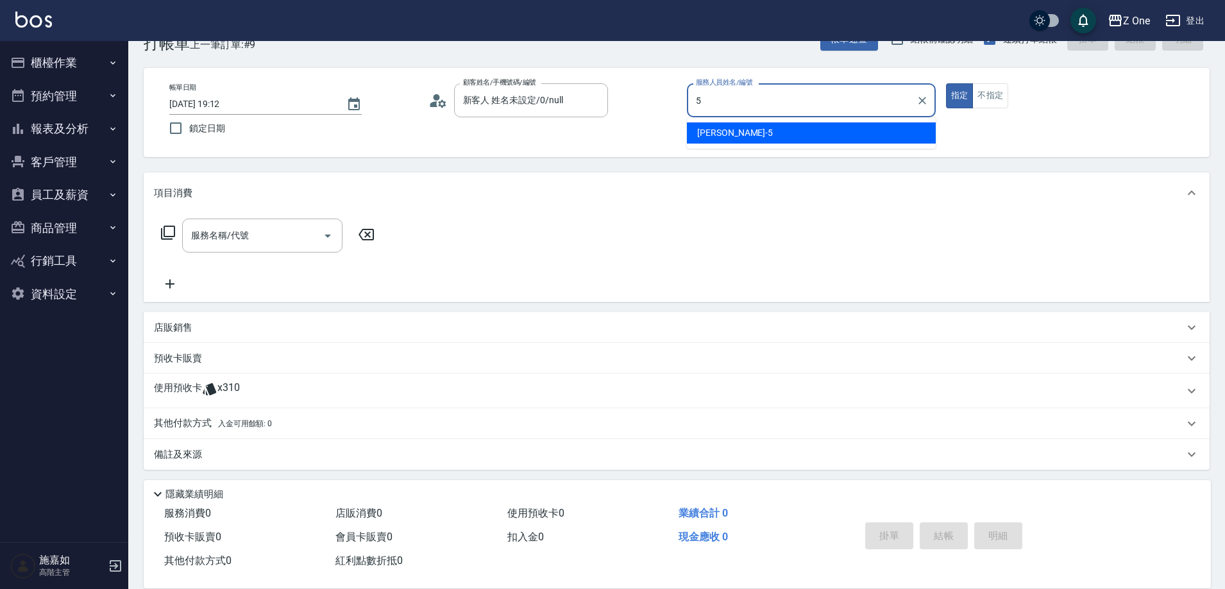
click at [723, 130] on span "[PERSON_NAME]-5" at bounding box center [735, 132] width 76 height 13
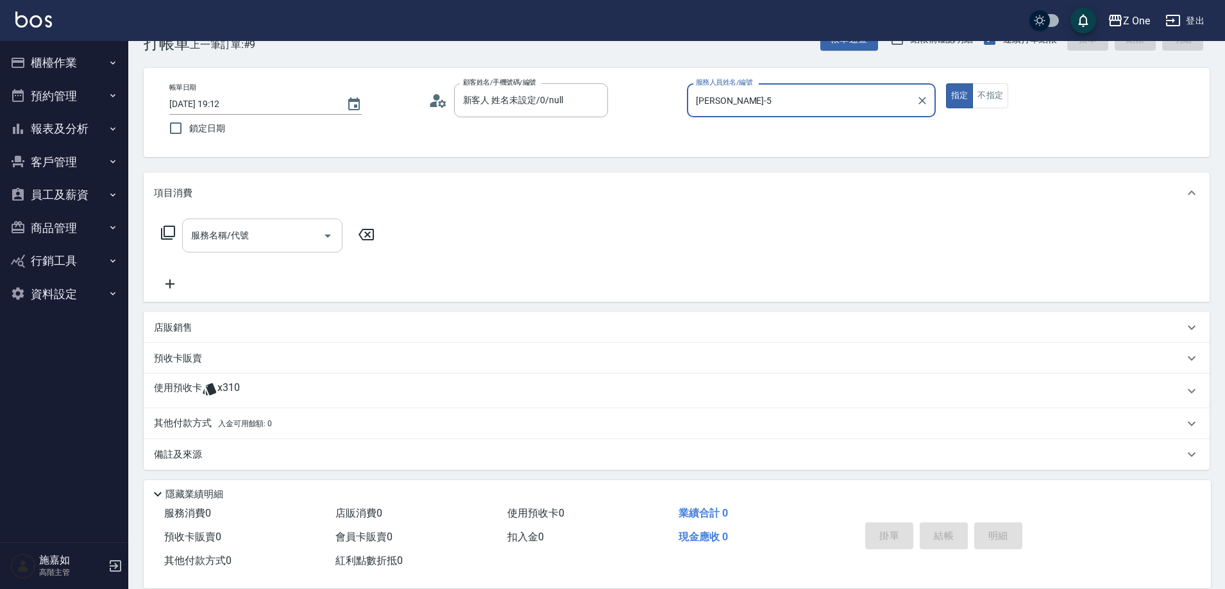
click at [324, 240] on icon "Open" at bounding box center [327, 235] width 15 height 15
type input "[PERSON_NAME]-5"
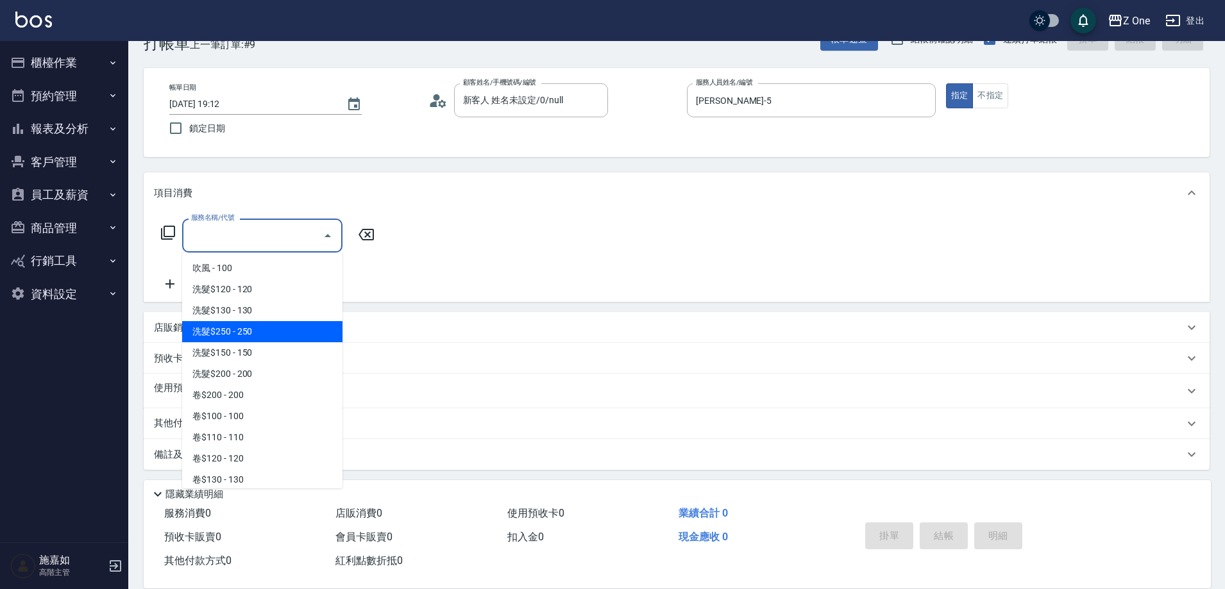
click at [259, 333] on span "洗髮$250 - 250" at bounding box center [262, 331] width 160 height 21
type input "洗髮$250(104)"
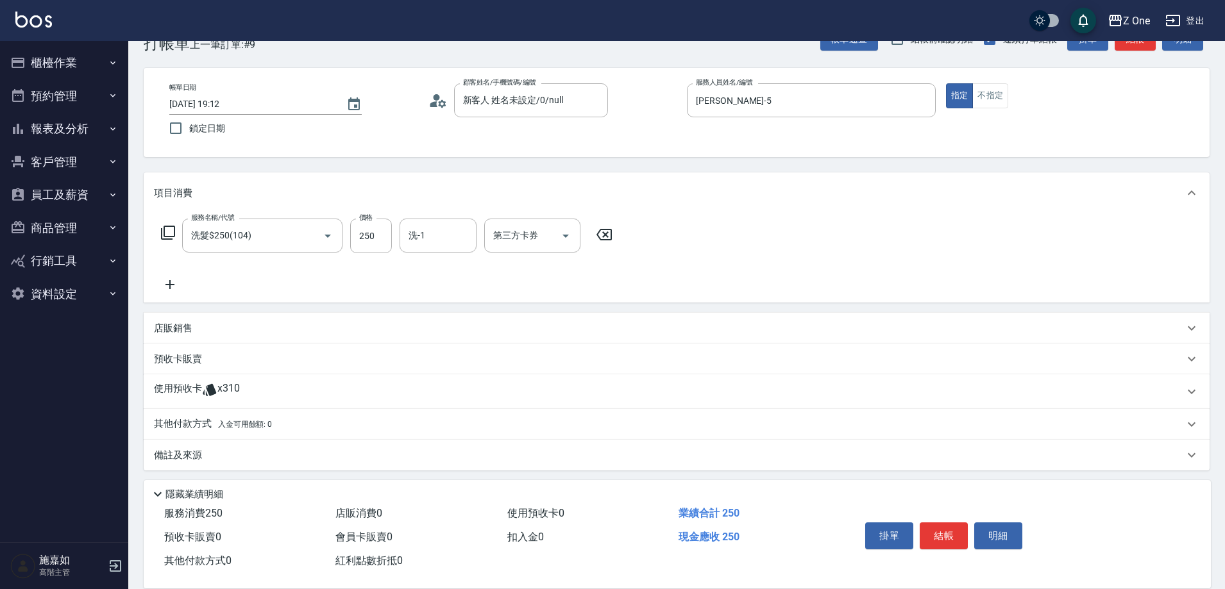
click at [173, 281] on icon at bounding box center [170, 284] width 32 height 15
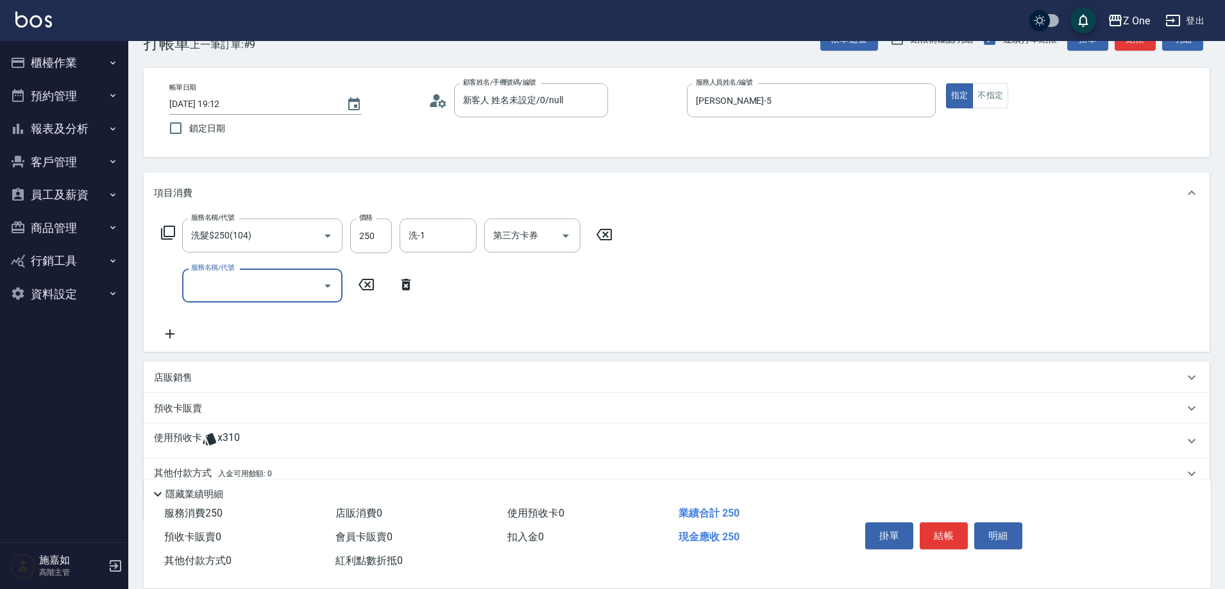
click at [339, 288] on div "服務名稱/代號" at bounding box center [262, 286] width 160 height 34
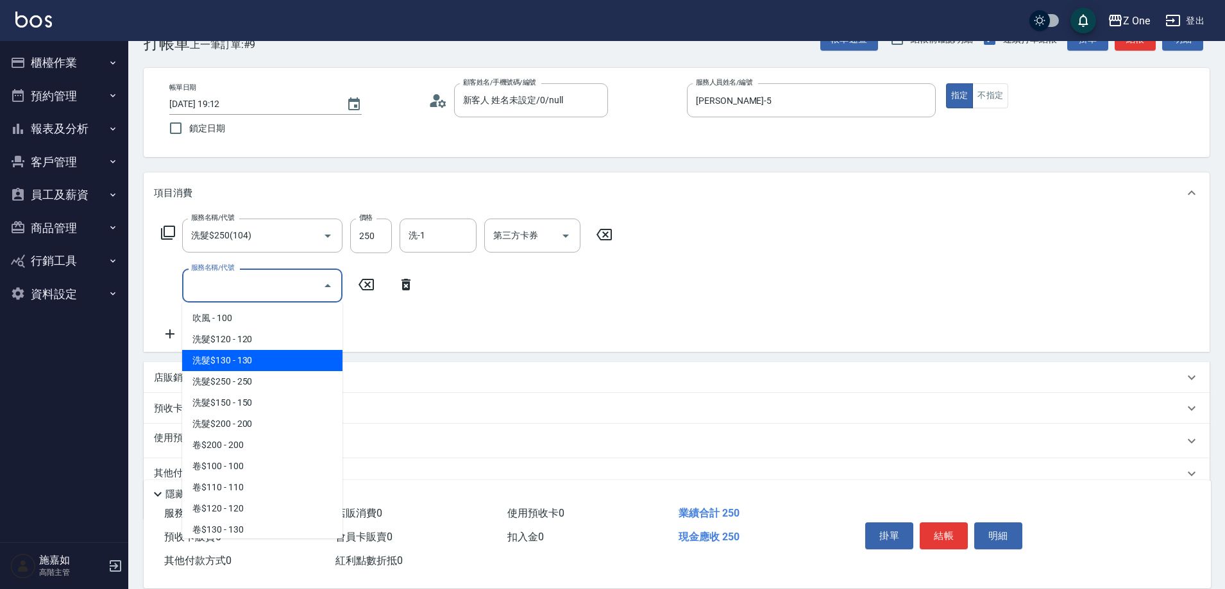
scroll to position [128, 0]
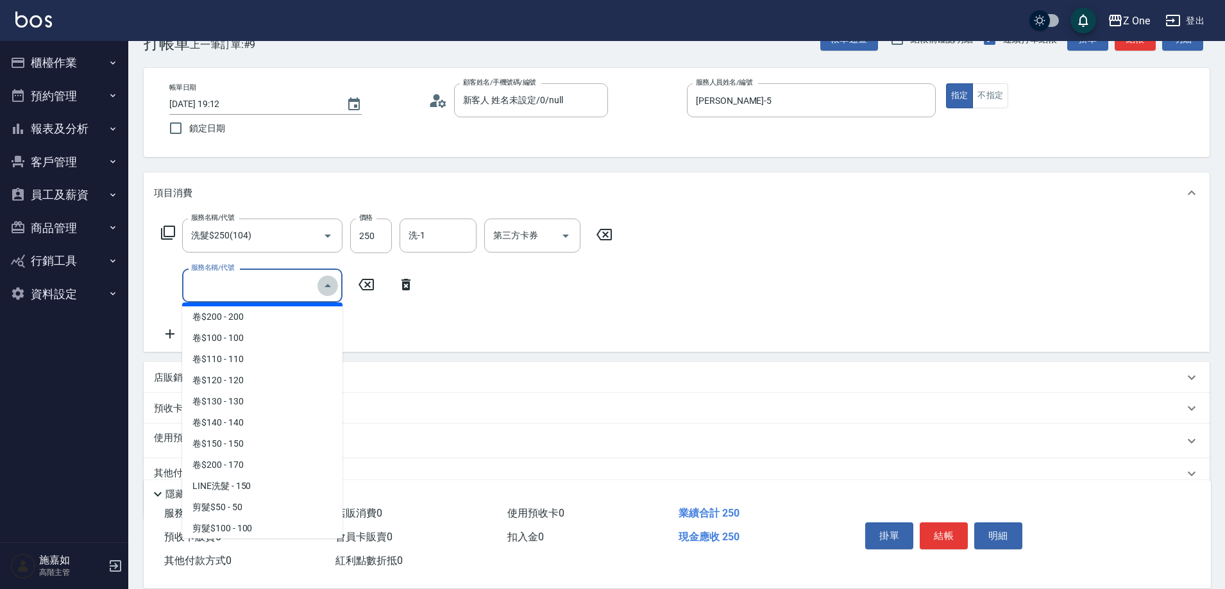
click at [332, 283] on icon "Close" at bounding box center [327, 285] width 15 height 15
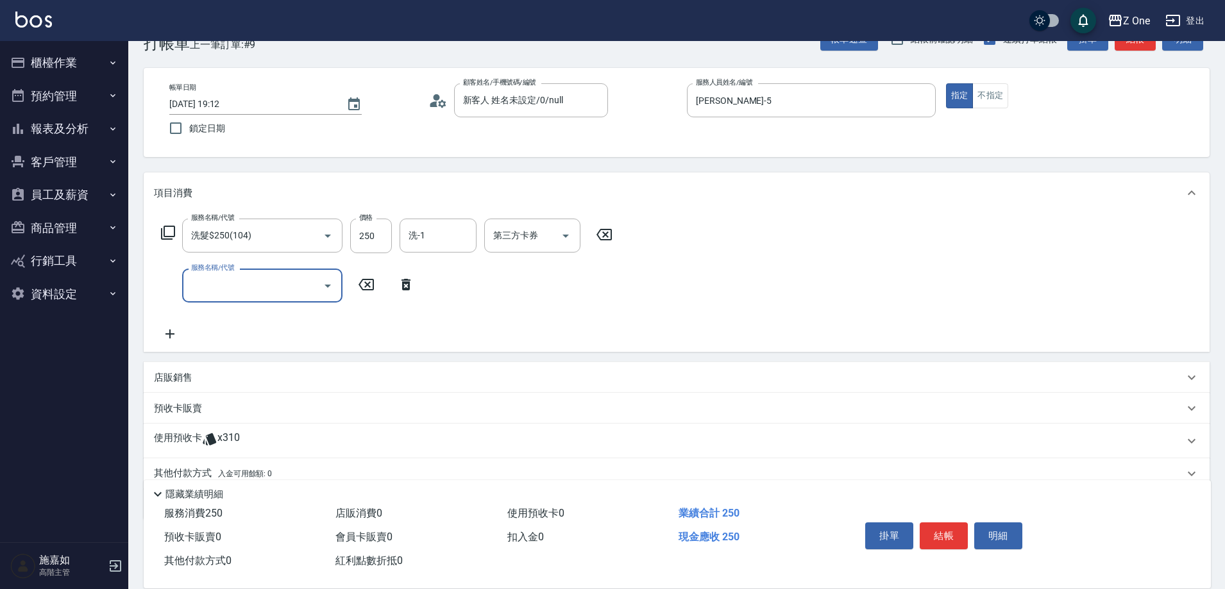
click at [330, 287] on icon "Open" at bounding box center [327, 285] width 15 height 15
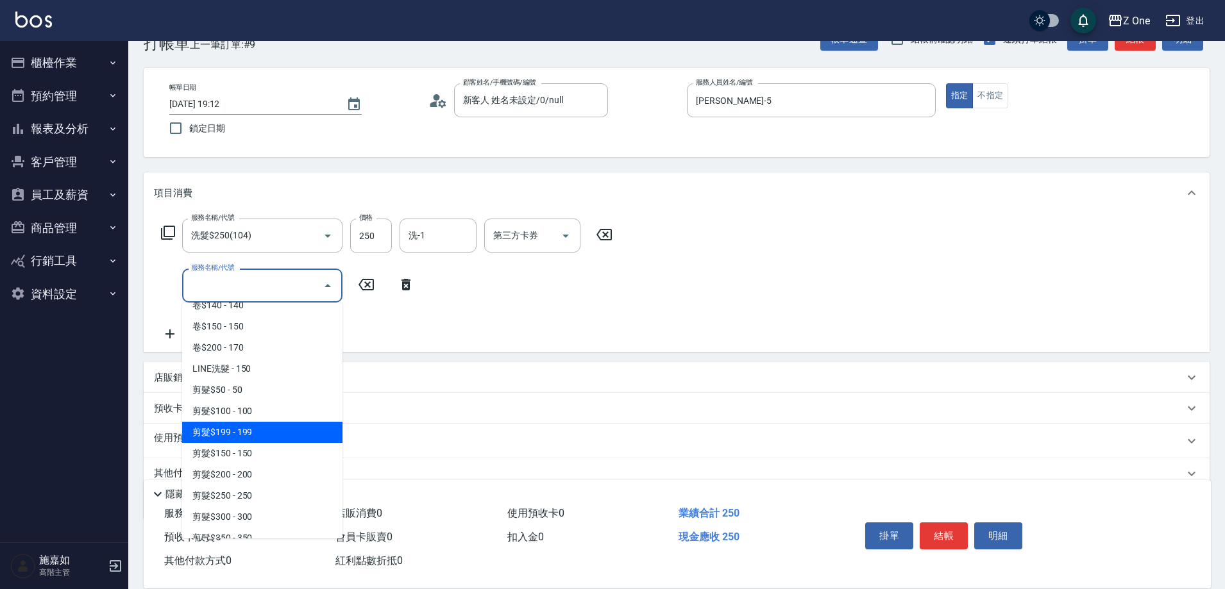
scroll to position [256, 0]
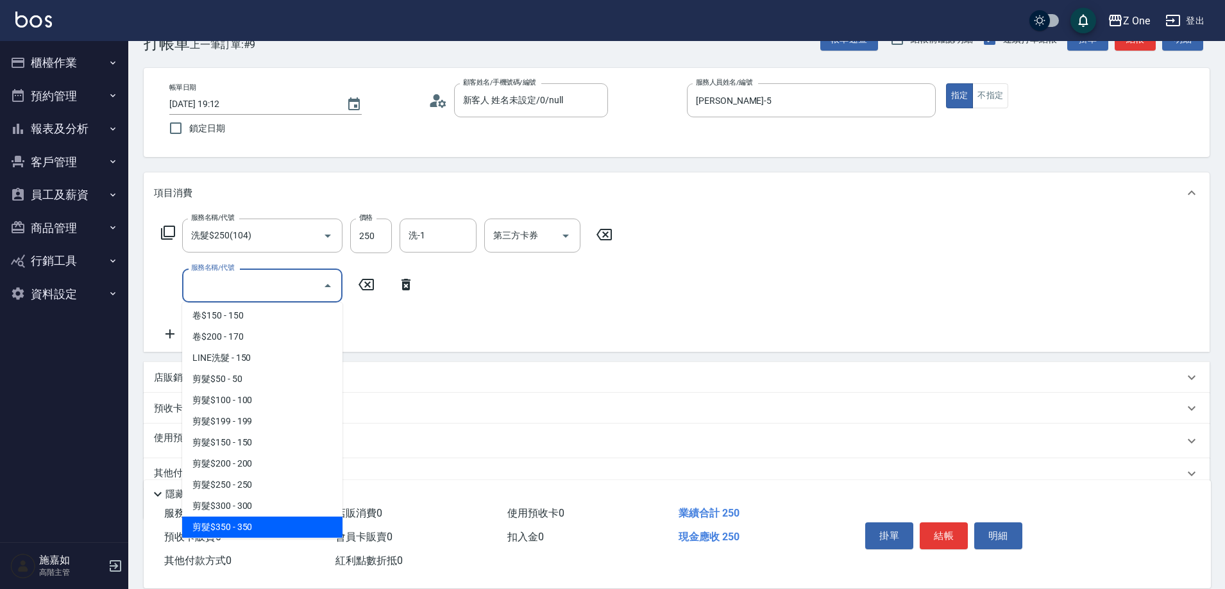
click at [264, 521] on span "剪髮$350 - 350" at bounding box center [262, 527] width 160 height 21
type input "剪髮$350(208)"
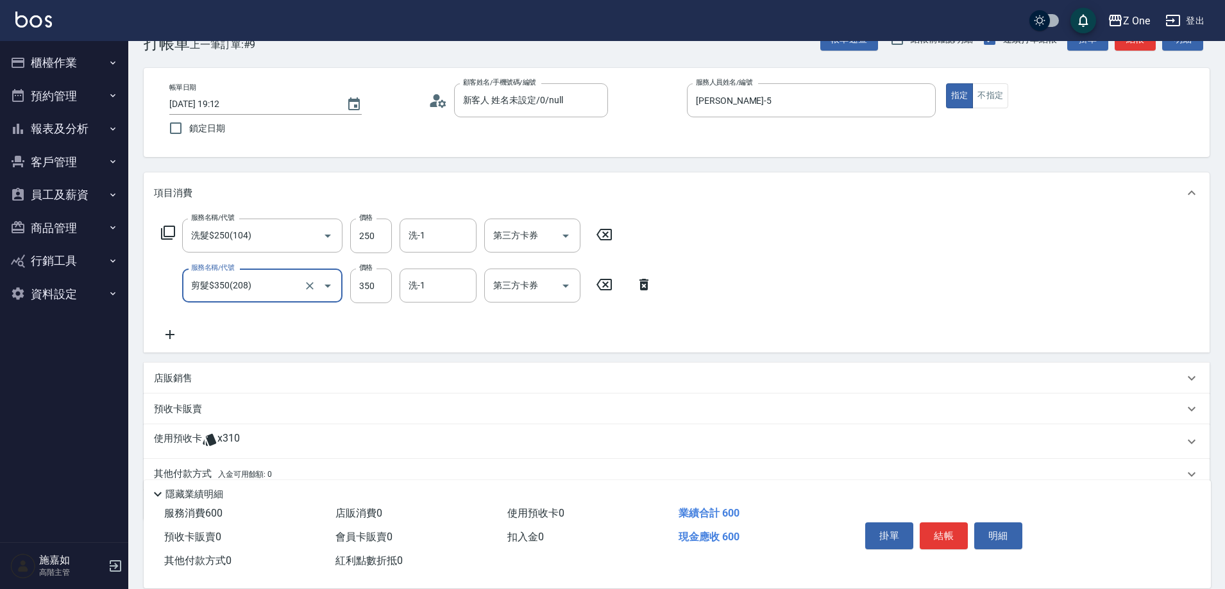
click at [174, 337] on icon at bounding box center [170, 334] width 32 height 15
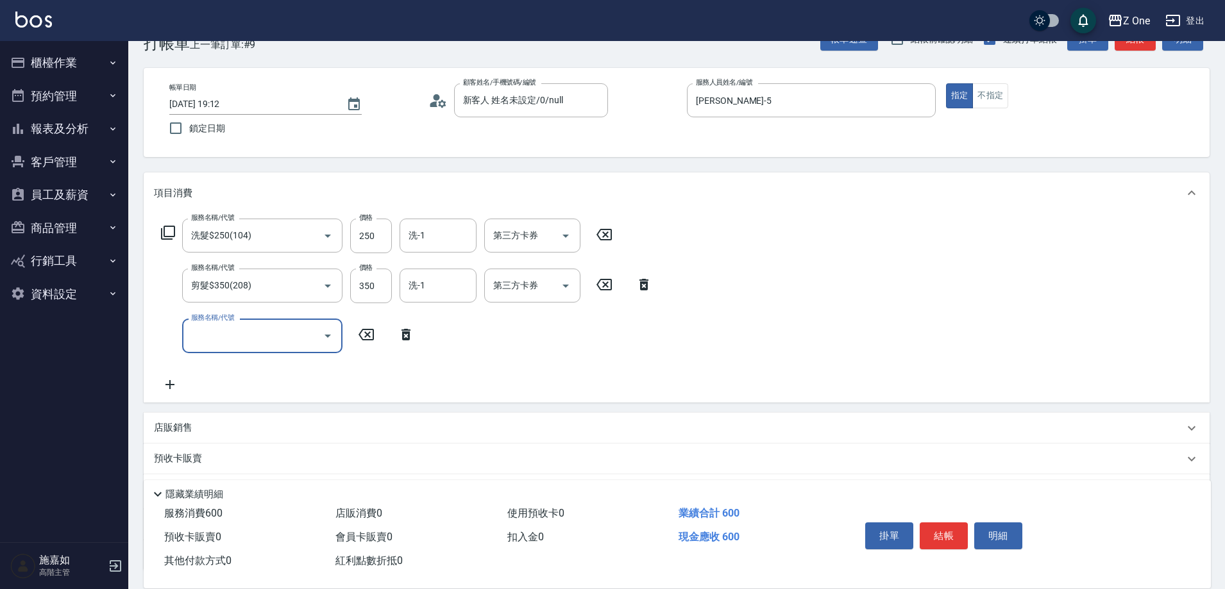
click at [333, 337] on icon "Open" at bounding box center [327, 335] width 15 height 15
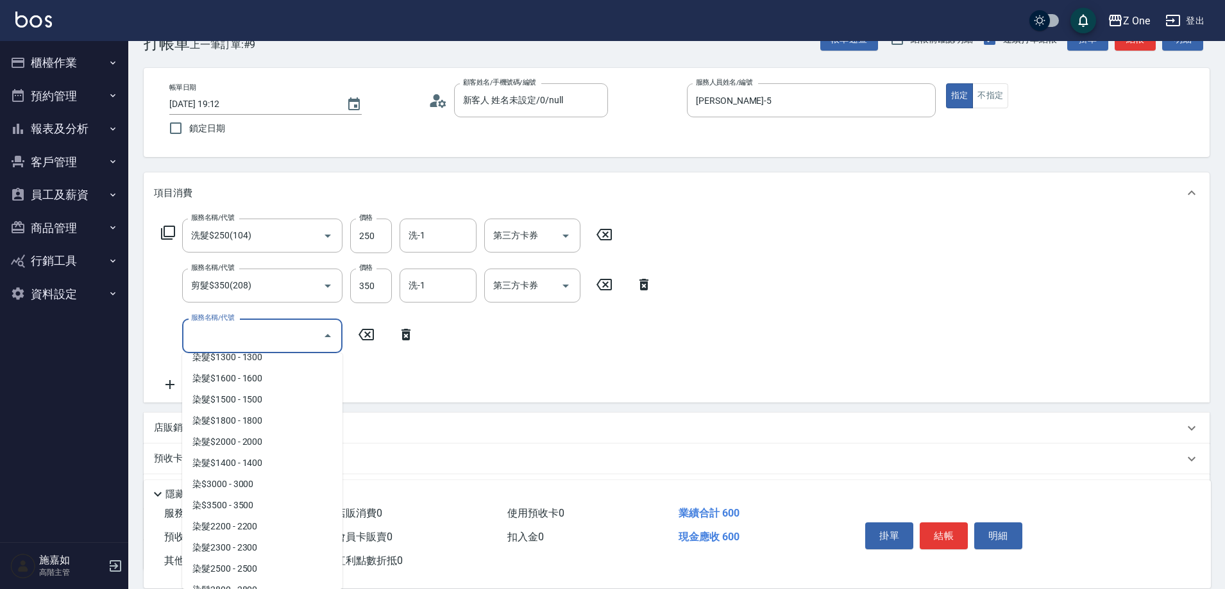
scroll to position [1347, 0]
click at [272, 519] on span "染髮2800 - 2800" at bounding box center [262, 524] width 160 height 21
type input "染髮2800(417)"
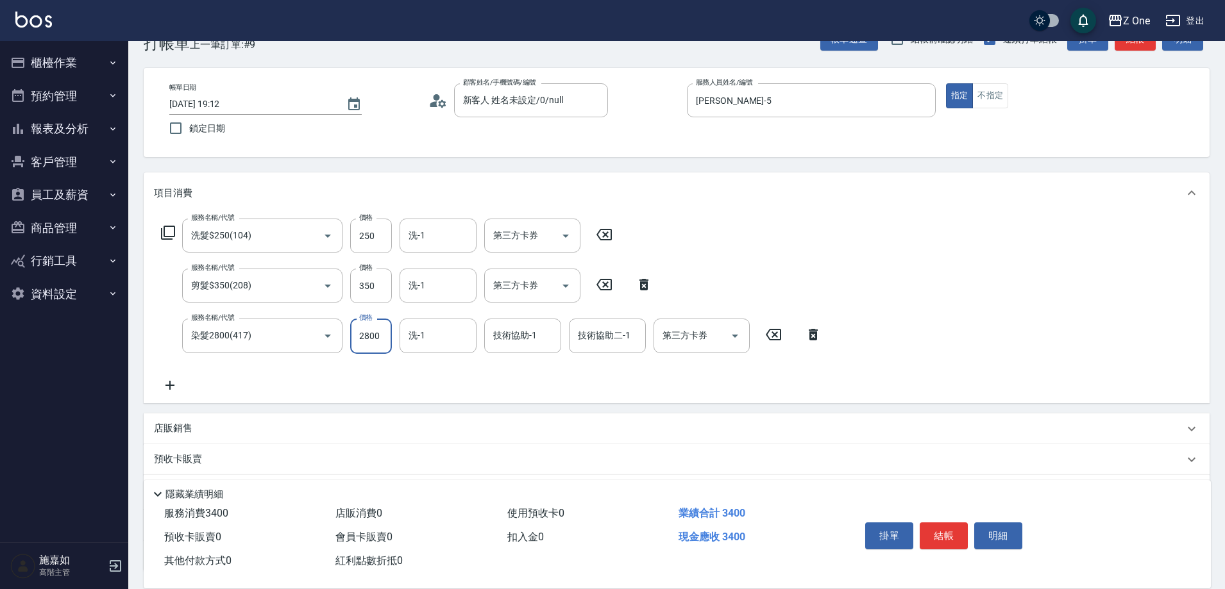
click at [378, 339] on input "2800" at bounding box center [371, 336] width 42 height 35
type input "2900"
click at [936, 533] on button "結帳" at bounding box center [943, 536] width 48 height 27
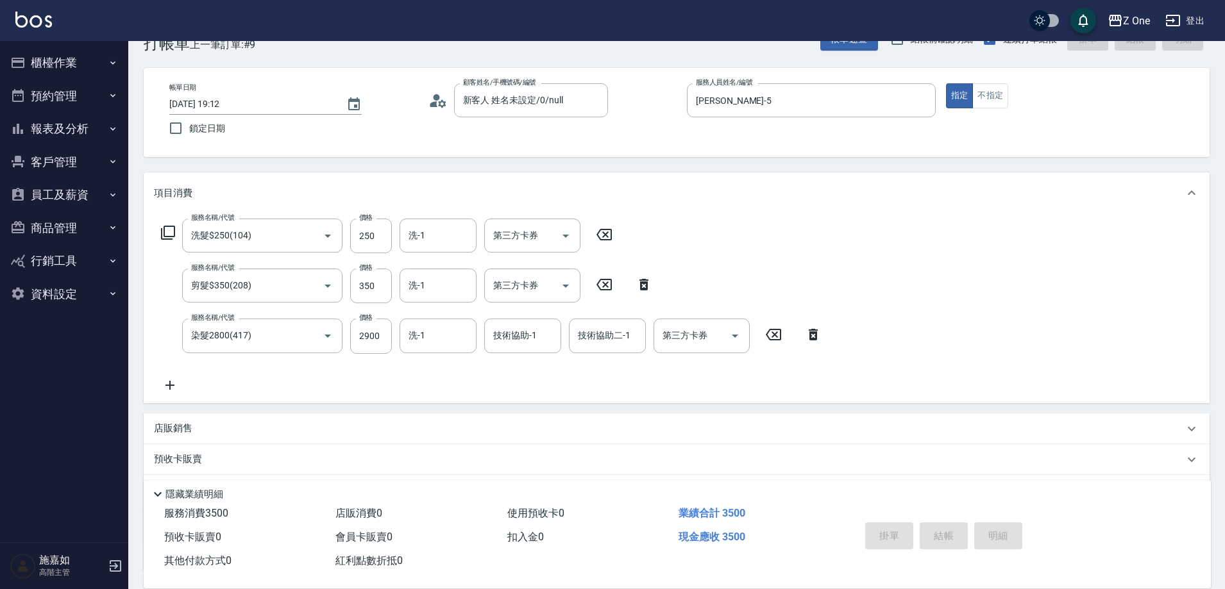
type input "[DATE] 19:13"
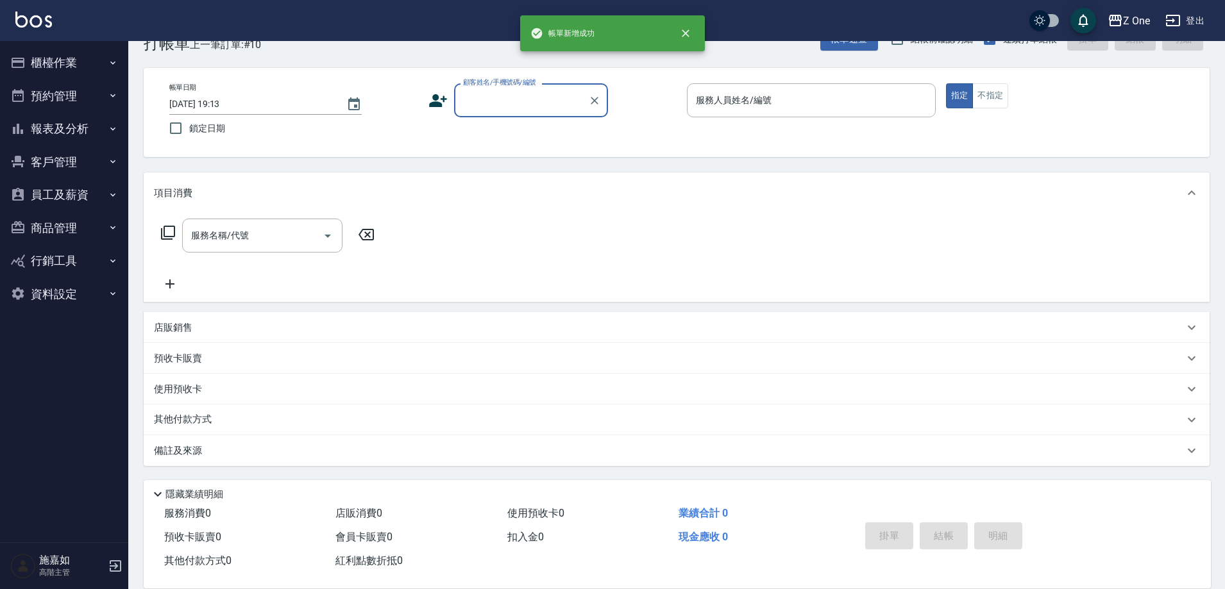
click at [525, 88] on div "顧客姓名/手機號碼/編號" at bounding box center [531, 100] width 154 height 34
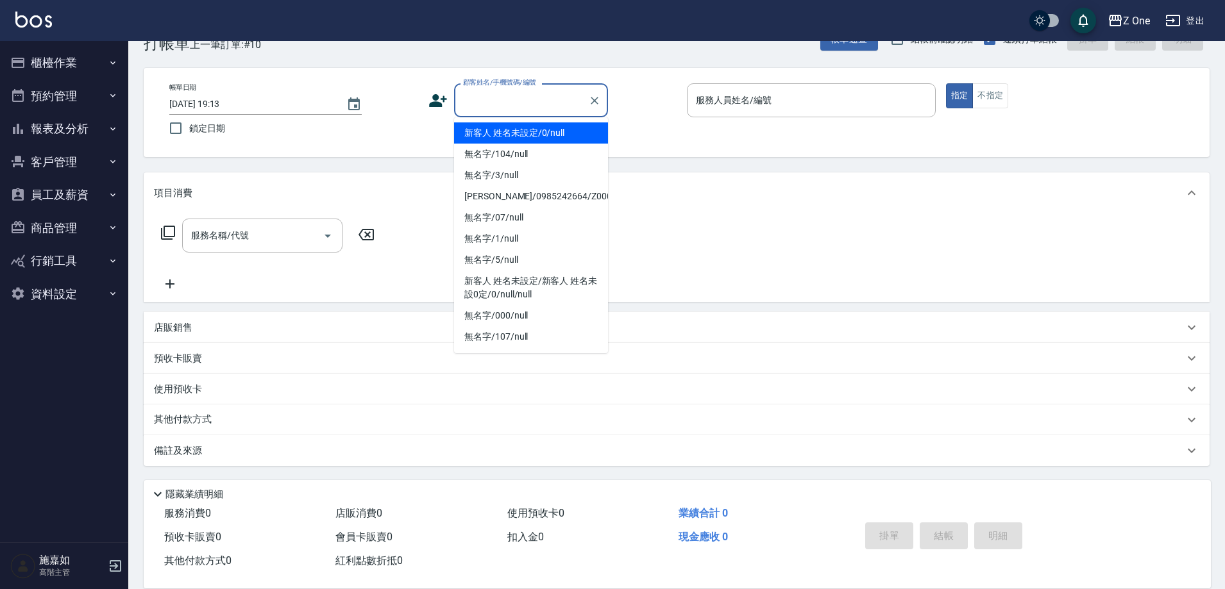
click at [524, 133] on li "新客人 姓名未設定/0/null" at bounding box center [531, 132] width 154 height 21
type input "新客人 姓名未設定/0/null"
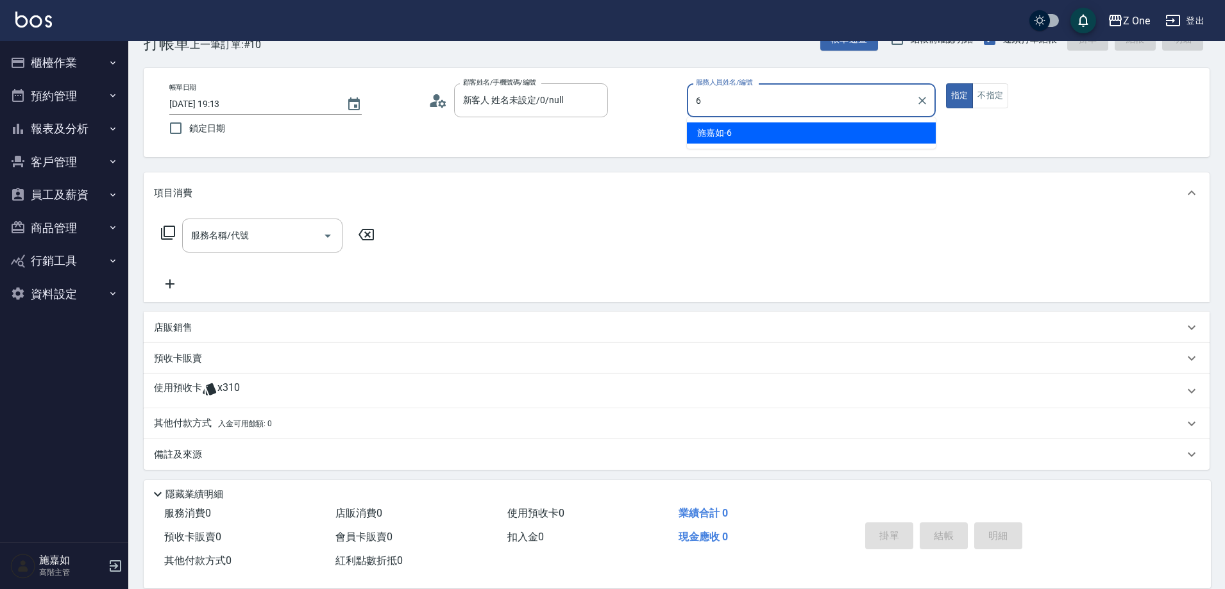
drag, startPoint x: 750, startPoint y: 137, endPoint x: 750, endPoint y: 128, distance: 8.3
click at [750, 130] on div "[PERSON_NAME]-6" at bounding box center [811, 132] width 249 height 21
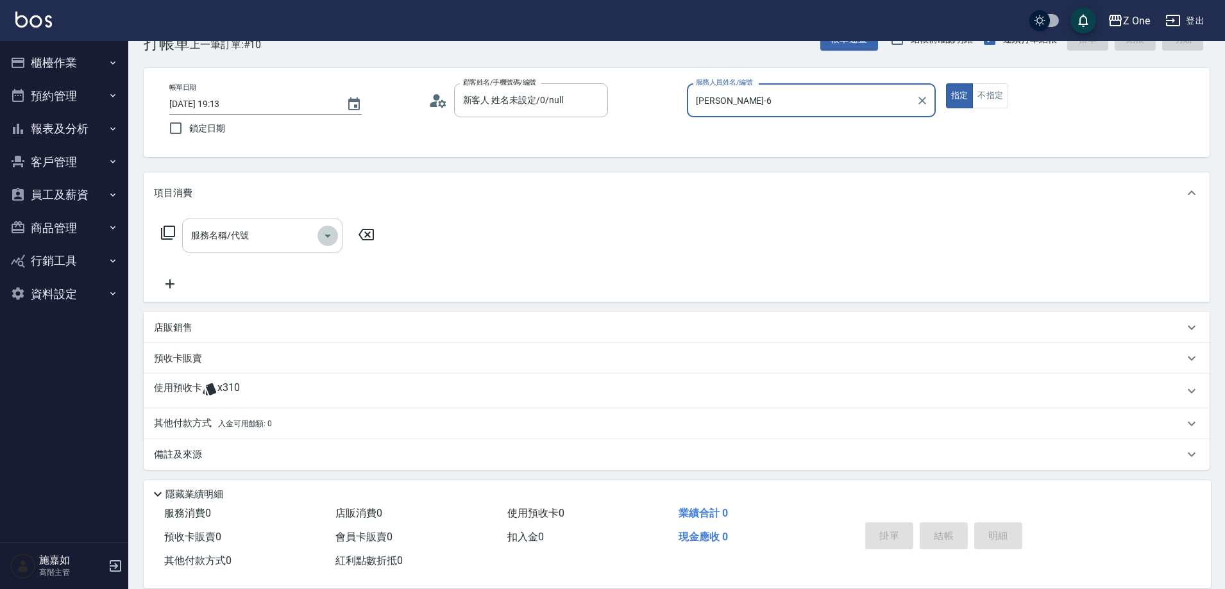
click at [328, 233] on icon "Open" at bounding box center [327, 235] width 15 height 15
type input "[PERSON_NAME]-6"
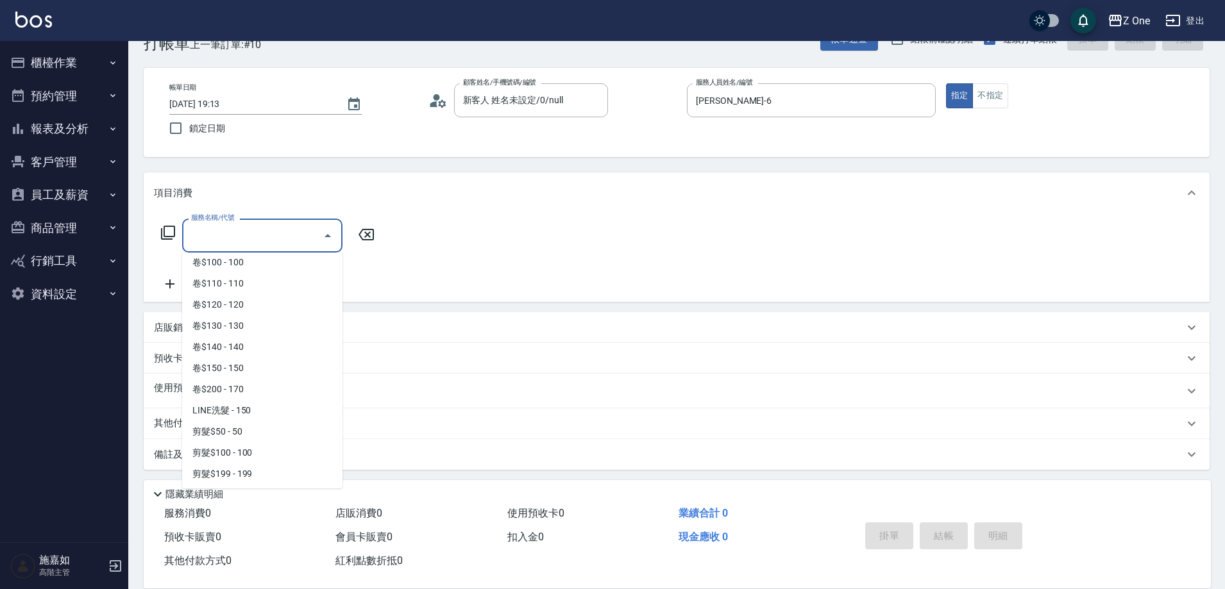
scroll to position [321, 0]
click at [269, 348] on span "剪髮$200 - 200" at bounding box center [262, 349] width 160 height 21
type input "剪髮$200(205)"
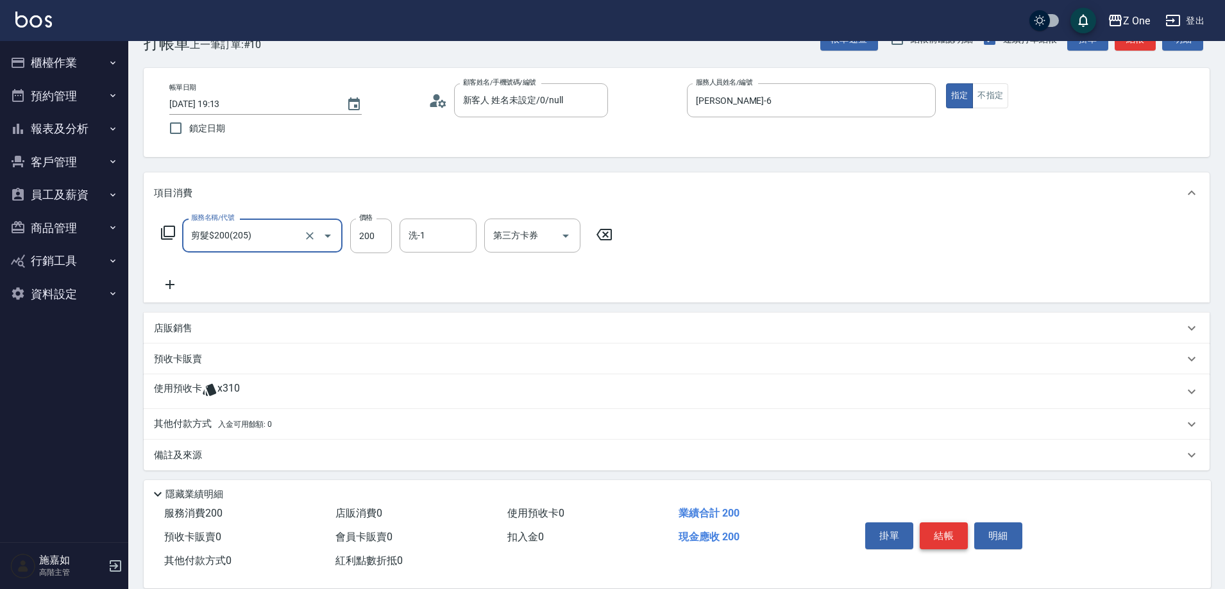
click at [945, 531] on button "結帳" at bounding box center [943, 536] width 48 height 27
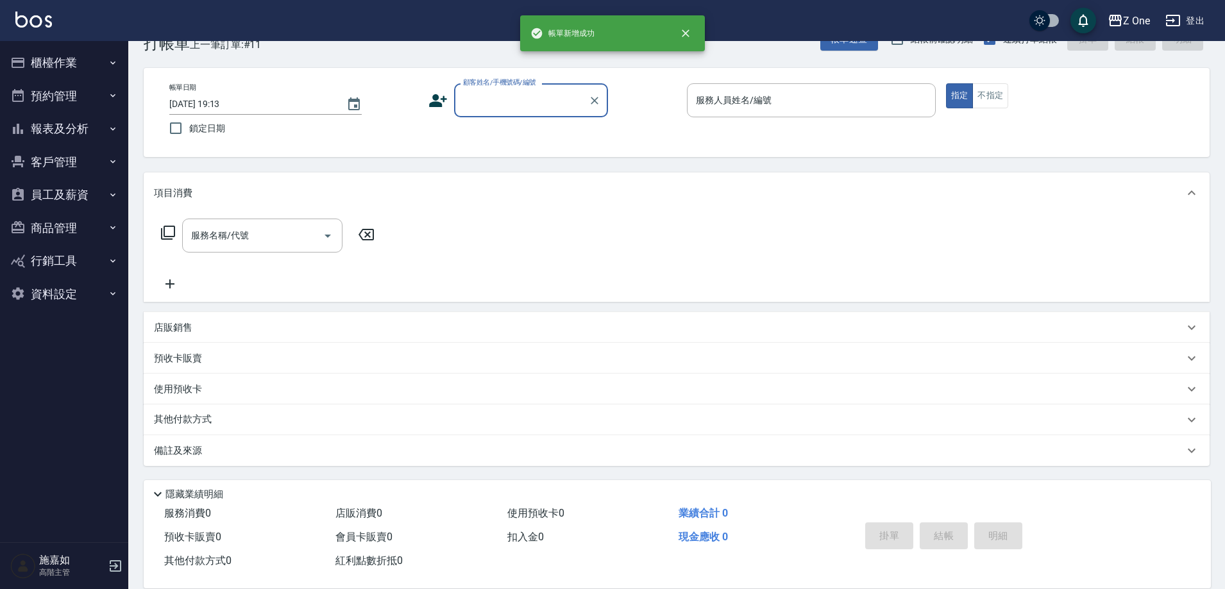
click at [510, 100] on input "顧客姓名/手機號碼/編號" at bounding box center [521, 100] width 123 height 22
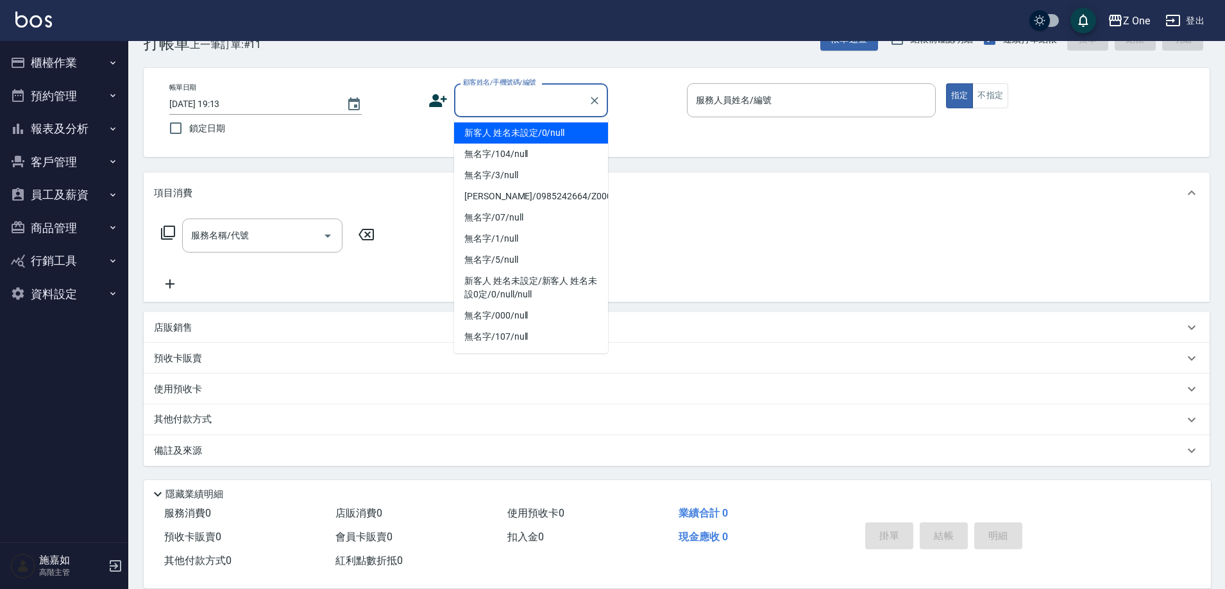
click at [508, 137] on li "新客人 姓名未設定/0/null" at bounding box center [531, 132] width 154 height 21
type input "新客人 姓名未設定/0/null"
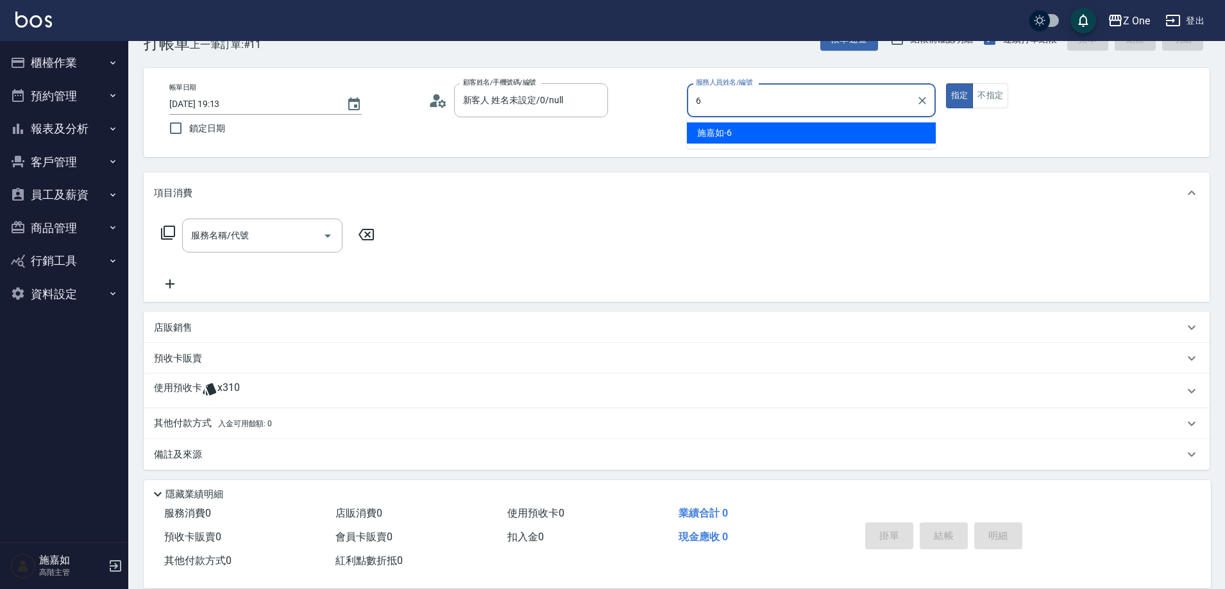
click at [713, 126] on span "[PERSON_NAME]-6" at bounding box center [714, 132] width 35 height 13
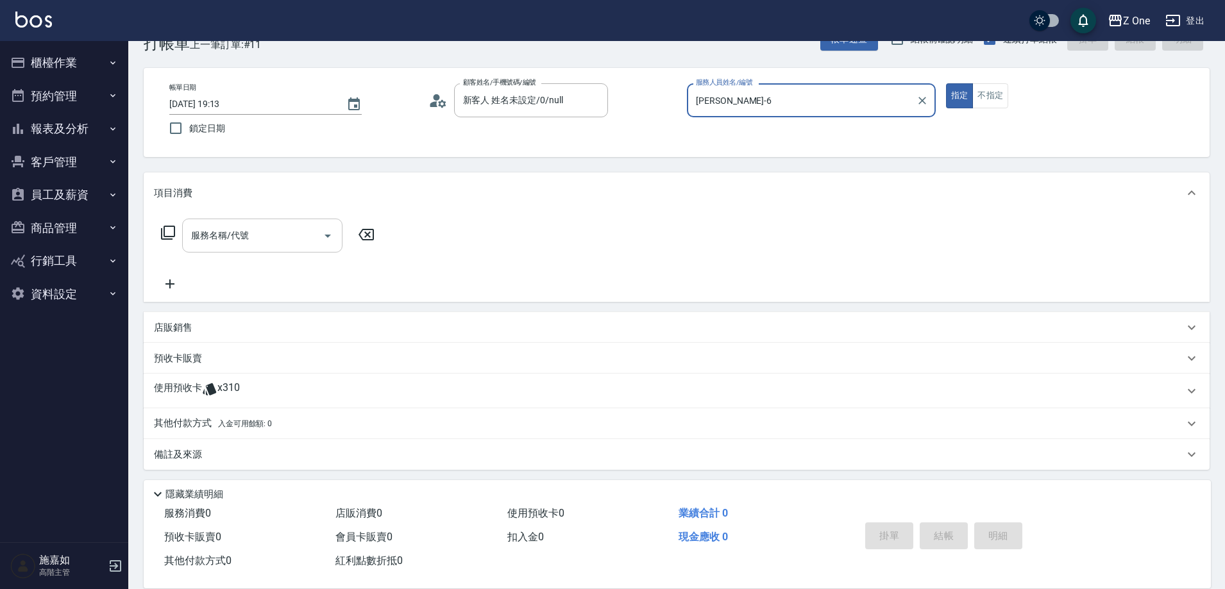
click at [332, 237] on icon "Open" at bounding box center [327, 235] width 15 height 15
type input "[PERSON_NAME]-6"
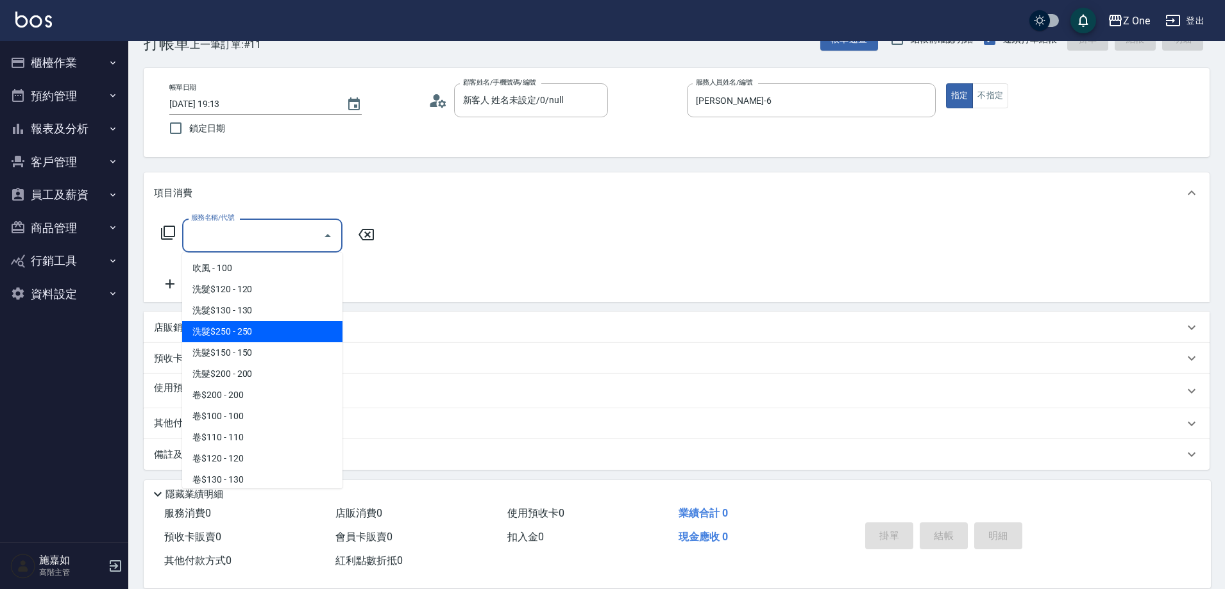
click at [267, 337] on span "洗髮$250 - 250" at bounding box center [262, 331] width 160 height 21
type input "洗髮$250(104)"
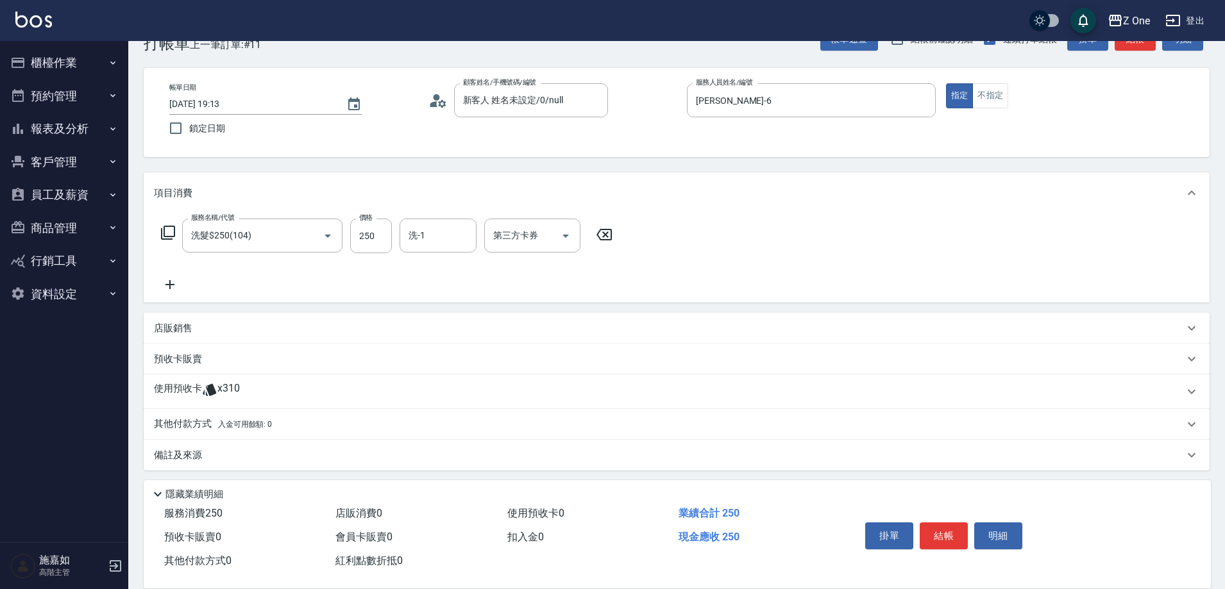
click at [180, 283] on icon at bounding box center [170, 284] width 32 height 15
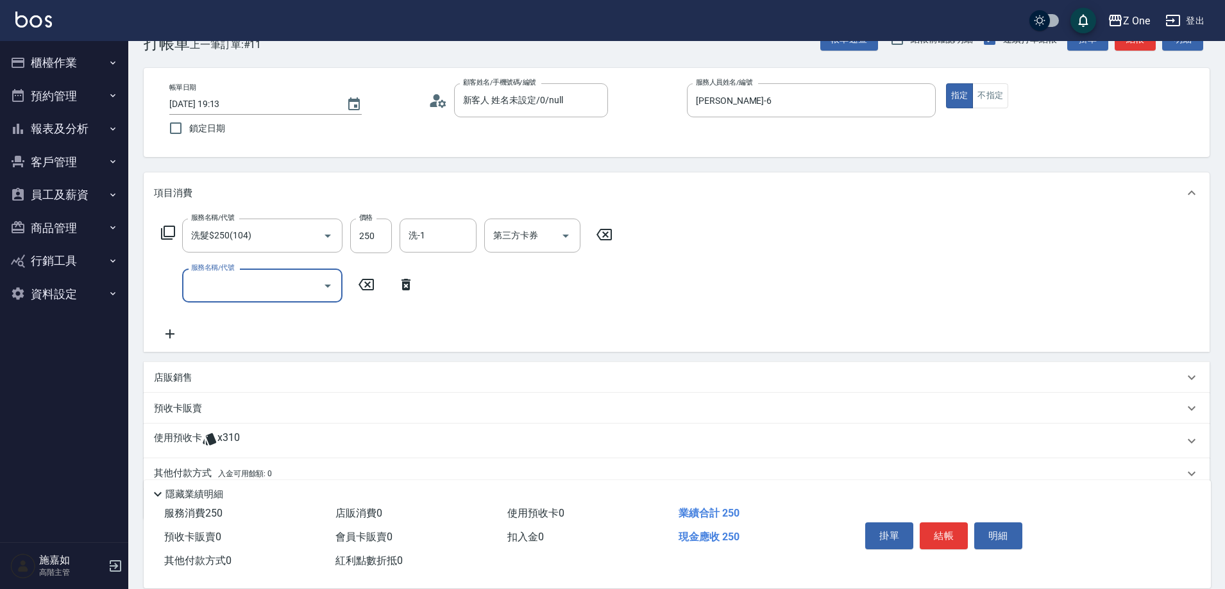
click at [326, 289] on icon "Open" at bounding box center [327, 285] width 15 height 15
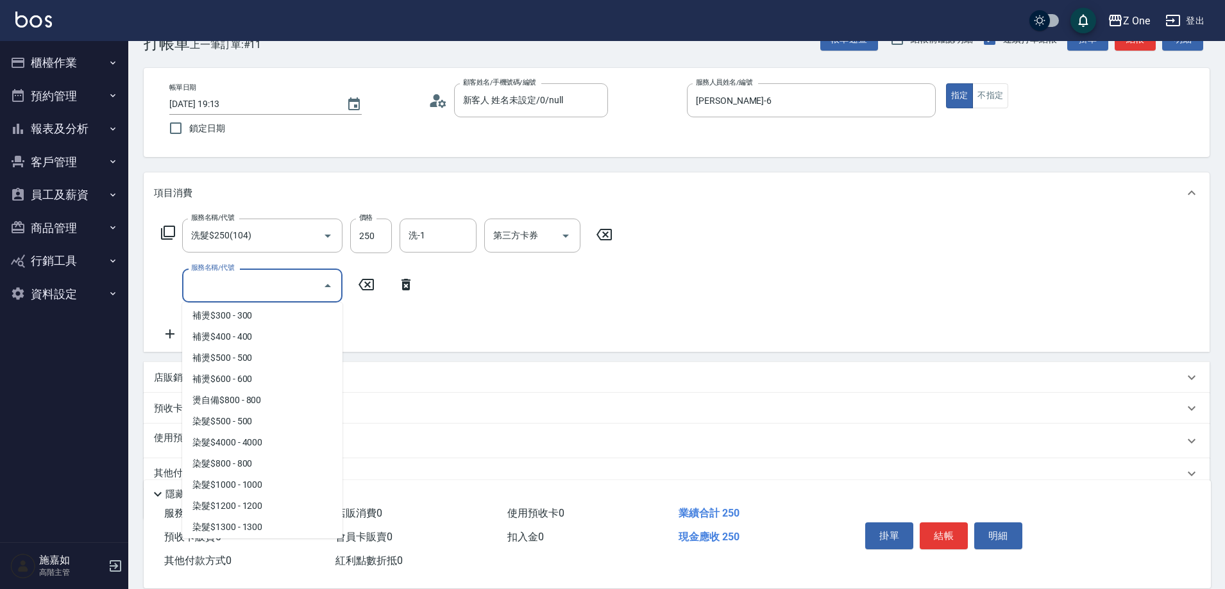
scroll to position [1090, 0]
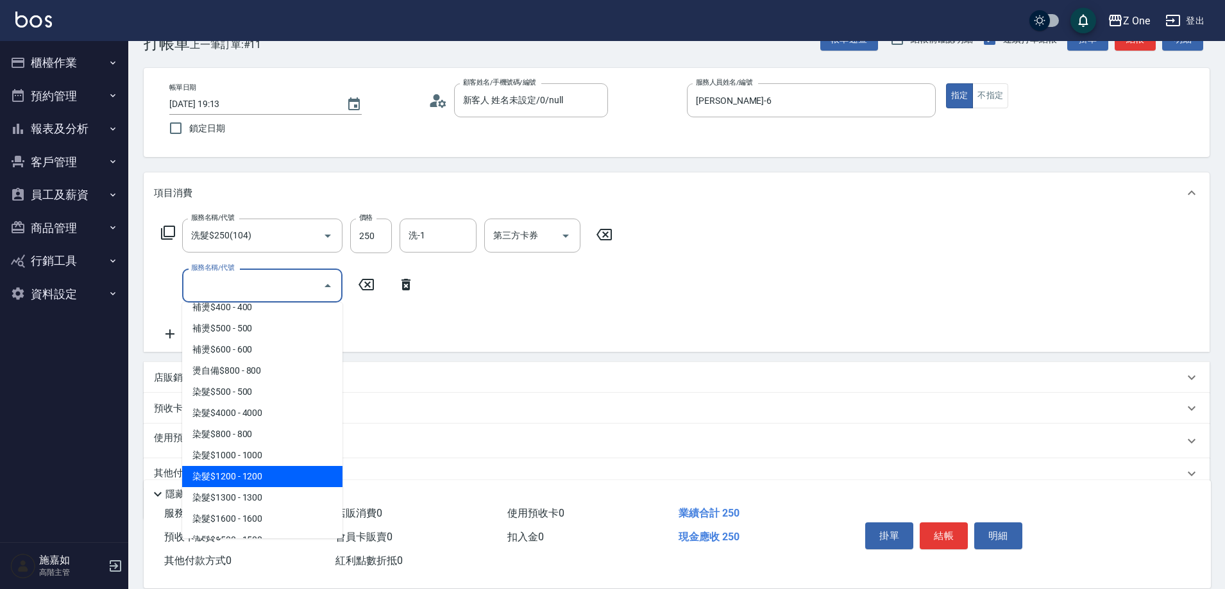
click at [273, 482] on span "染髮$1200 - 1200" at bounding box center [262, 476] width 160 height 21
type input "染髮$1200(405)"
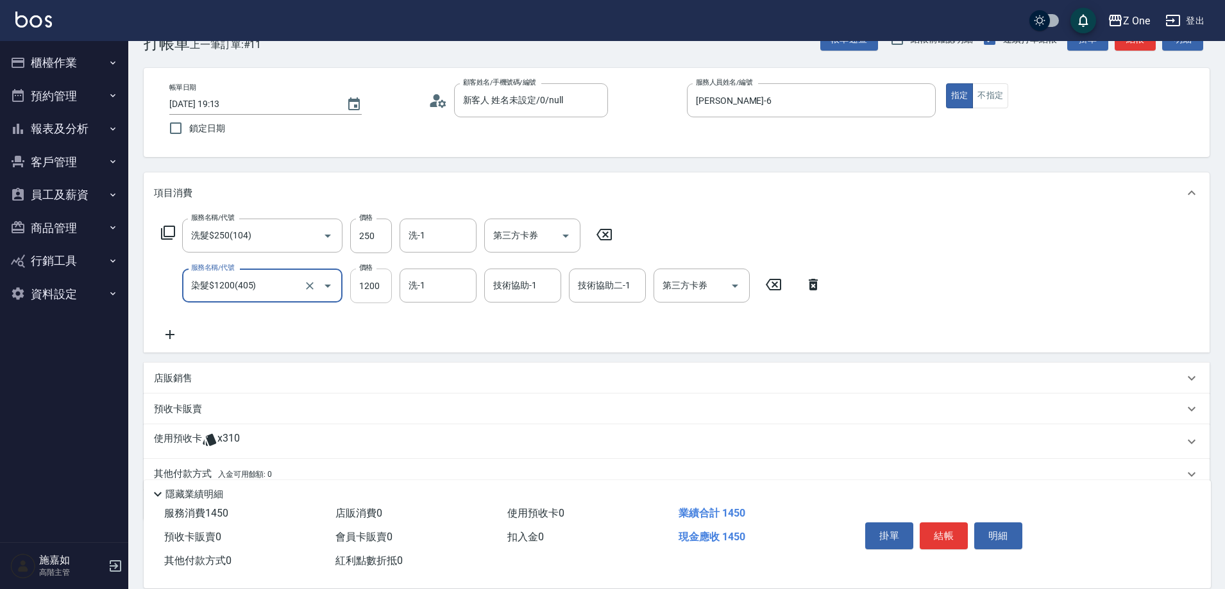
click at [379, 287] on input "1200" at bounding box center [371, 286] width 42 height 35
type input "1250"
click at [939, 525] on button "結帳" at bounding box center [943, 536] width 48 height 27
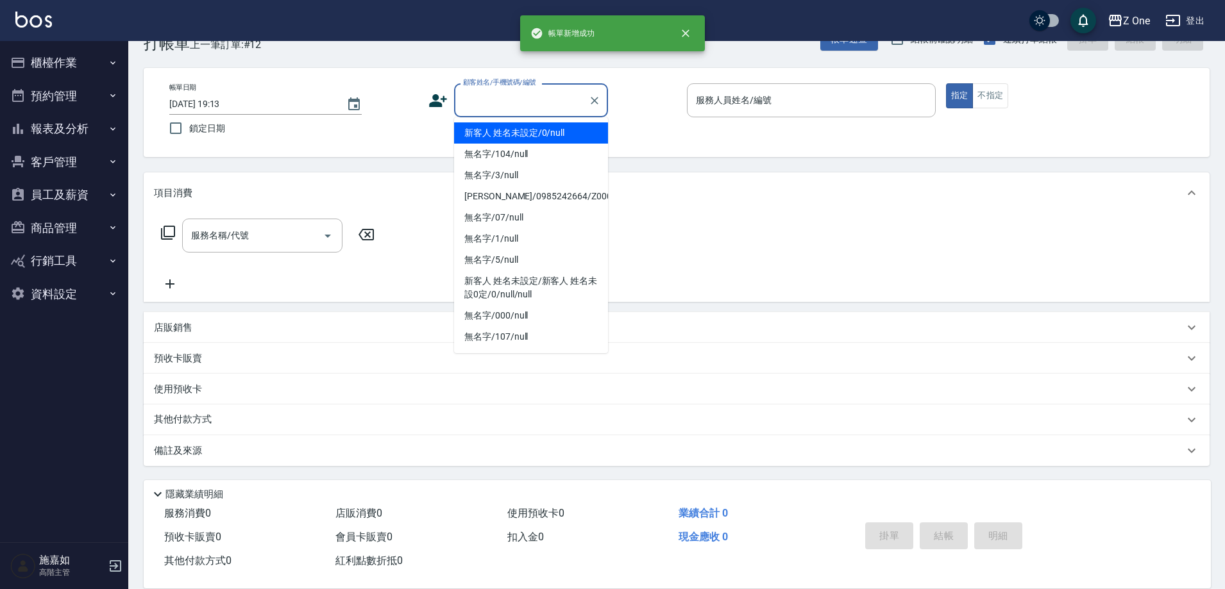
drag, startPoint x: 510, startPoint y: 94, endPoint x: 511, endPoint y: 131, distance: 37.2
click at [510, 96] on input "顧客姓名/手機號碼/編號" at bounding box center [521, 100] width 123 height 22
click at [511, 133] on li "新客人 姓名未設定/0/null" at bounding box center [531, 132] width 154 height 21
type input "新客人 姓名未設定/0/null"
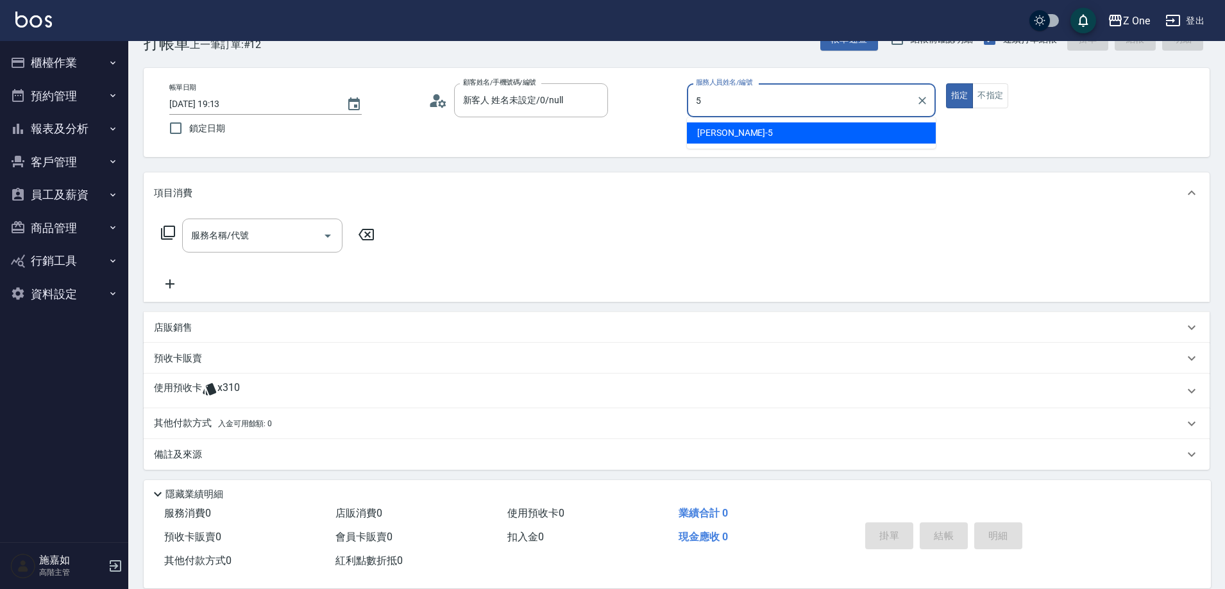
click at [738, 127] on div "[PERSON_NAME]-5" at bounding box center [811, 132] width 249 height 21
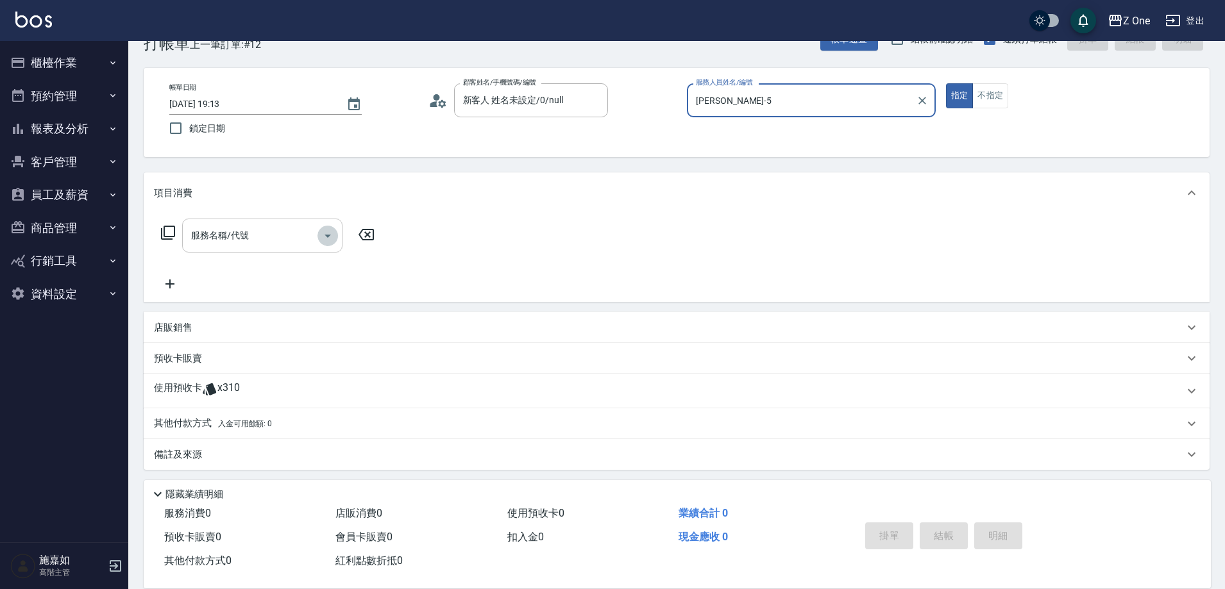
click at [326, 240] on icon "Open" at bounding box center [327, 235] width 15 height 15
type input "[PERSON_NAME]-5"
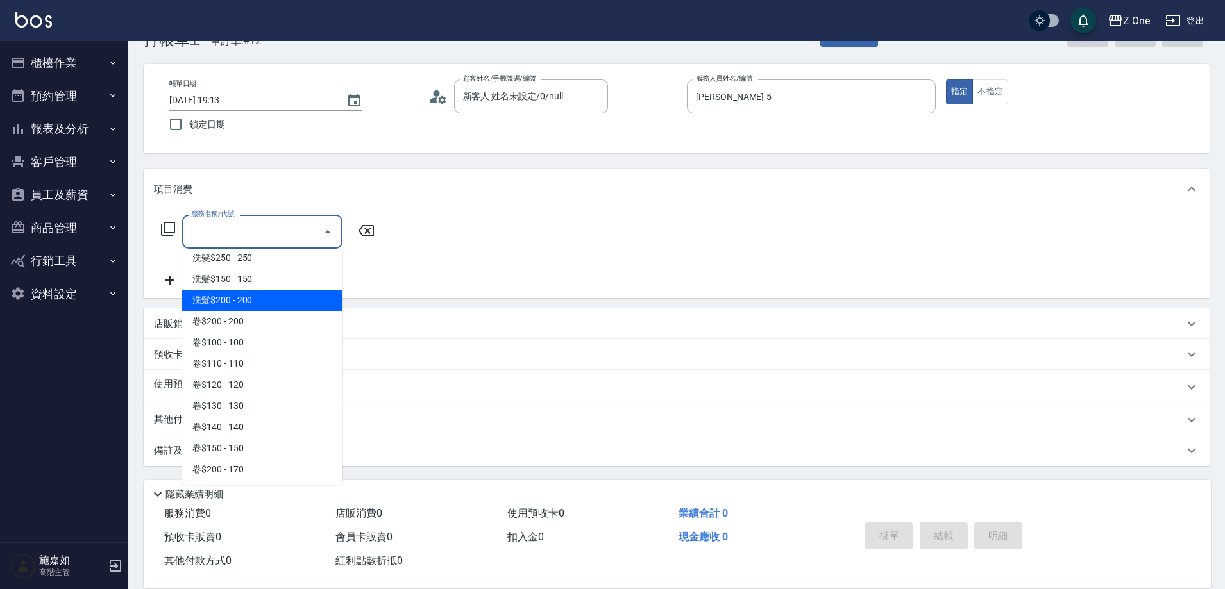
scroll to position [256, 0]
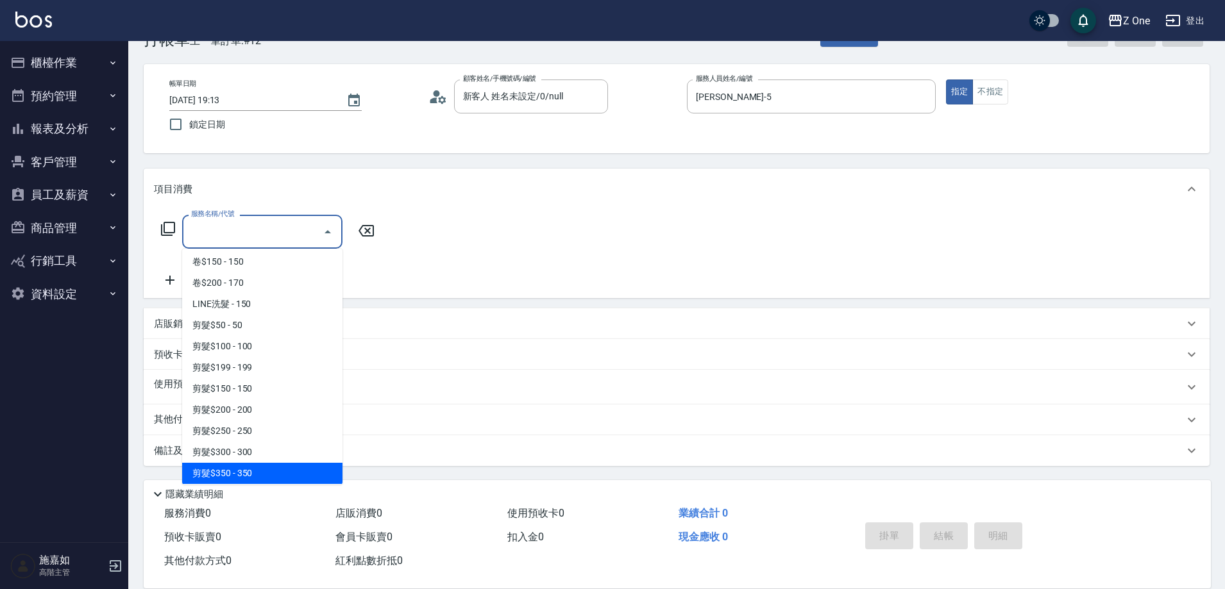
click at [260, 466] on span "剪髮$350 - 350" at bounding box center [262, 473] width 160 height 21
type input "剪髮$350(208)"
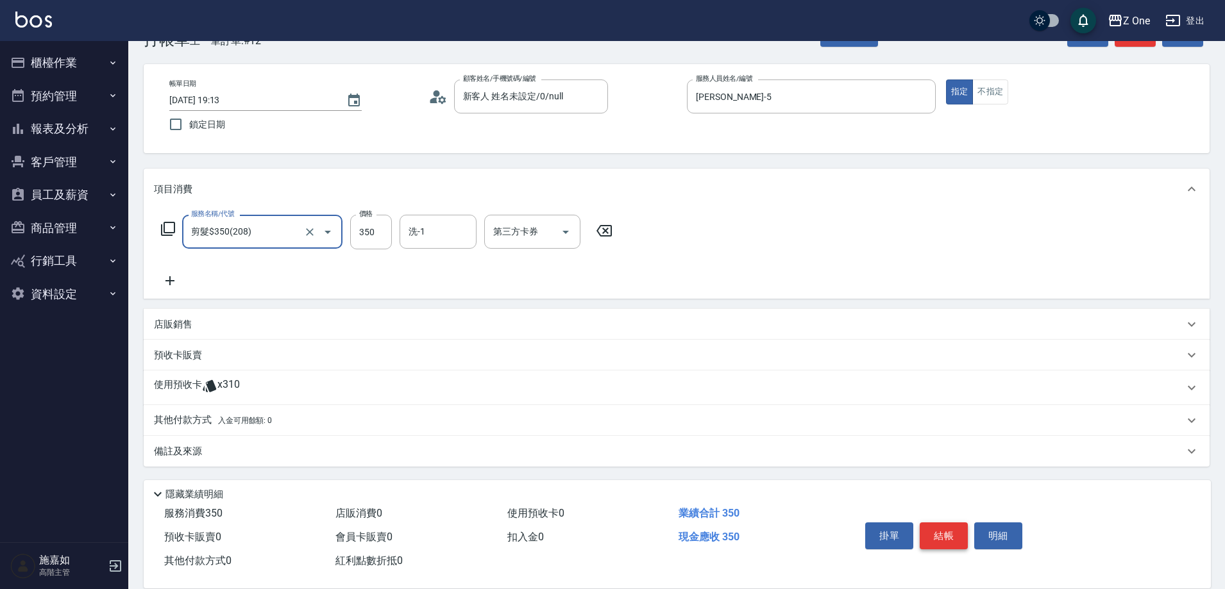
click at [945, 530] on button "結帳" at bounding box center [943, 536] width 48 height 27
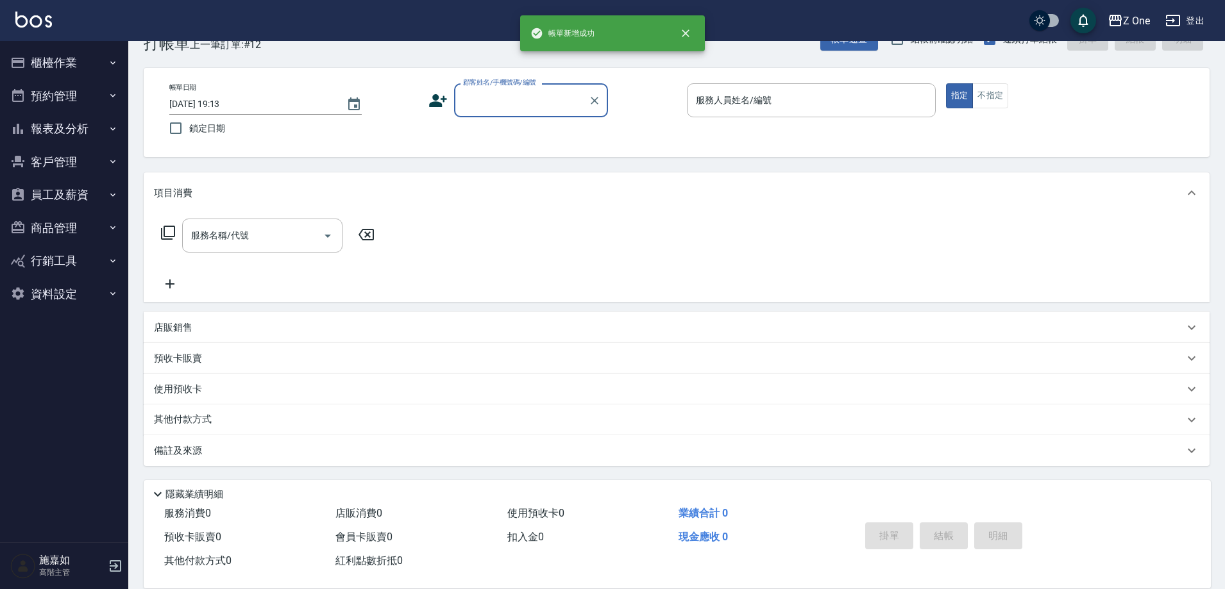
scroll to position [35, 0]
click at [112, 127] on icon "button" at bounding box center [113, 129] width 10 height 10
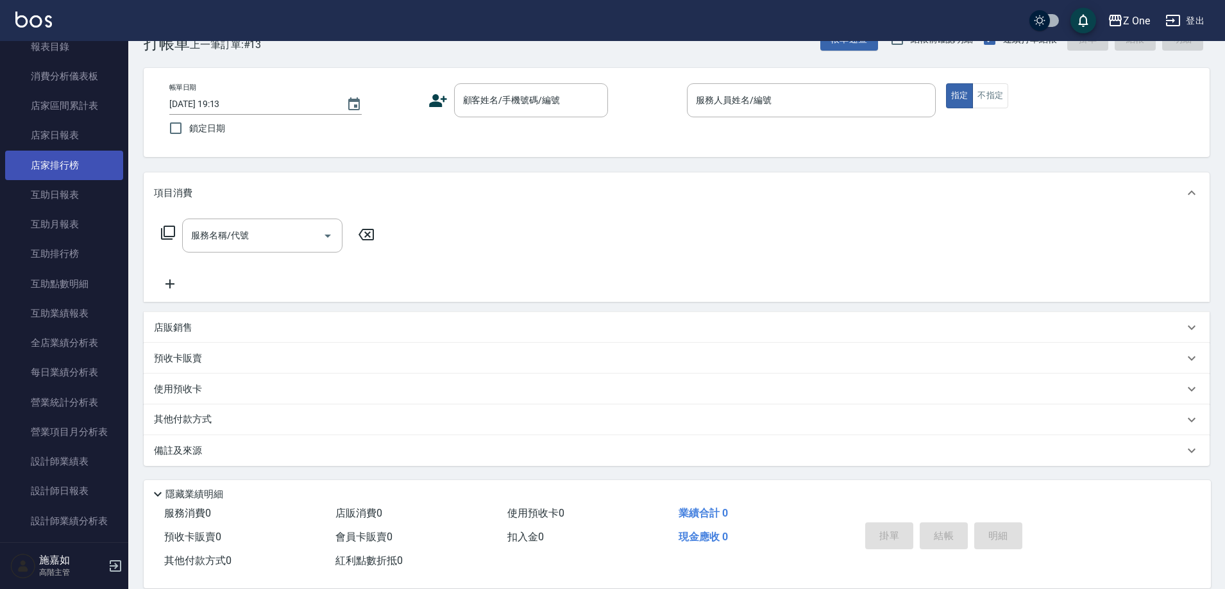
scroll to position [321, 0]
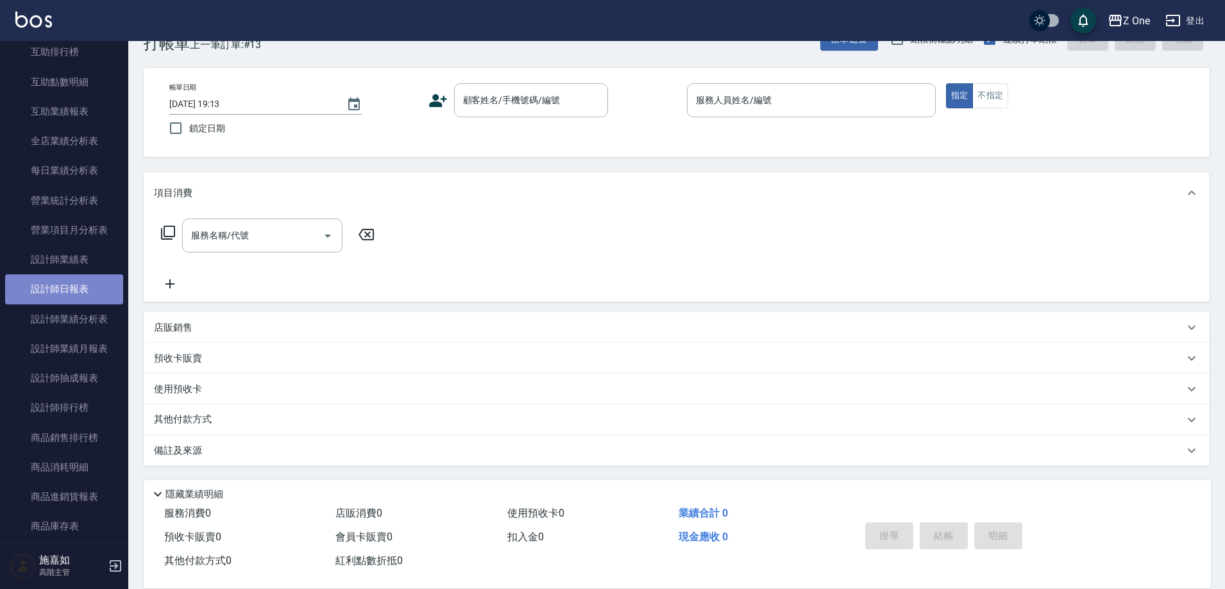
click at [80, 278] on link "設計師日報表" at bounding box center [64, 288] width 118 height 29
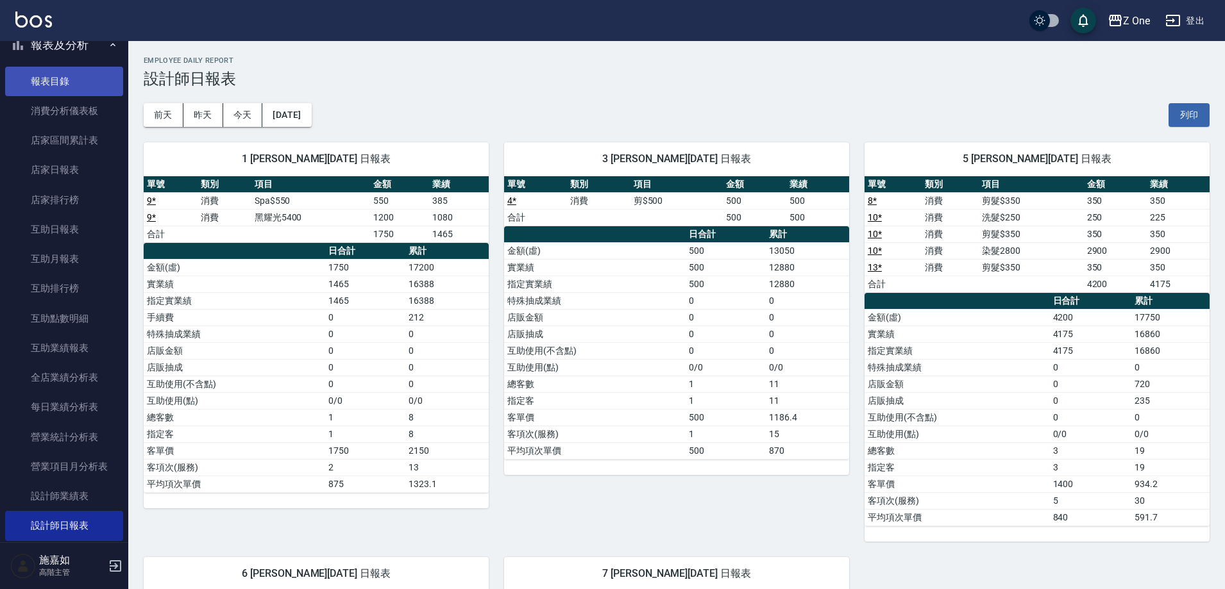
scroll to position [64, 0]
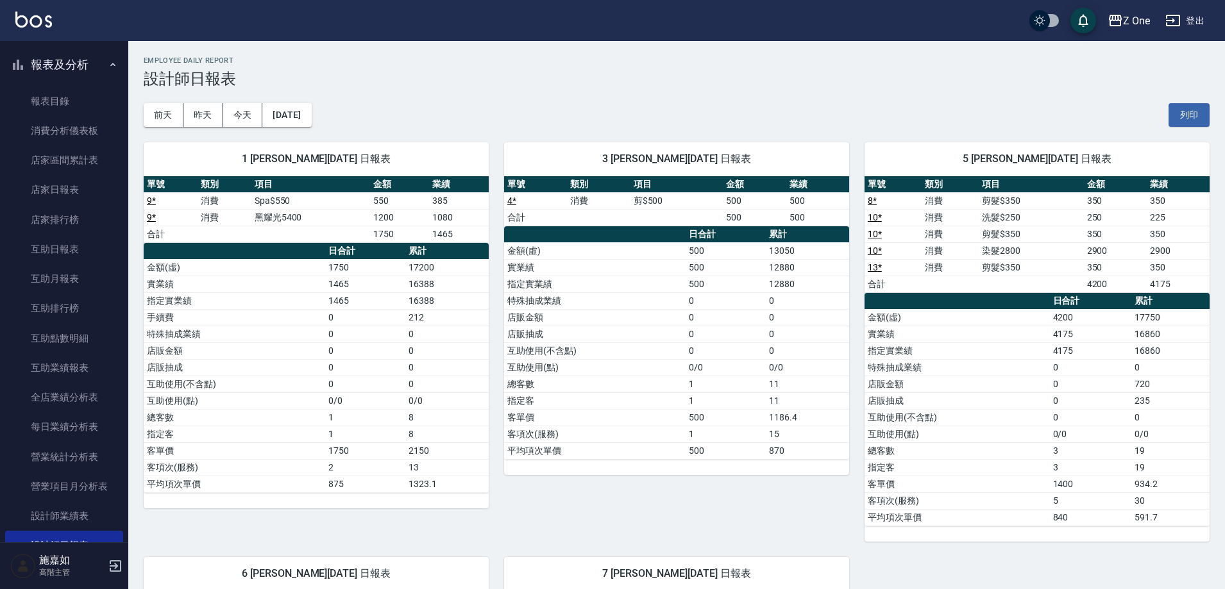
click at [108, 65] on icon "button" at bounding box center [113, 65] width 10 height 10
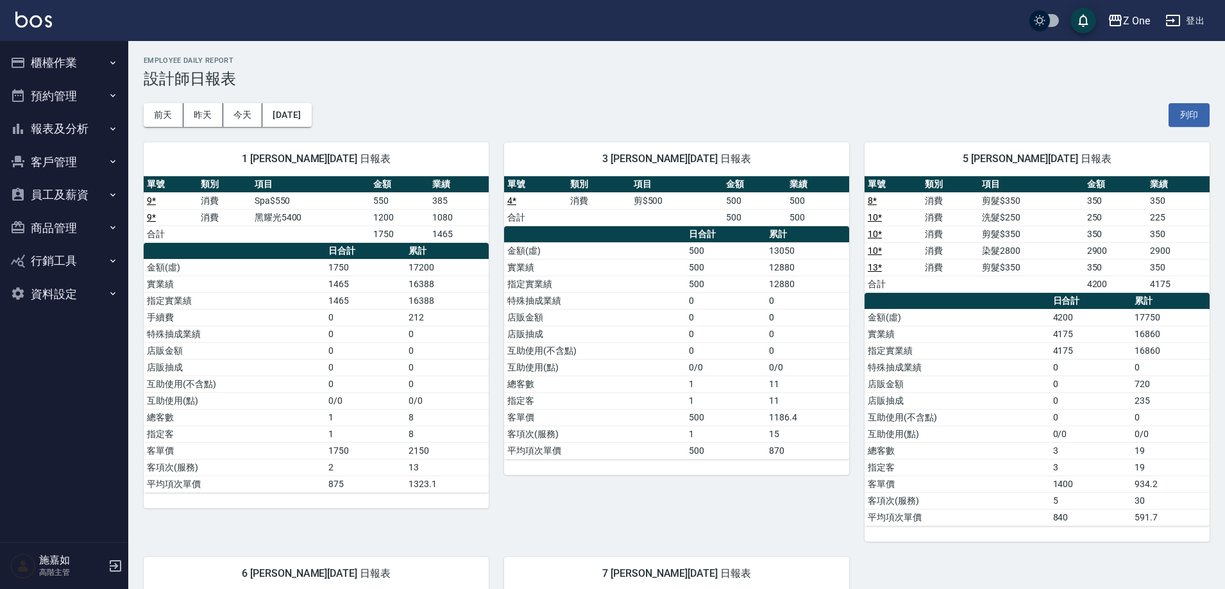
scroll to position [0, 0]
click at [106, 65] on button "櫃檯作業" at bounding box center [64, 62] width 118 height 33
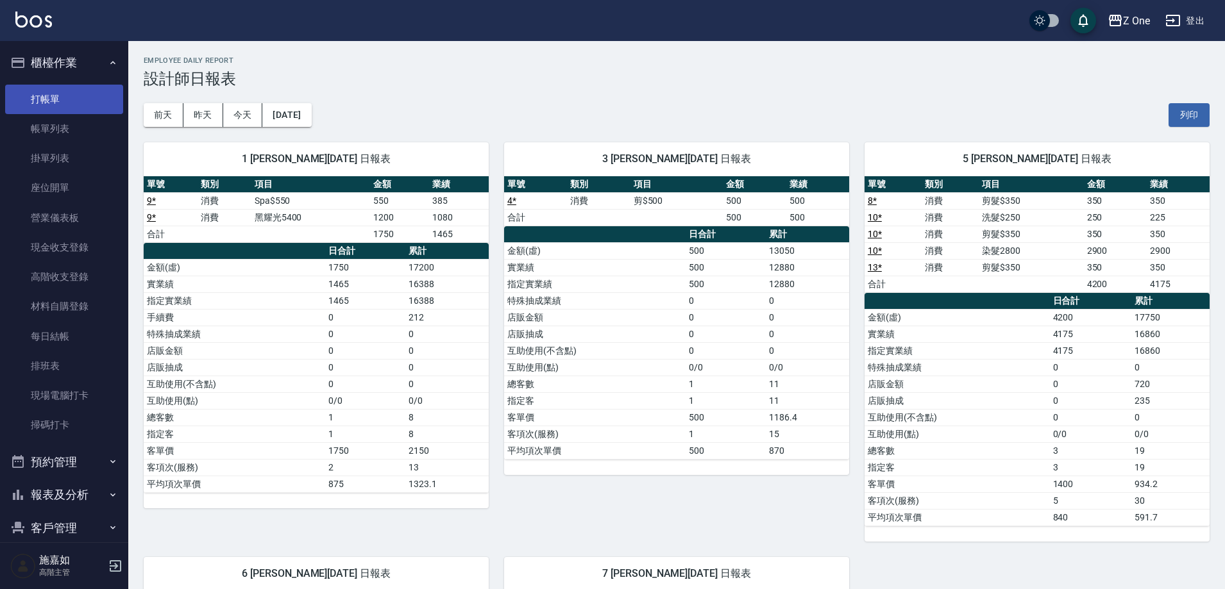
click at [62, 102] on link "打帳單" at bounding box center [64, 99] width 118 height 29
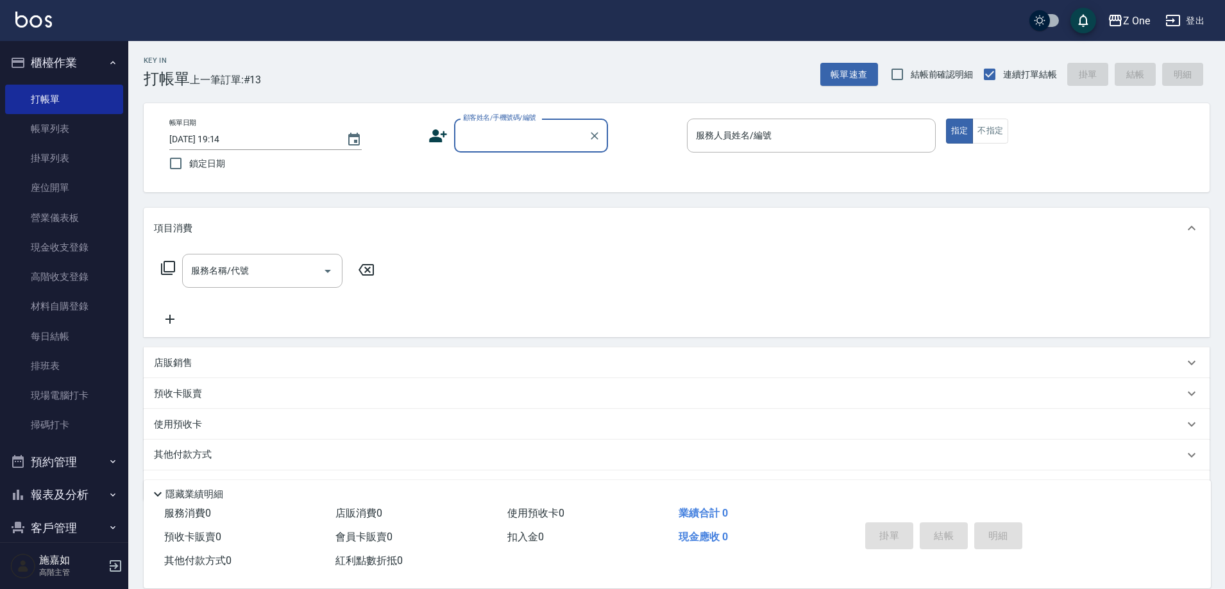
click at [515, 133] on input "顧客姓名/手機號碼/編號" at bounding box center [521, 135] width 123 height 22
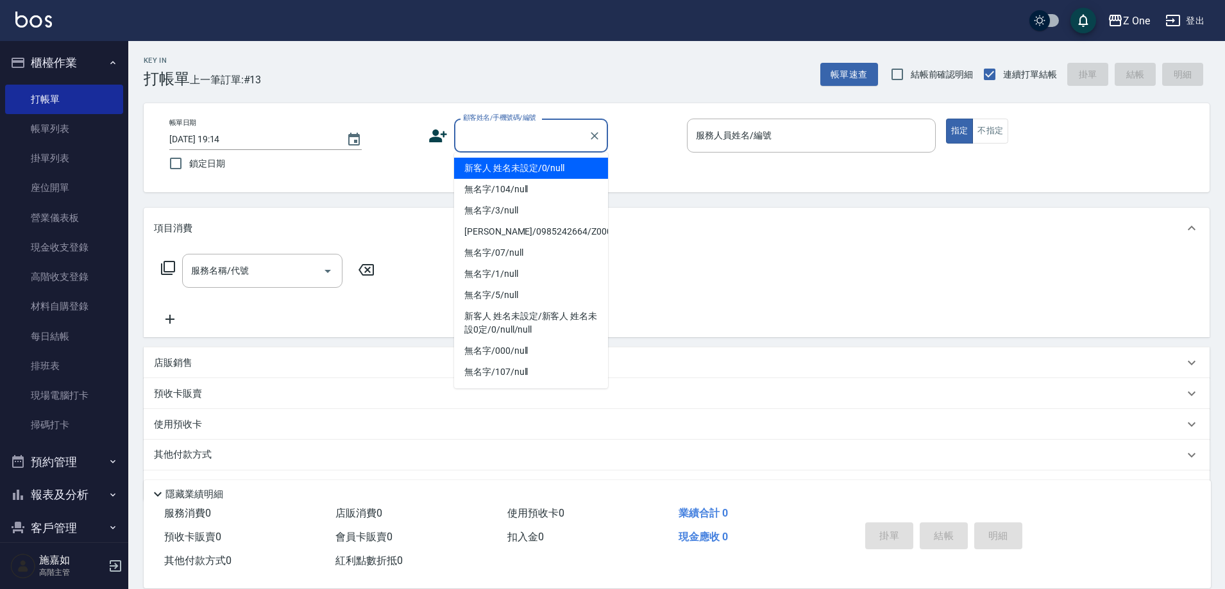
click at [501, 174] on li "新客人 姓名未設定/0/null" at bounding box center [531, 168] width 154 height 21
type input "新客人 姓名未設定/0/null"
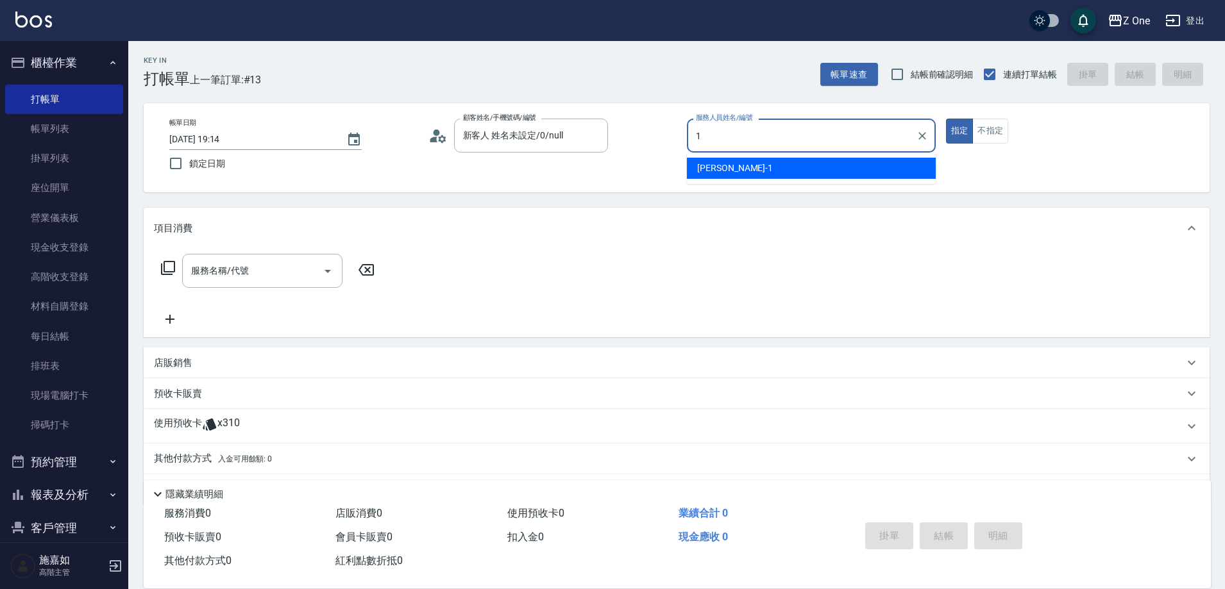
click at [766, 163] on div "[PERSON_NAME]-1" at bounding box center [811, 168] width 249 height 21
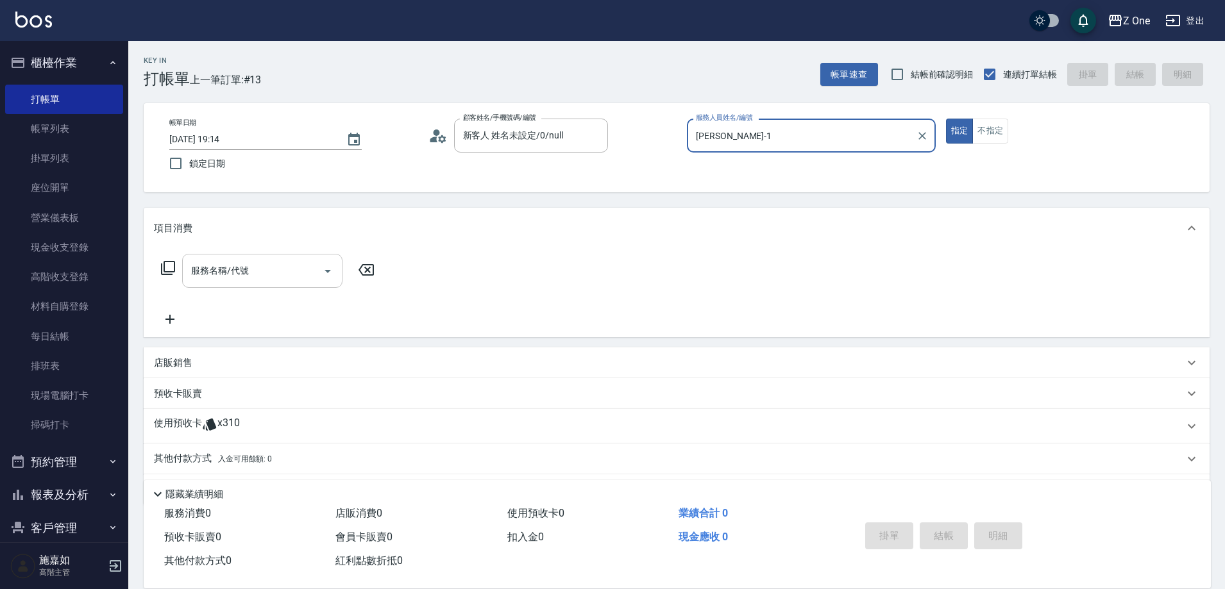
click at [328, 271] on icon "Open" at bounding box center [327, 271] width 6 height 3
type input "[PERSON_NAME]-1"
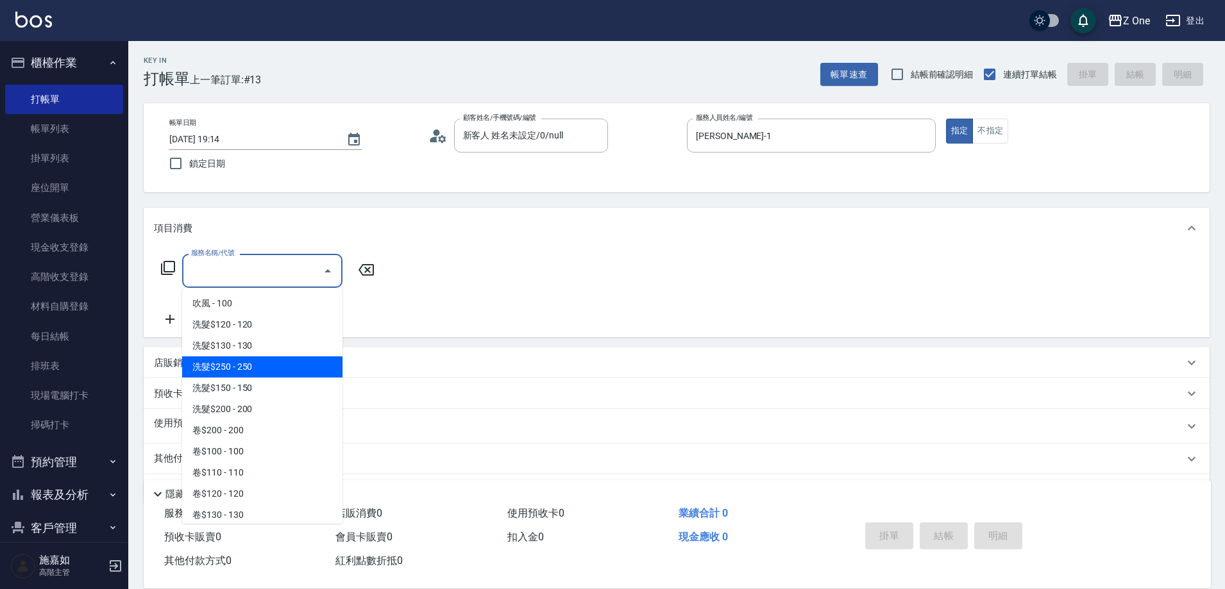
click at [260, 365] on span "洗髮$250 - 250" at bounding box center [262, 367] width 160 height 21
type input "洗髮$250(104)"
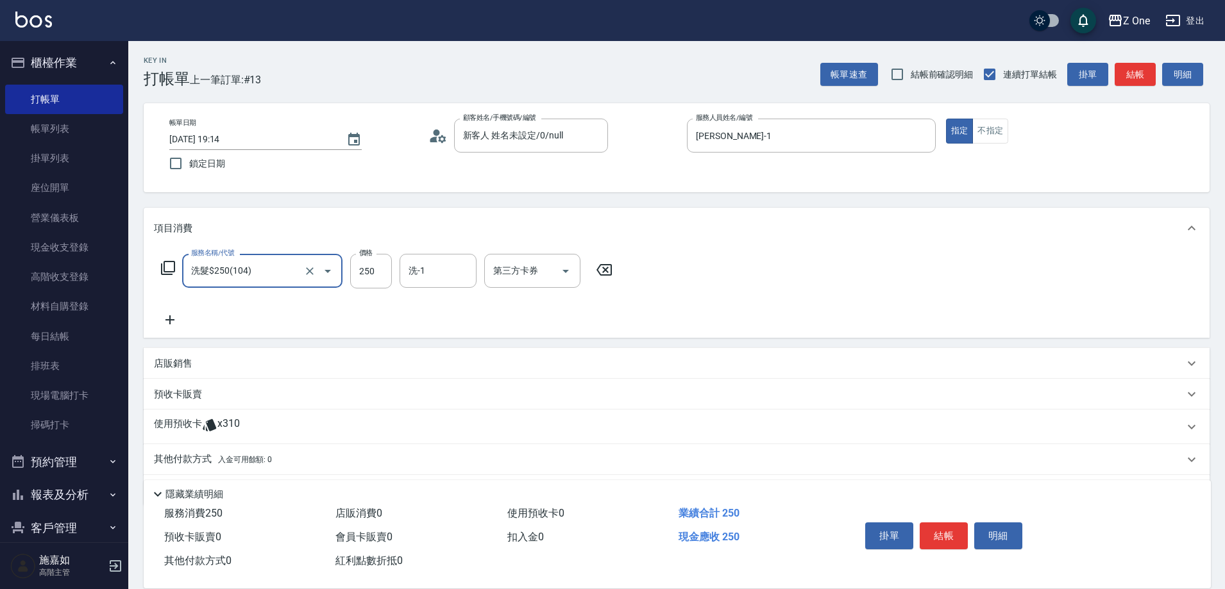
click at [173, 316] on icon at bounding box center [170, 319] width 32 height 15
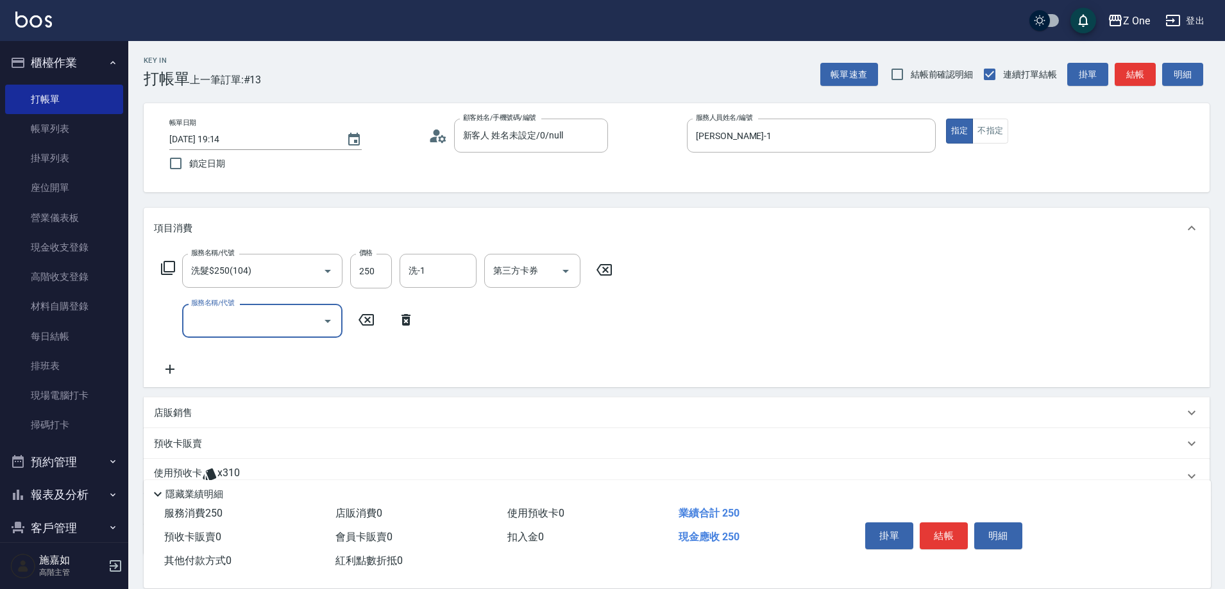
click at [333, 324] on icon "Open" at bounding box center [327, 321] width 15 height 15
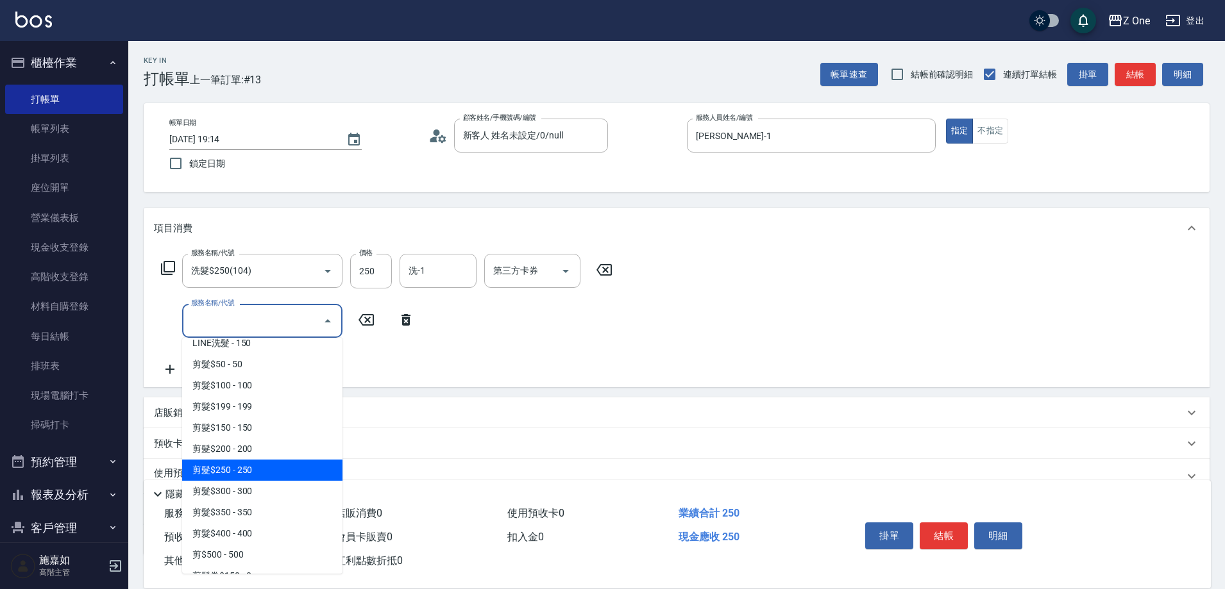
scroll to position [321, 0]
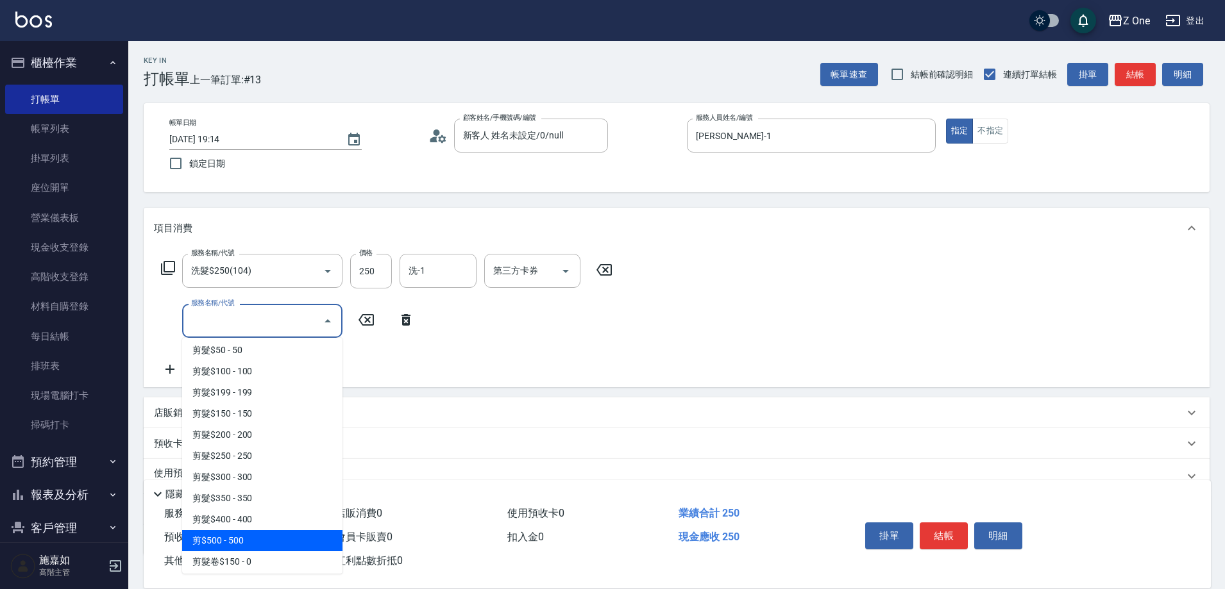
click at [250, 536] on span "剪$500 - 500" at bounding box center [262, 540] width 160 height 21
type input "剪$500(211)"
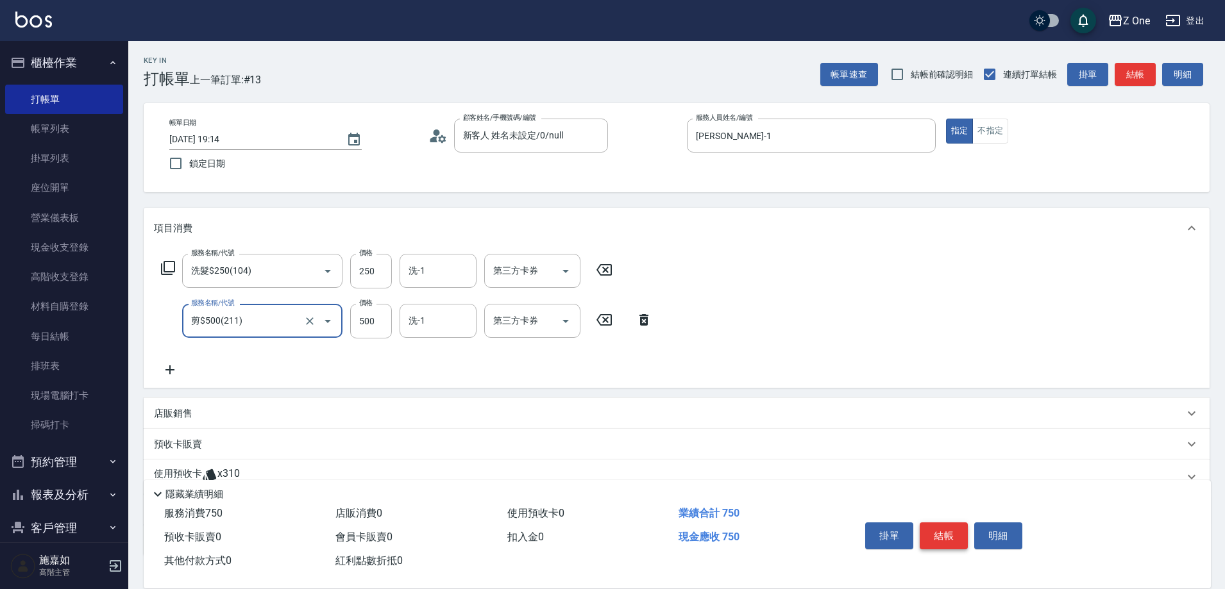
click at [943, 534] on button "結帳" at bounding box center [943, 536] width 48 height 27
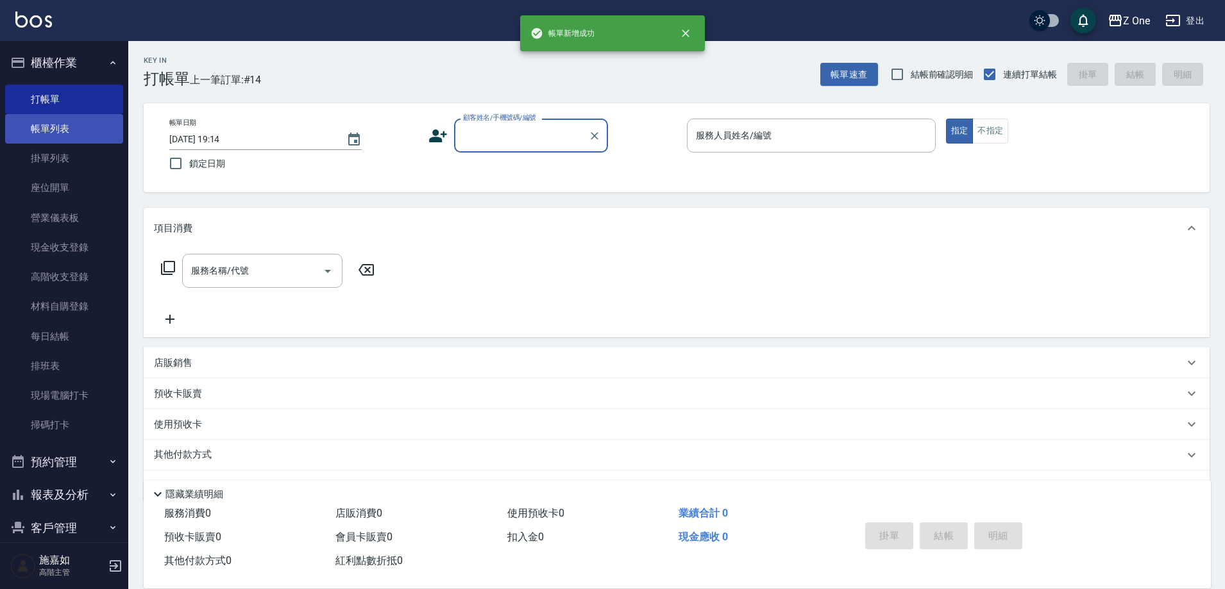
click at [61, 128] on link "帳單列表" at bounding box center [64, 128] width 118 height 29
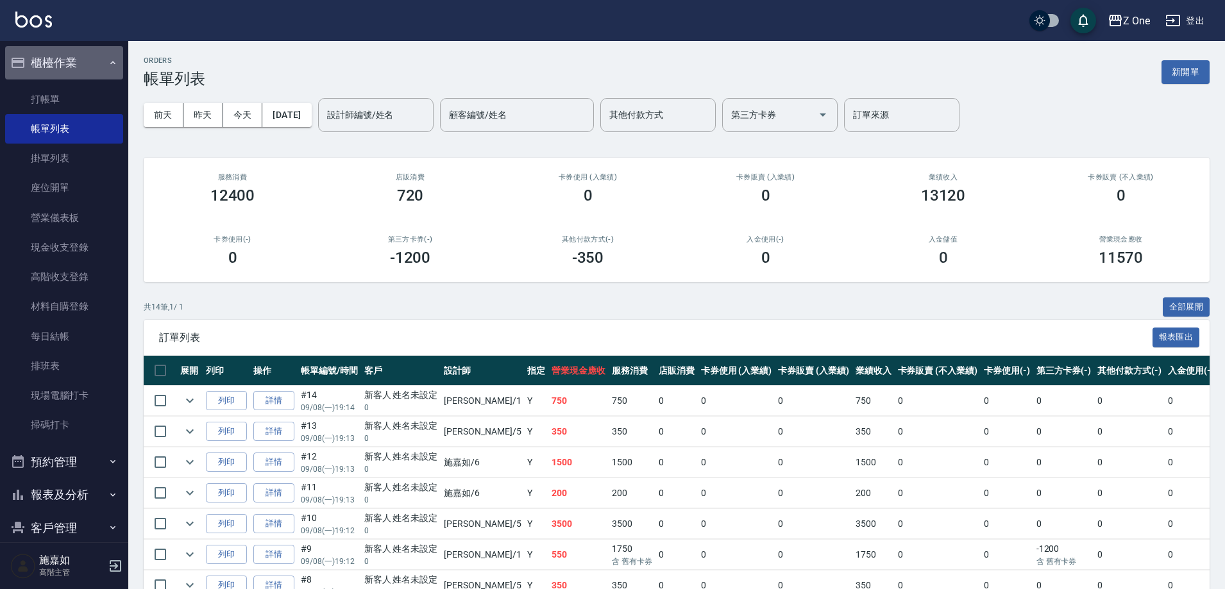
click at [108, 66] on icon "button" at bounding box center [113, 63] width 10 height 10
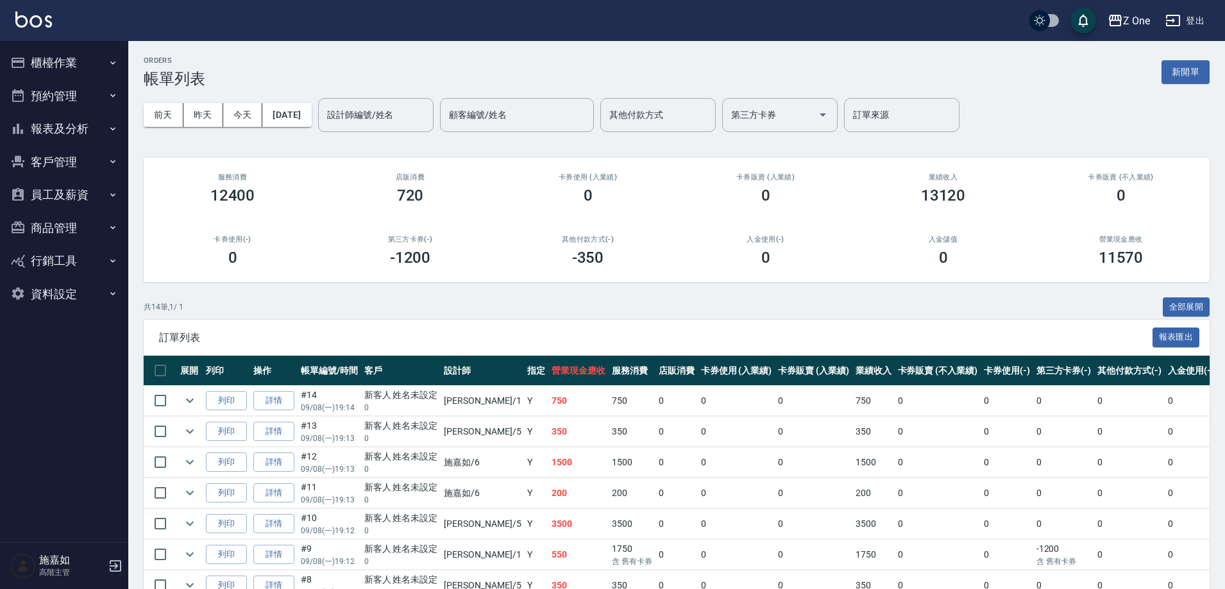
click at [113, 130] on icon "button" at bounding box center [112, 128] width 5 height 3
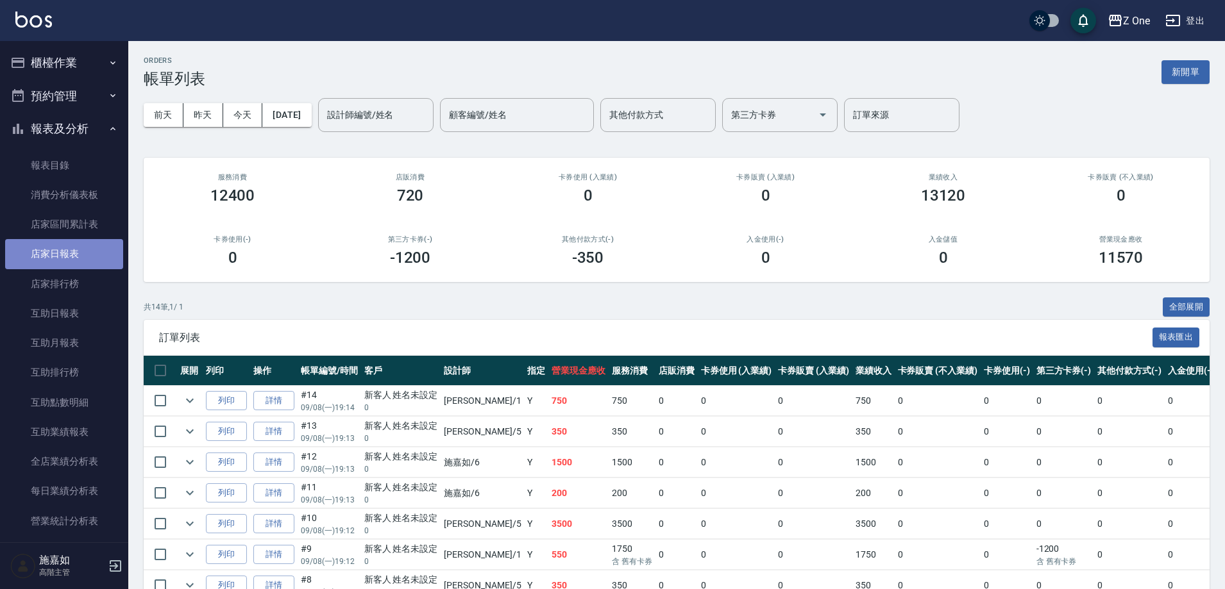
click at [68, 248] on link "店家日報表" at bounding box center [64, 253] width 118 height 29
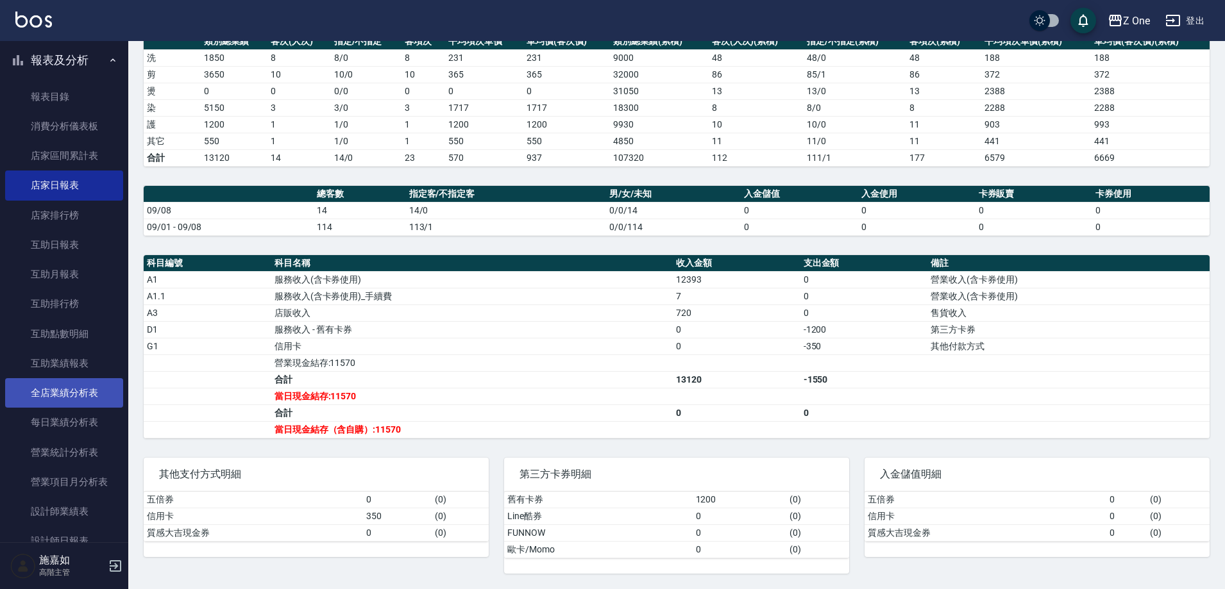
scroll to position [128, 0]
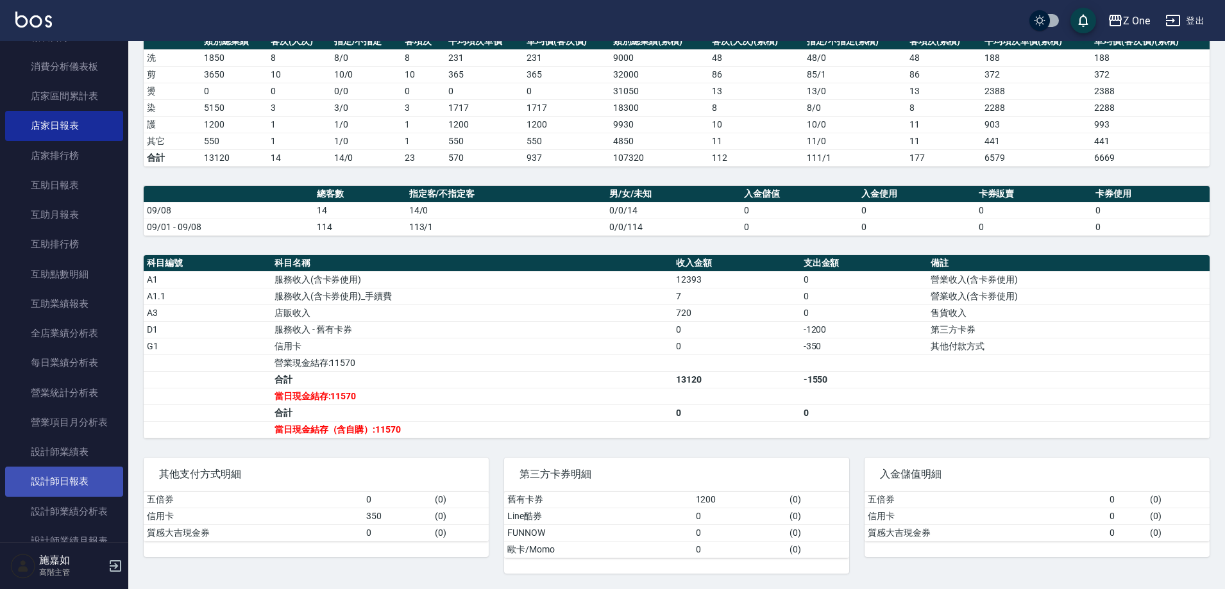
click at [55, 473] on link "設計師日報表" at bounding box center [64, 481] width 118 height 29
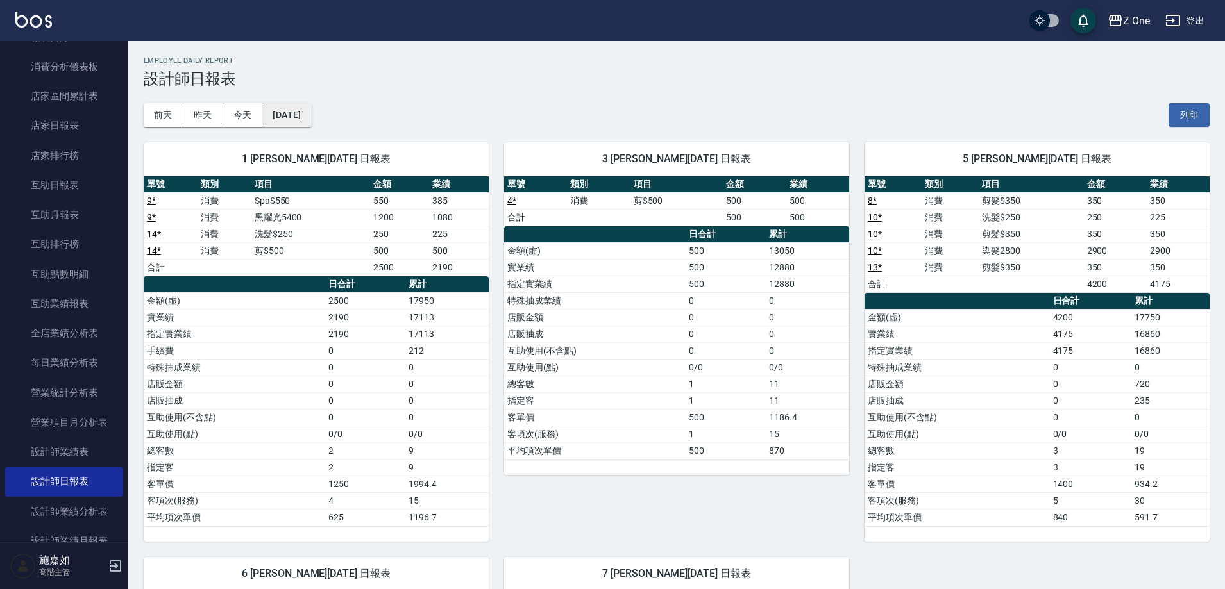
click at [311, 119] on button "[DATE]" at bounding box center [286, 115] width 49 height 24
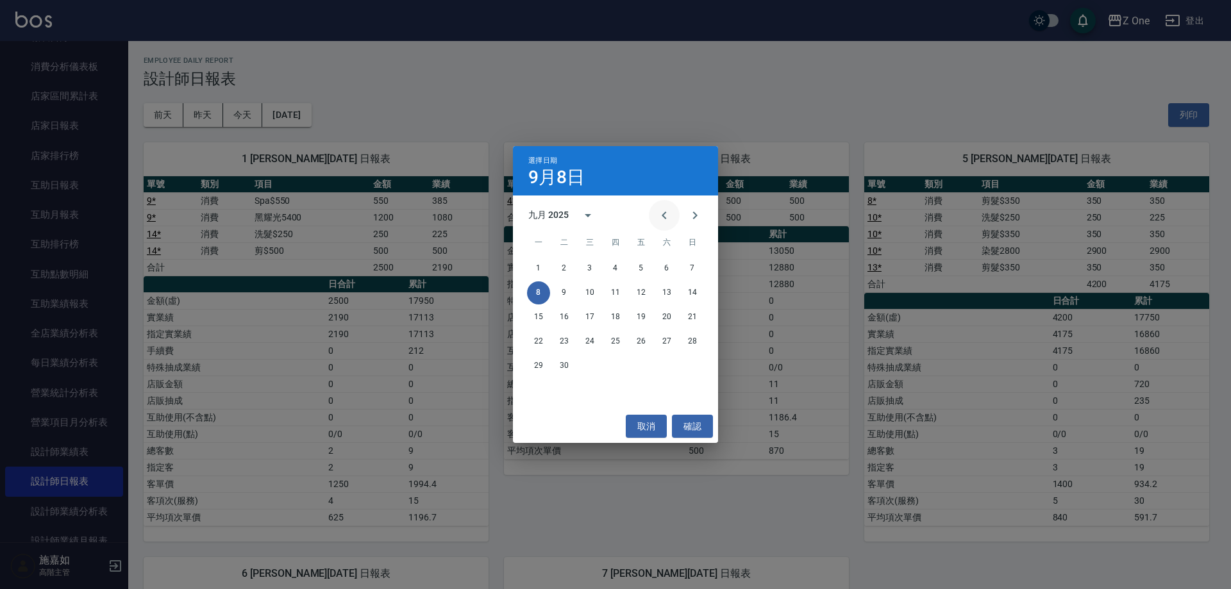
click at [662, 222] on icon "Previous month" at bounding box center [664, 215] width 15 height 15
click at [694, 360] on button "31" at bounding box center [692, 366] width 23 height 23
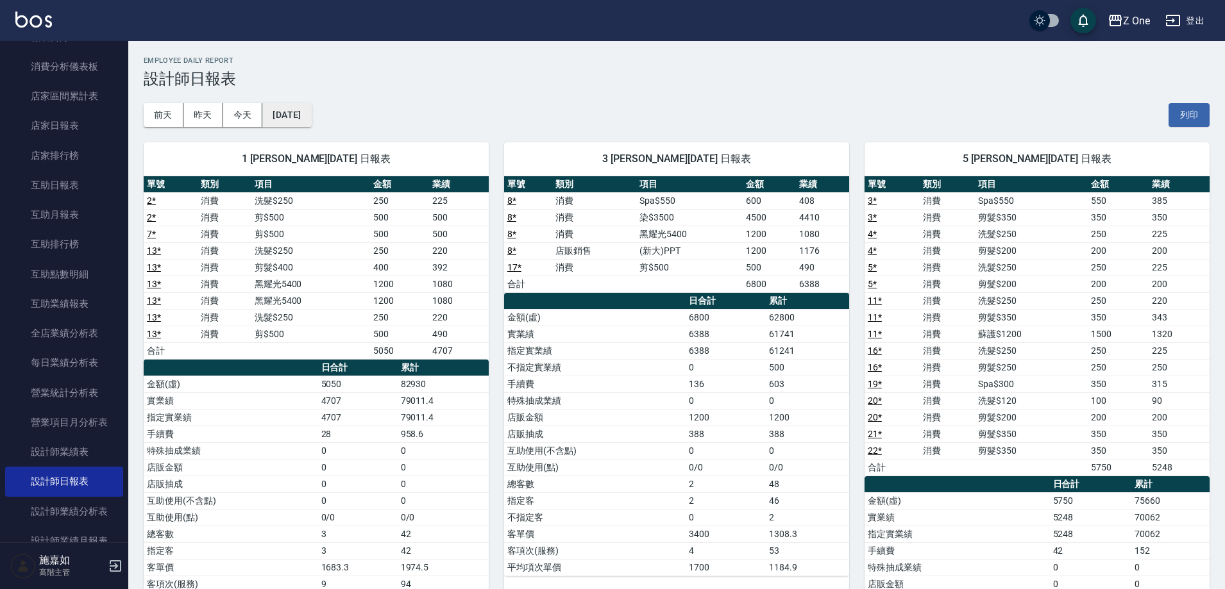
click at [311, 115] on button "[DATE]" at bounding box center [286, 115] width 49 height 24
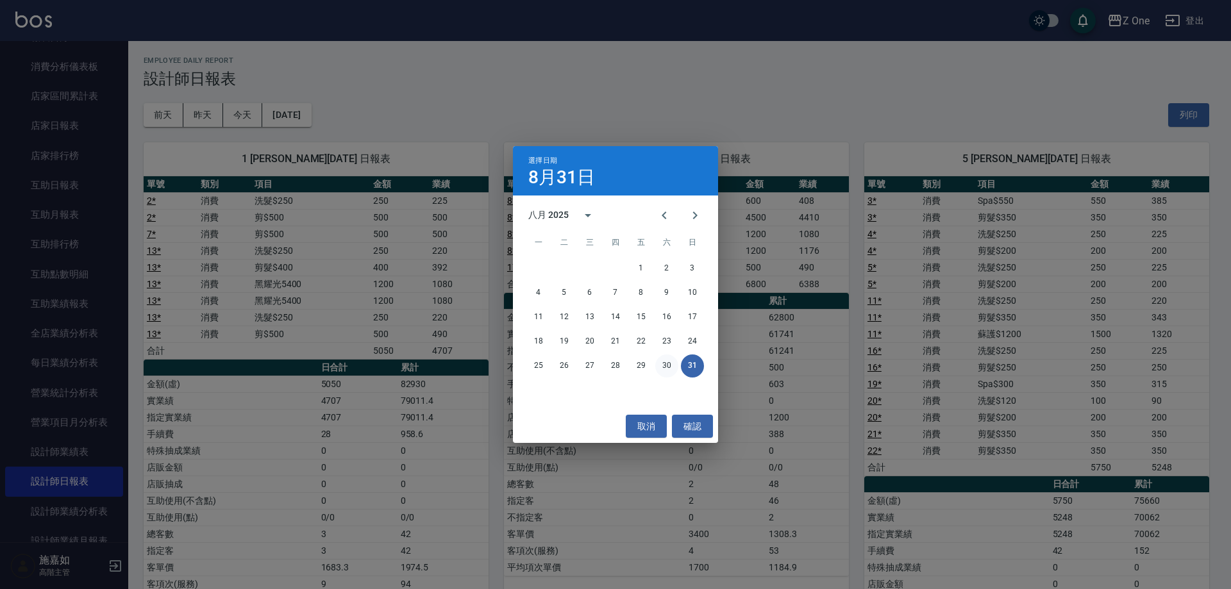
click at [665, 364] on button "30" at bounding box center [666, 366] width 23 height 23
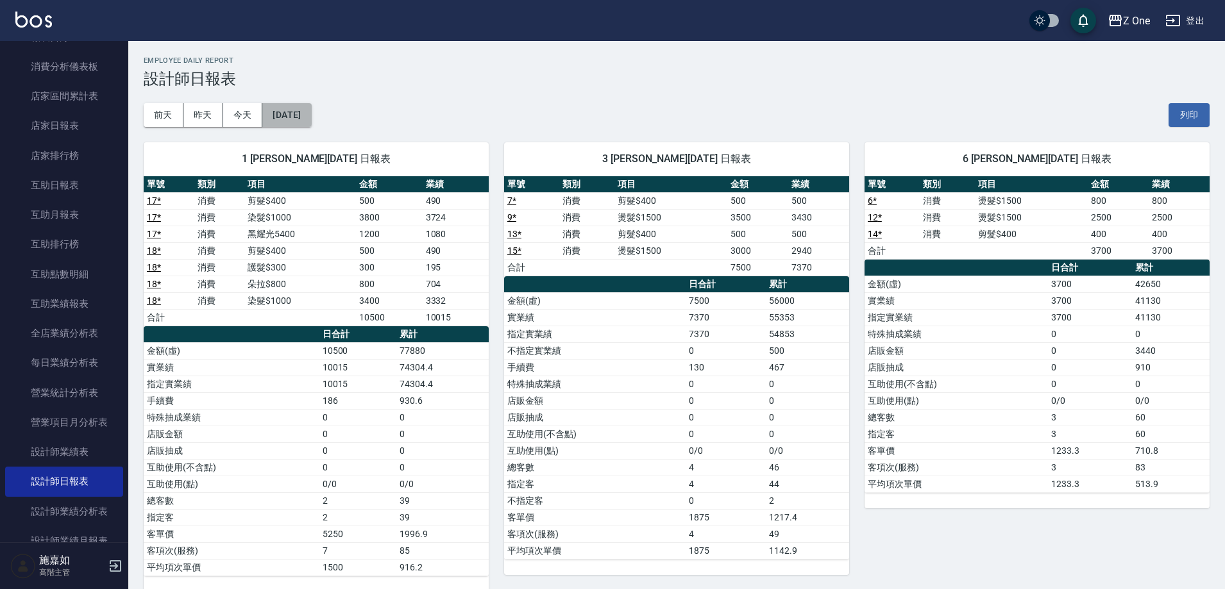
click at [311, 115] on button "[DATE]" at bounding box center [286, 115] width 49 height 24
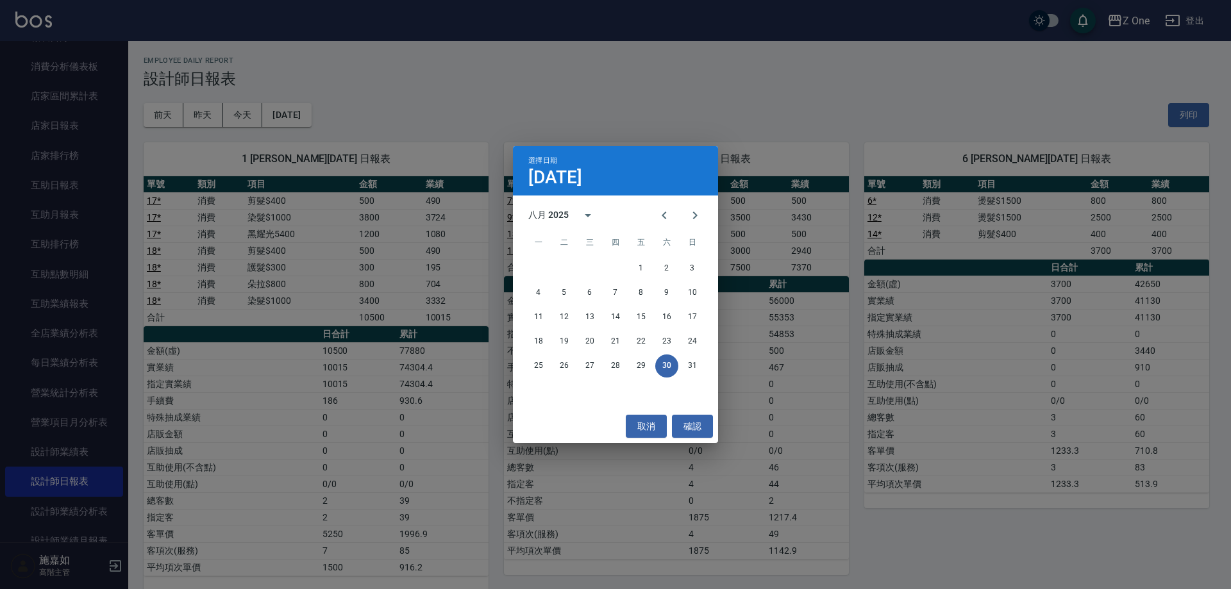
click at [242, 115] on div "選擇日期 [DATE] 八月 2025 一 二 三 四 五 六 日 1 2 3 4 5 6 7 8 9 10 11 12 13 14 15 16 17 18 …" at bounding box center [615, 294] width 1231 height 589
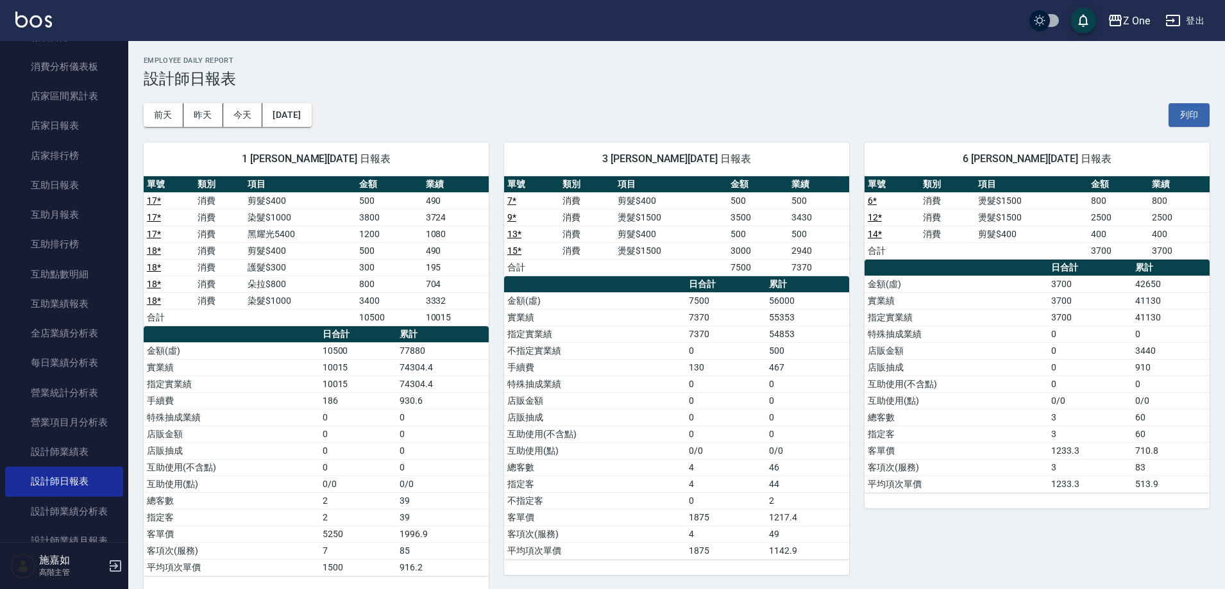
click at [242, 115] on button "今天" at bounding box center [243, 115] width 40 height 24
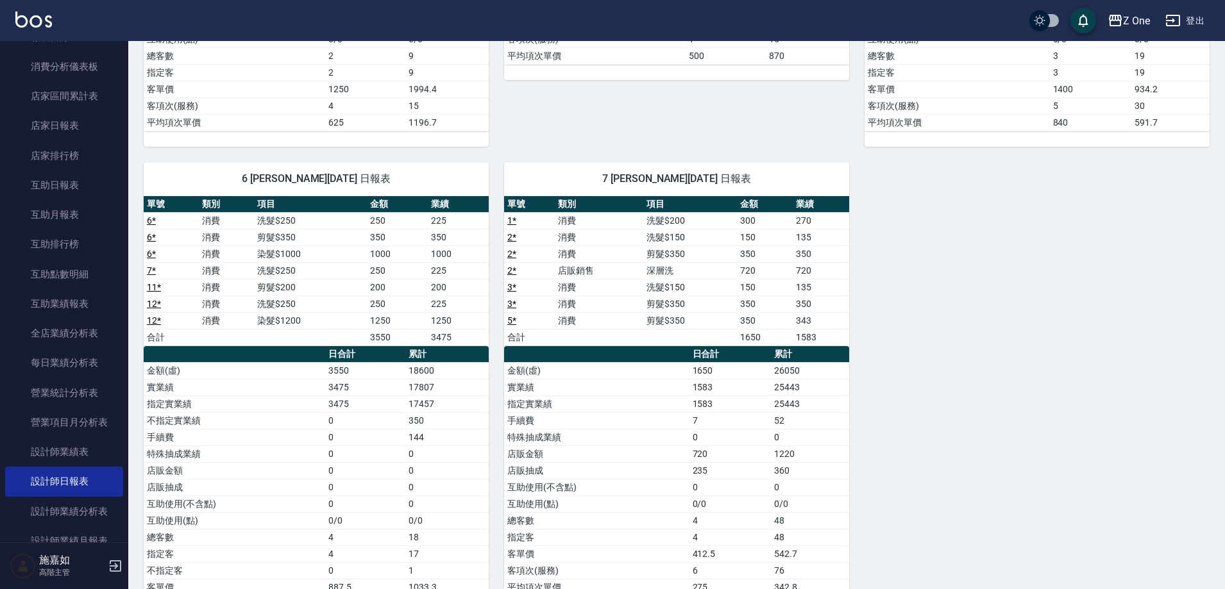
scroll to position [449, 0]
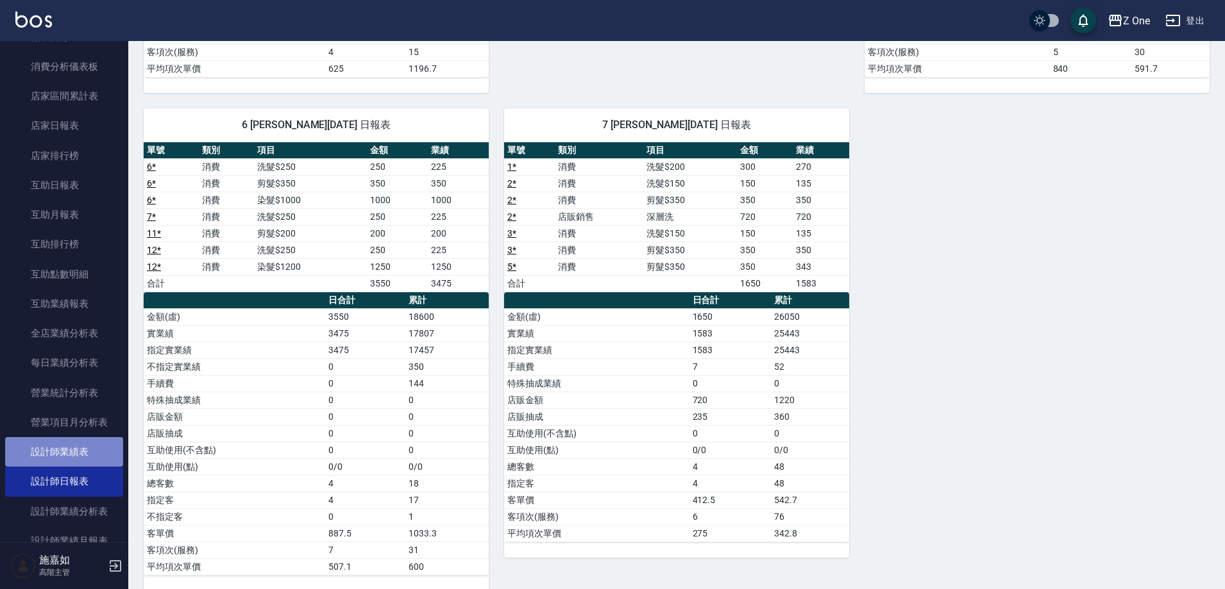
click at [75, 452] on link "設計師業績表" at bounding box center [64, 451] width 118 height 29
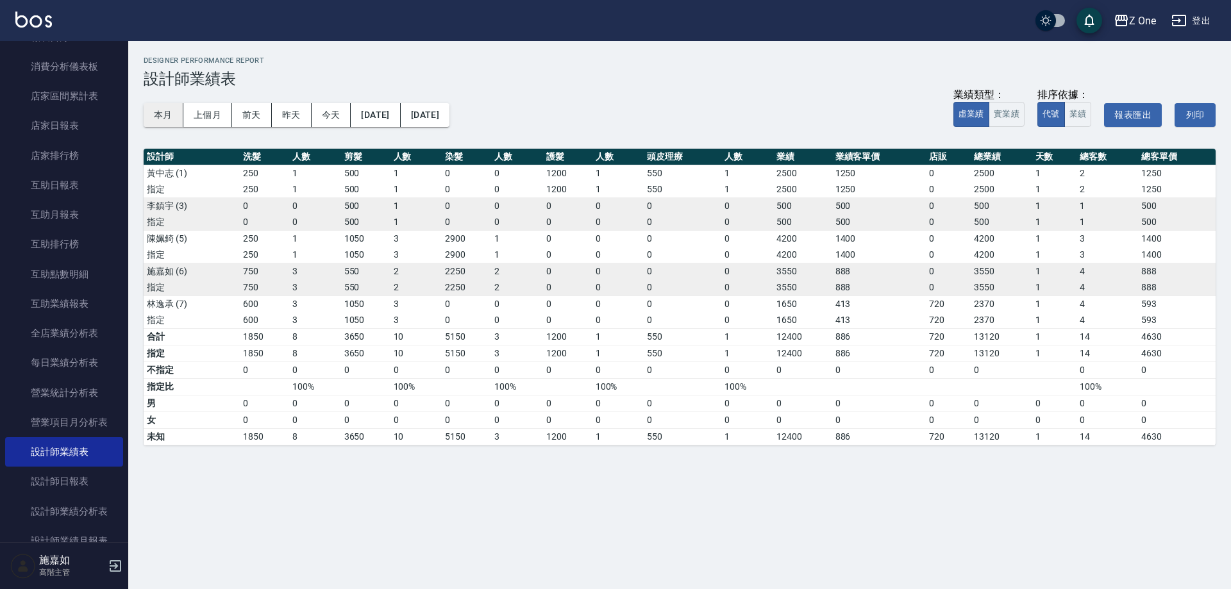
click at [163, 110] on button "本月" at bounding box center [164, 115] width 40 height 24
